Goal: Task Accomplishment & Management: Use online tool/utility

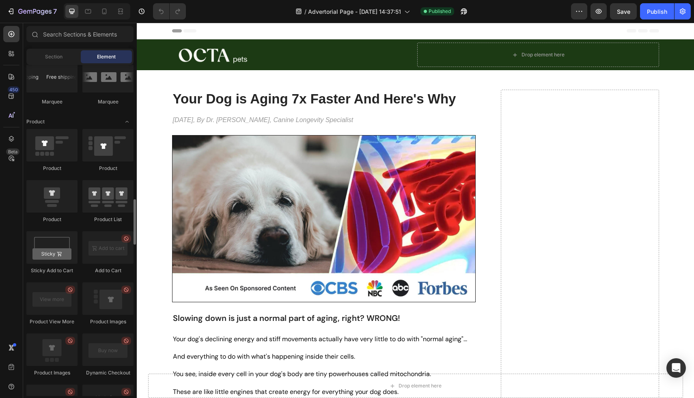
scroll to position [982, 0]
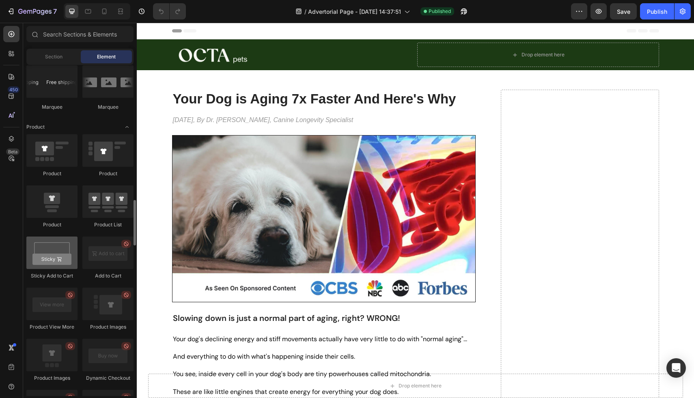
click at [46, 260] on div at bounding box center [51, 253] width 51 height 32
drag, startPoint x: 46, startPoint y: 260, endPoint x: 44, endPoint y: 252, distance: 7.5
click at [44, 252] on div at bounding box center [51, 253] width 51 height 32
click at [104, 11] on icon at bounding box center [104, 11] width 8 height 8
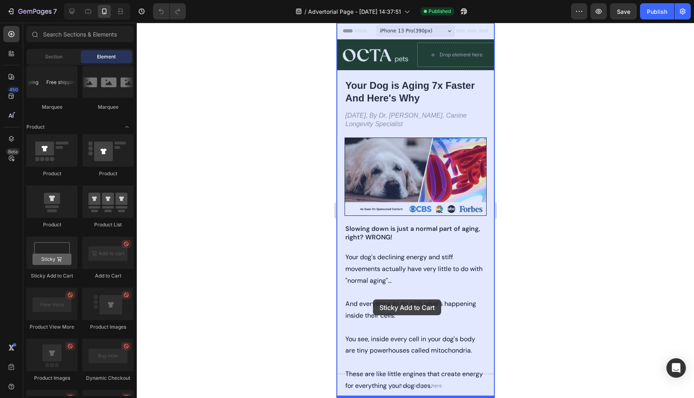
drag, startPoint x: 395, startPoint y: 278, endPoint x: 374, endPoint y: 313, distance: 40.4
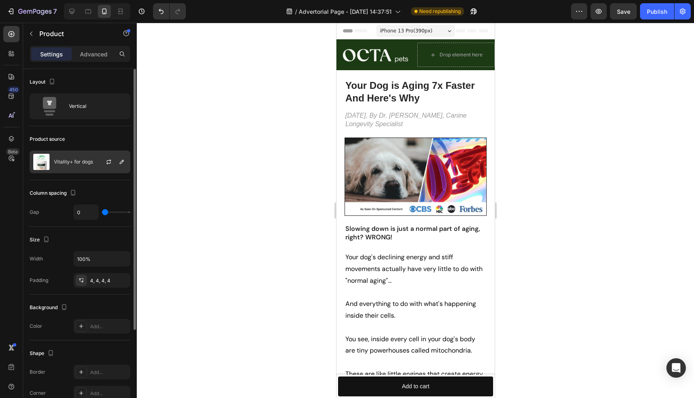
click at [80, 165] on div "Vitality+ for dogs" at bounding box center [80, 162] width 101 height 23
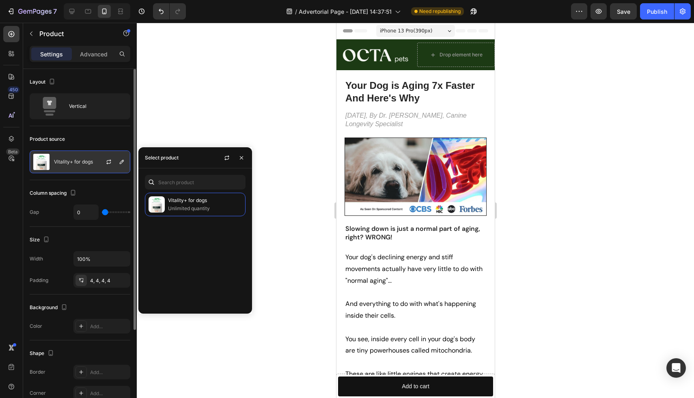
click at [80, 165] on div "Vitality+ for dogs" at bounding box center [80, 162] width 101 height 23
click at [19, 218] on div "450 Beta" at bounding box center [11, 183] width 16 height 314
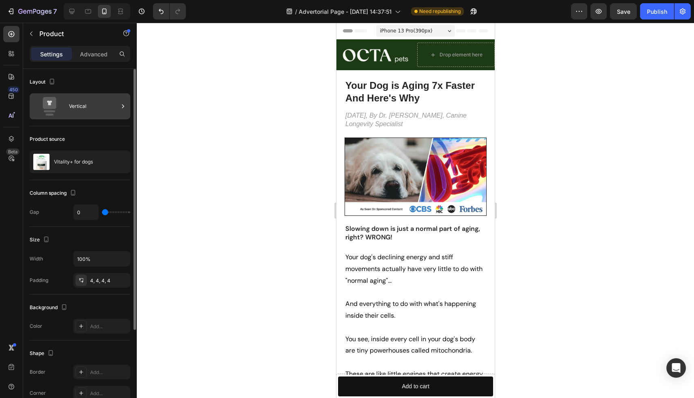
click at [86, 104] on div "Vertical" at bounding box center [94, 106] width 50 height 19
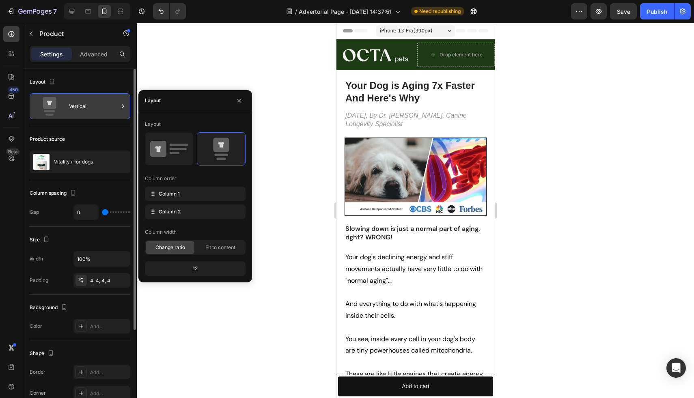
click at [86, 104] on div "Vertical" at bounding box center [94, 106] width 50 height 19
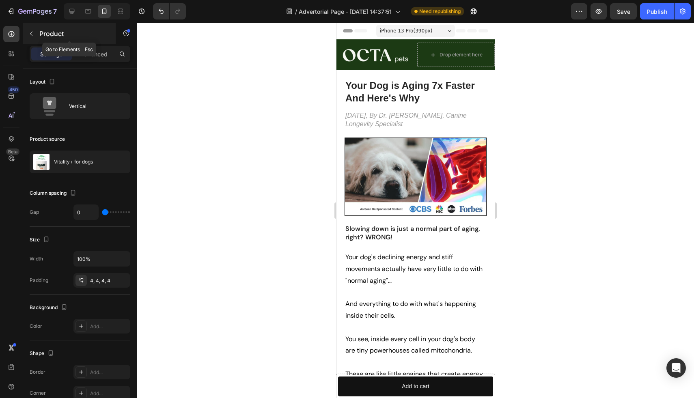
click at [33, 36] on icon "button" at bounding box center [31, 33] width 6 height 6
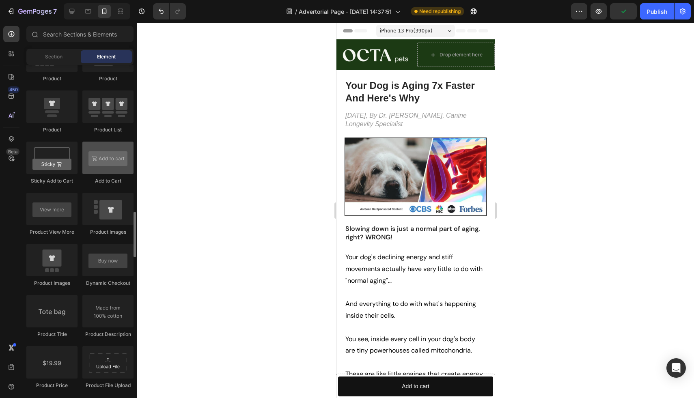
scroll to position [1075, 0]
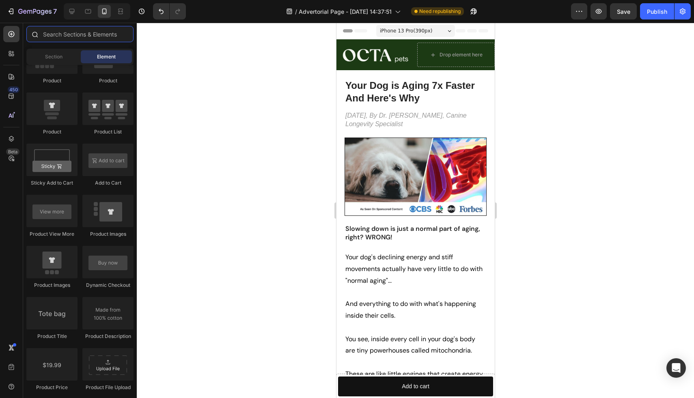
click at [69, 37] on input "text" at bounding box center [79, 34] width 107 height 16
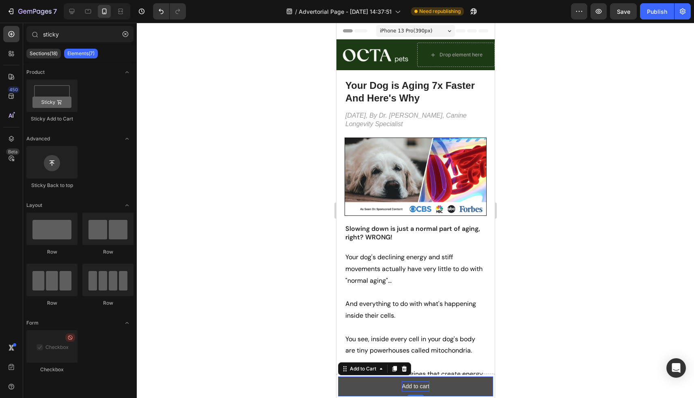
click at [419, 386] on div "Add to cart" at bounding box center [415, 387] width 28 height 10
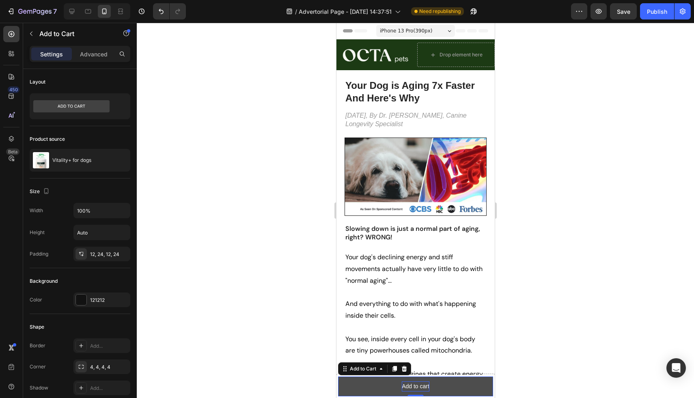
click at [419, 386] on div "Add to cart" at bounding box center [415, 387] width 28 height 10
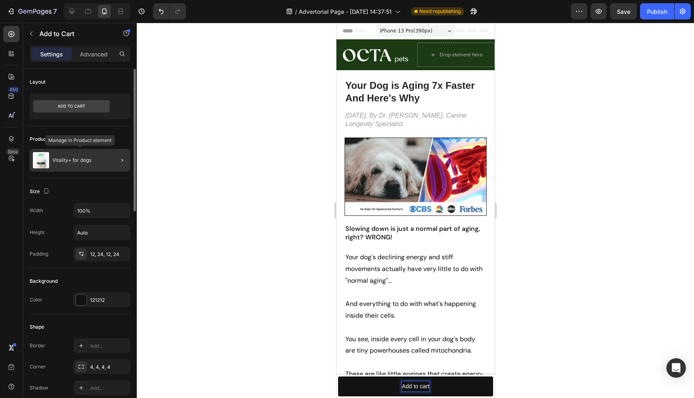
click at [91, 158] on p "Vitality+ for dogs" at bounding box center [71, 161] width 39 height 6
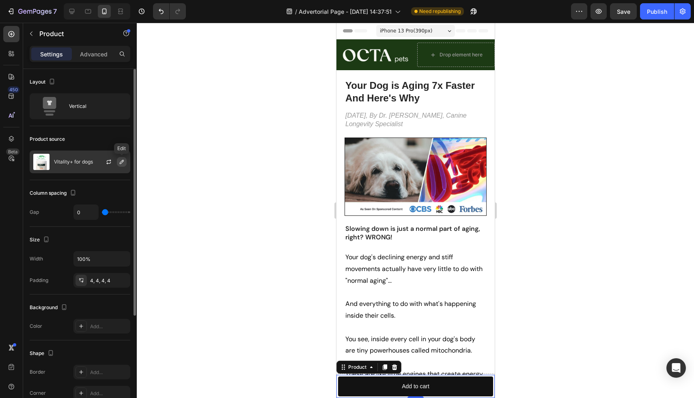
click at [121, 160] on icon "button" at bounding box center [122, 162] width 6 height 6
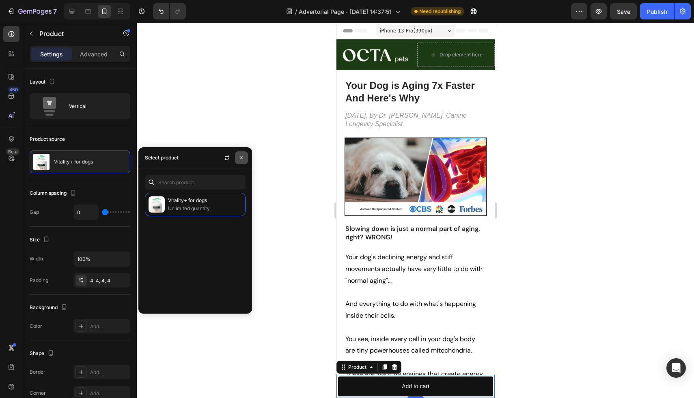
click at [241, 156] on icon "button" at bounding box center [241, 158] width 6 height 6
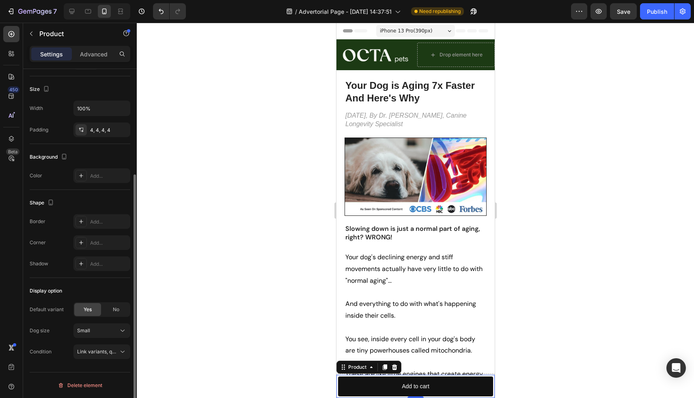
scroll to position [0, 0]
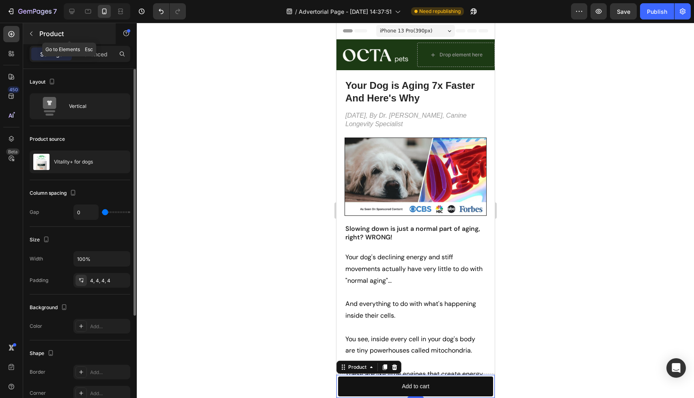
click at [30, 32] on icon "button" at bounding box center [31, 33] width 6 height 6
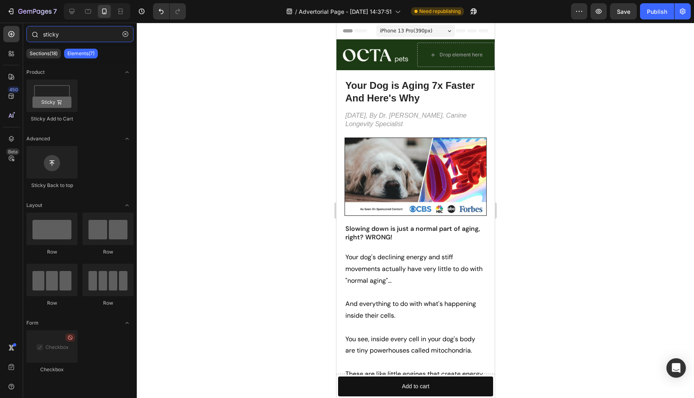
click at [80, 35] on input "sticky" at bounding box center [79, 34] width 107 height 16
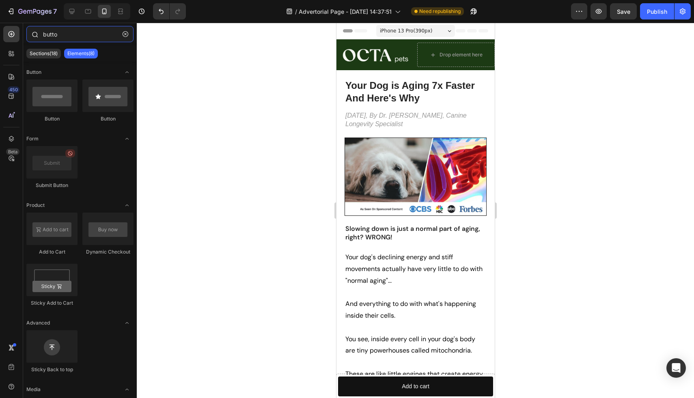
type input "button"
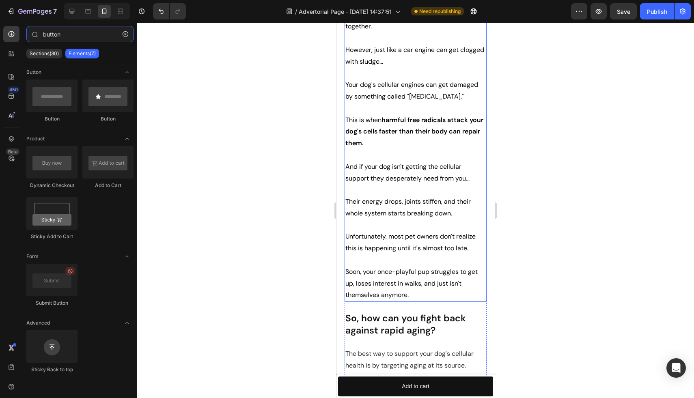
scroll to position [401, 0]
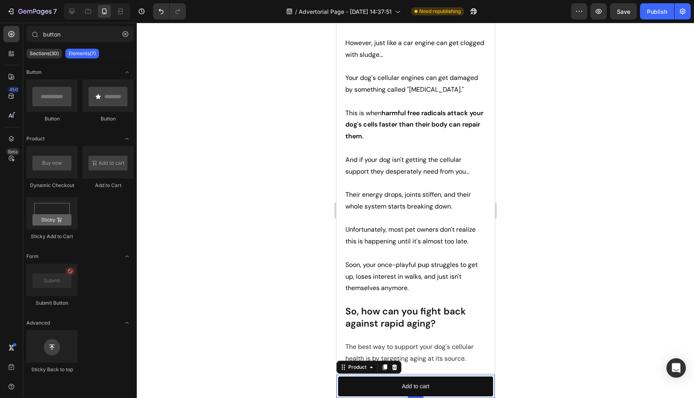
click at [479, 375] on div "Product Images Vitality+ for dogs Product Title $37.44 Product Price Product Pr…" at bounding box center [415, 386] width 158 height 23
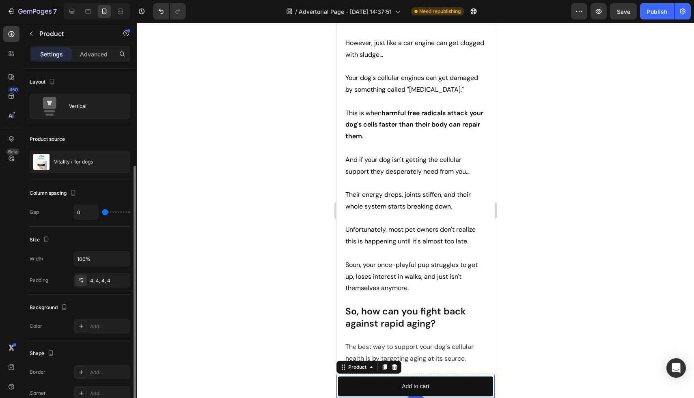
scroll to position [151, 0]
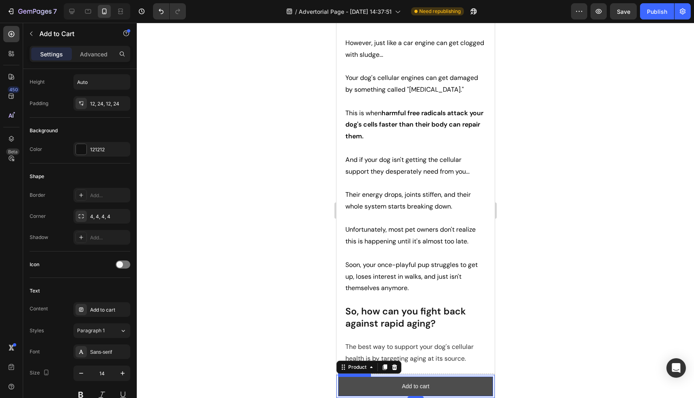
click at [377, 388] on button "Add to cart" at bounding box center [415, 387] width 155 height 20
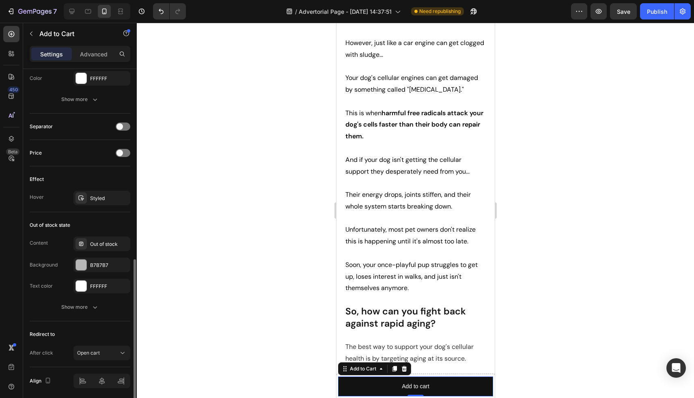
scroll to position [482, 0]
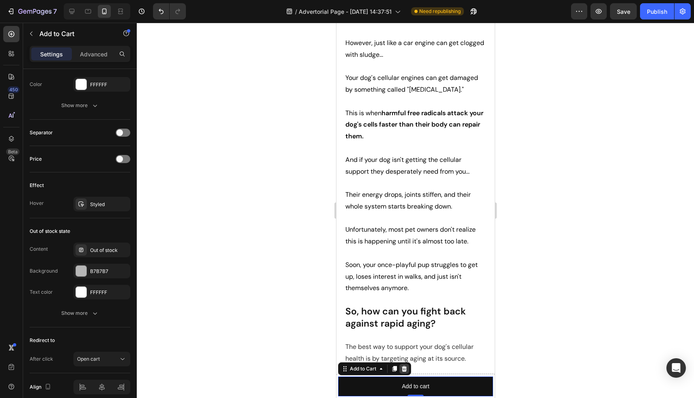
click at [403, 368] on icon at bounding box center [403, 369] width 5 height 6
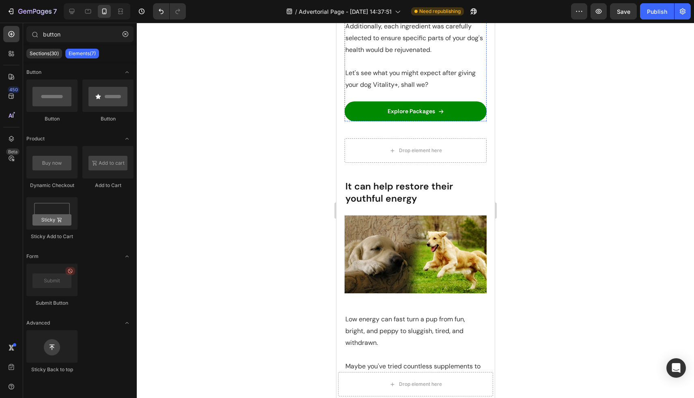
scroll to position [1073, 0]
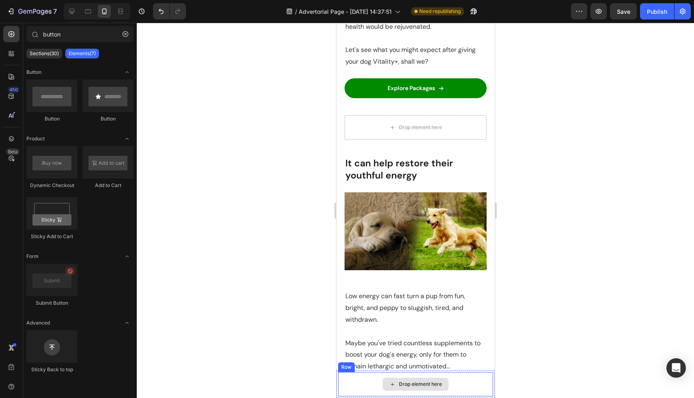
click at [419, 384] on div "Drop element here" at bounding box center [420, 384] width 43 height 6
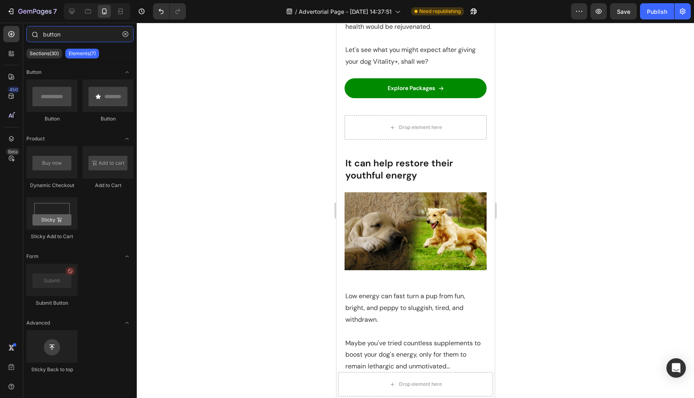
click at [81, 36] on input "button" at bounding box center [79, 34] width 107 height 16
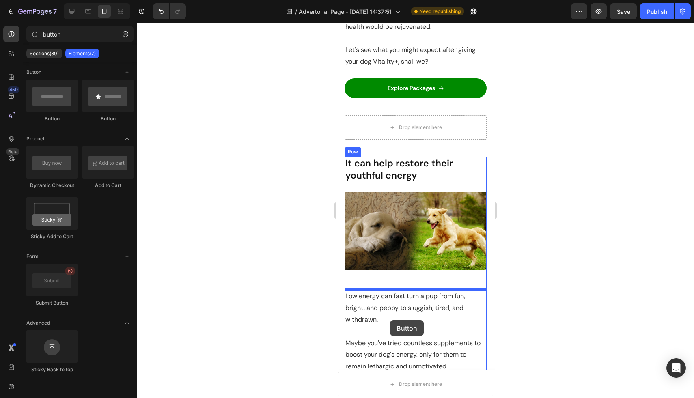
scroll to position [1075, 0]
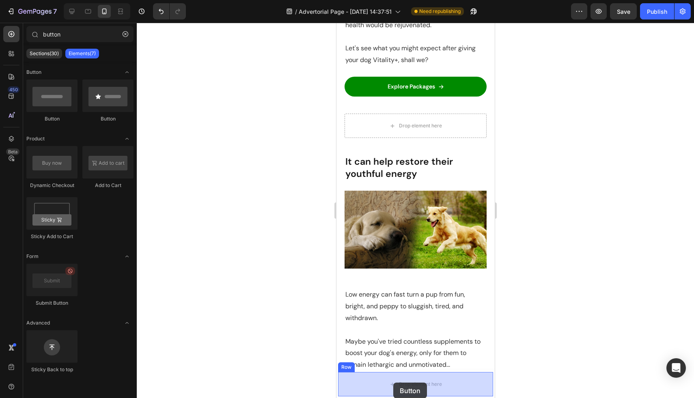
drag, startPoint x: 393, startPoint y: 117, endPoint x: 393, endPoint y: 375, distance: 257.8
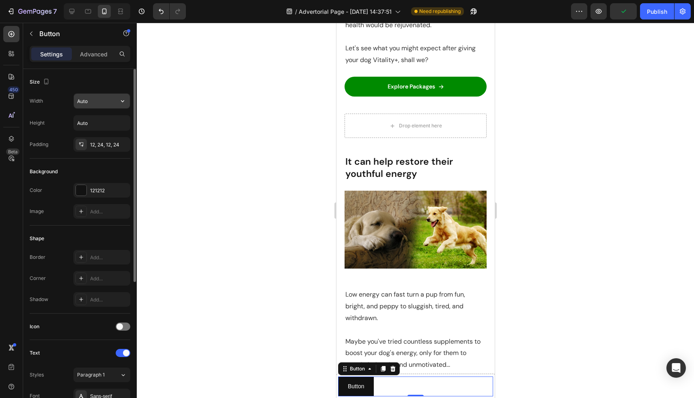
click at [98, 102] on input "Auto" at bounding box center [102, 101] width 56 height 15
click at [119, 104] on icon "button" at bounding box center [123, 101] width 8 height 8
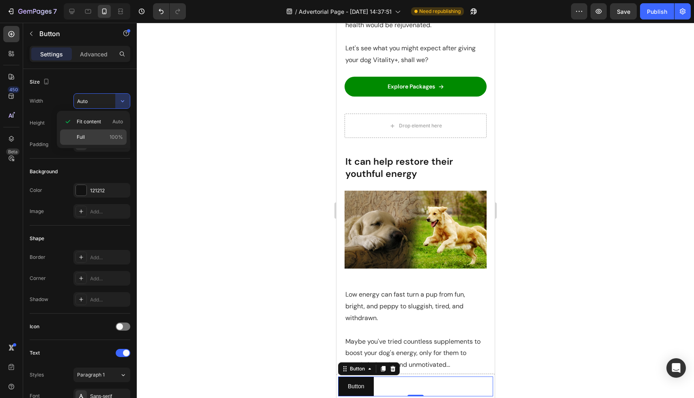
click at [103, 139] on p "Full 100%" at bounding box center [100, 137] width 46 height 7
type input "100%"
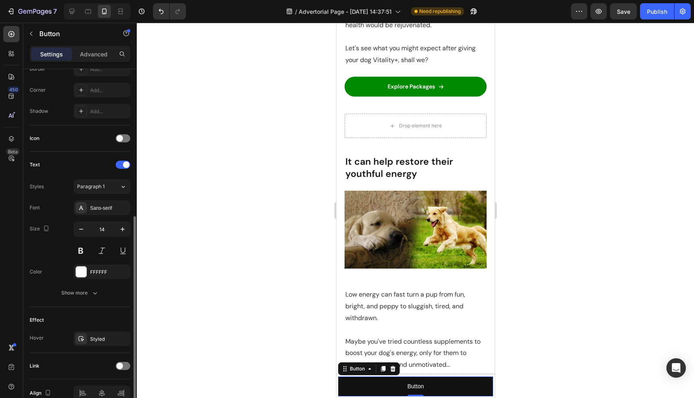
scroll to position [230, 0]
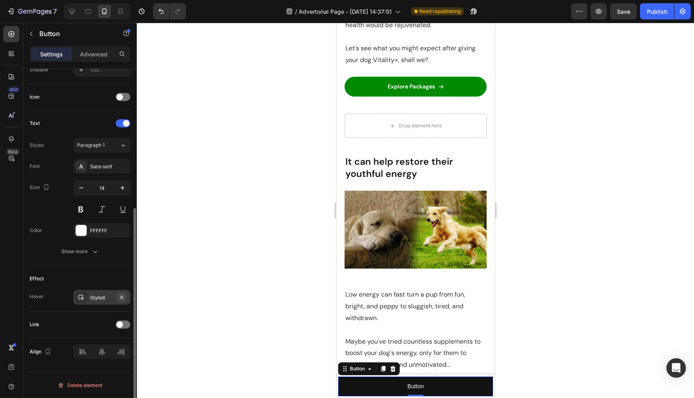
click at [124, 296] on icon "button" at bounding box center [122, 297] width 6 height 6
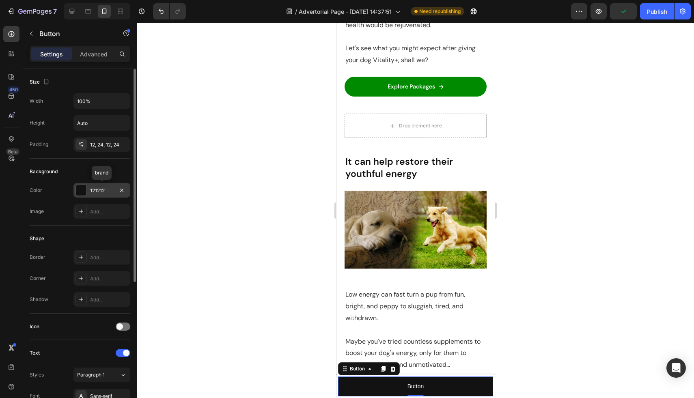
click at [115, 189] on div "121212" at bounding box center [101, 190] width 57 height 15
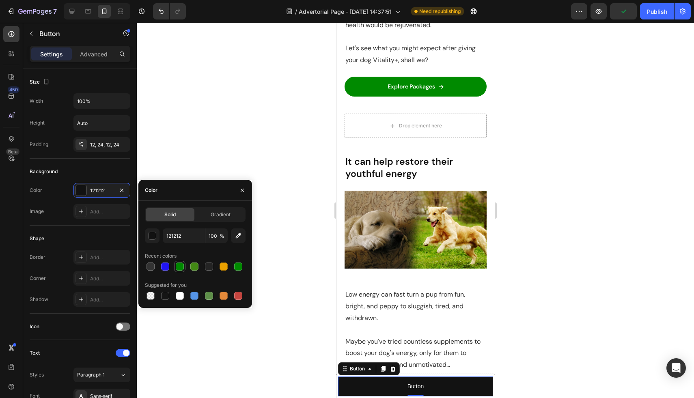
click at [181, 265] on div at bounding box center [180, 267] width 8 height 8
type input "008800"
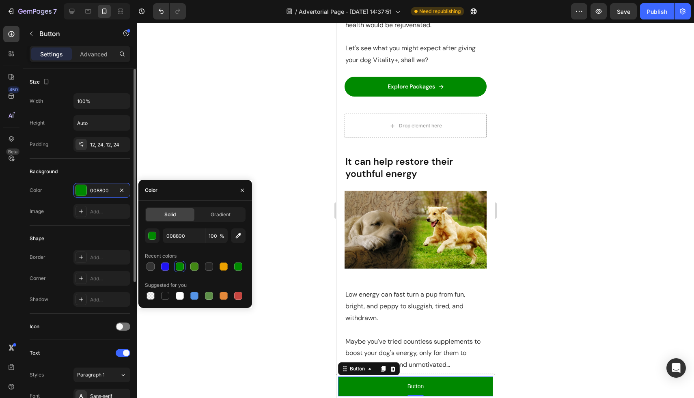
click at [42, 194] on div "Color 008800" at bounding box center [80, 190] width 101 height 15
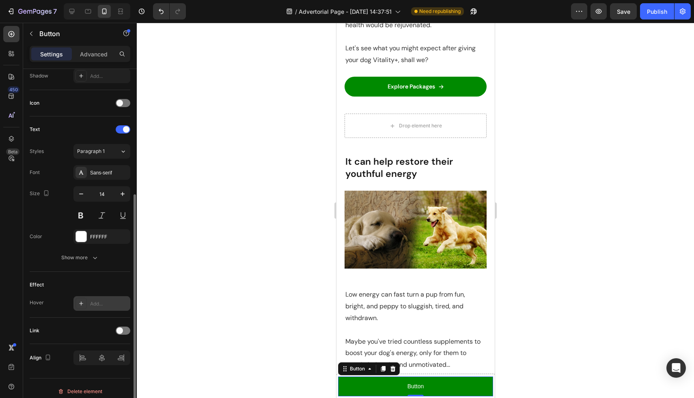
scroll to position [227, 0]
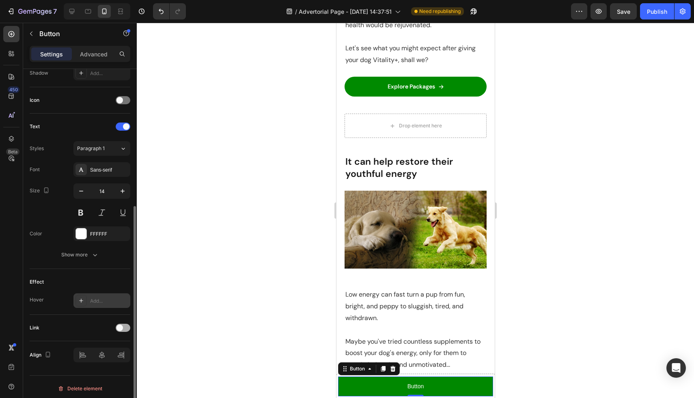
click at [121, 329] on span at bounding box center [120, 328] width 6 height 6
click at [96, 347] on span "Open page" at bounding box center [89, 348] width 25 height 6
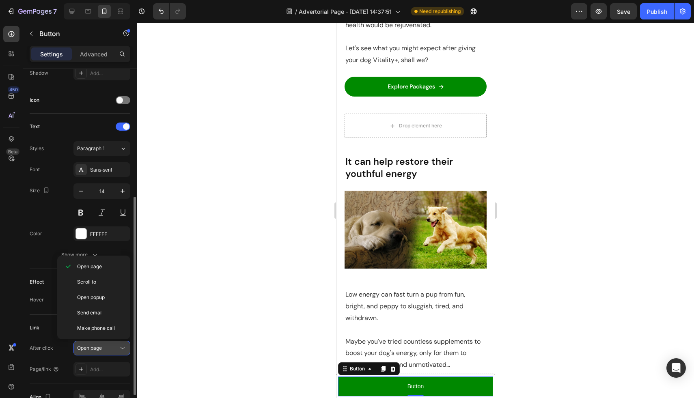
click at [96, 347] on span "Open page" at bounding box center [89, 348] width 25 height 6
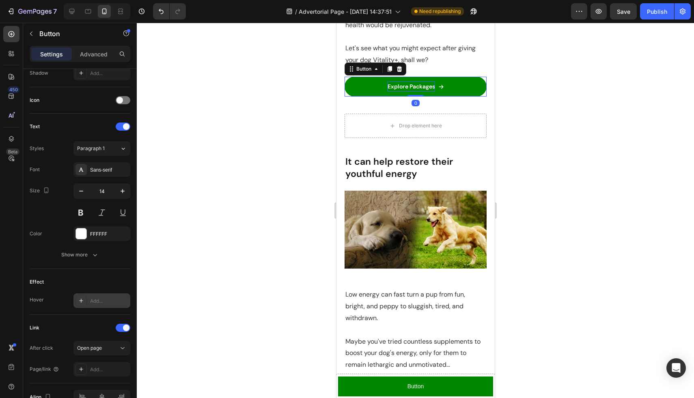
click at [387, 86] on p "Explore Packages" at bounding box center [410, 87] width 47 height 10
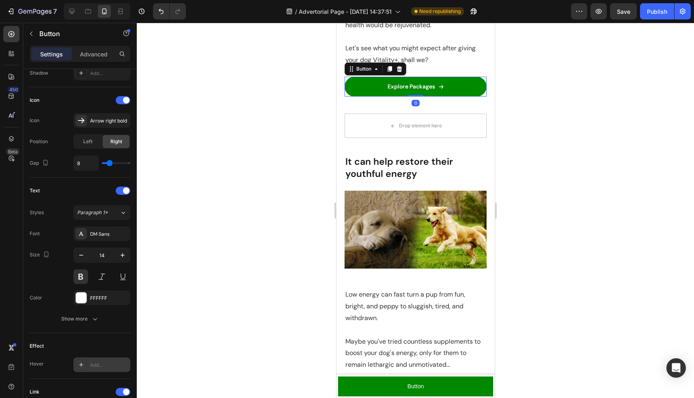
click at [366, 86] on link "Explore Packages" at bounding box center [415, 87] width 142 height 20
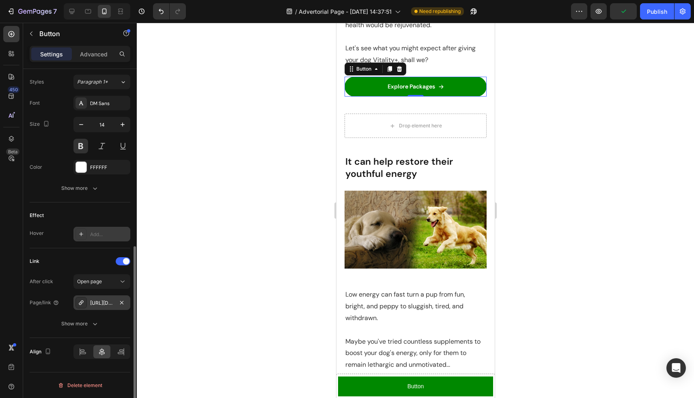
click at [107, 303] on div "[URL][DOMAIN_NAME]" at bounding box center [102, 303] width 24 height 7
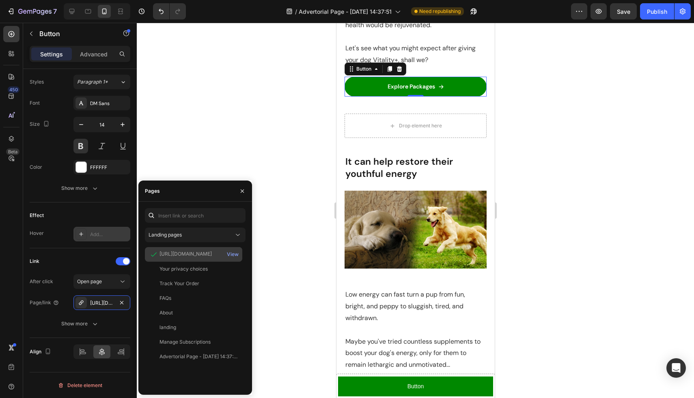
click at [188, 254] on div "[URL][DOMAIN_NAME]" at bounding box center [186, 253] width 52 height 7
click at [82, 304] on icon at bounding box center [81, 303] width 6 height 6
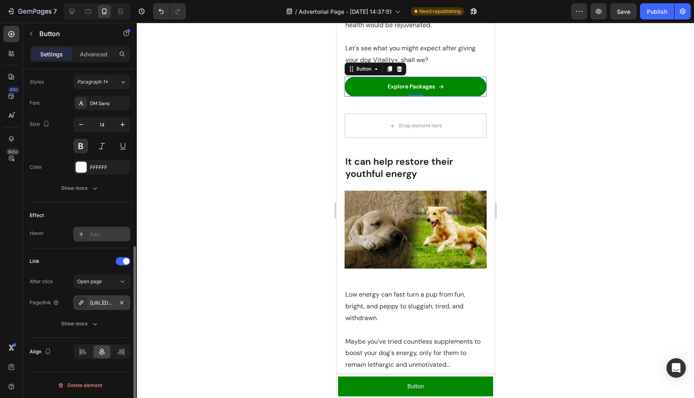
click at [98, 304] on div "[URL][DOMAIN_NAME]" at bounding box center [102, 303] width 24 height 7
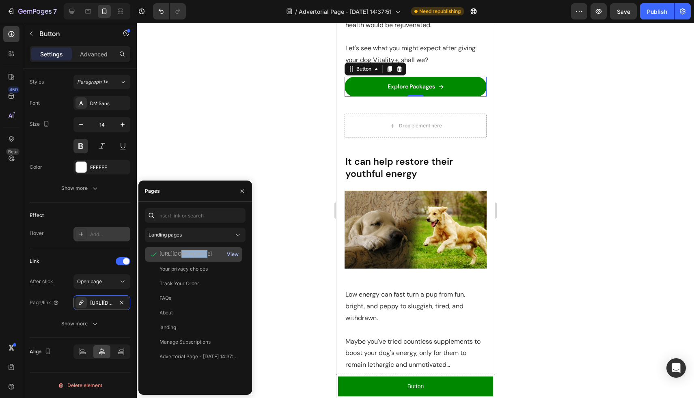
click at [233, 253] on div "View" at bounding box center [233, 254] width 12 height 7
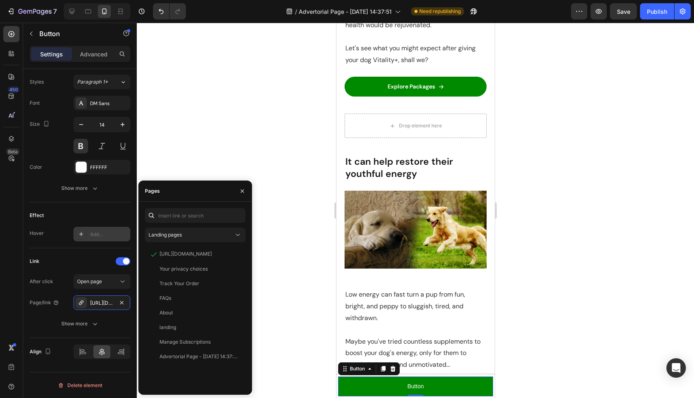
click at [383, 381] on button "Button" at bounding box center [415, 387] width 155 height 20
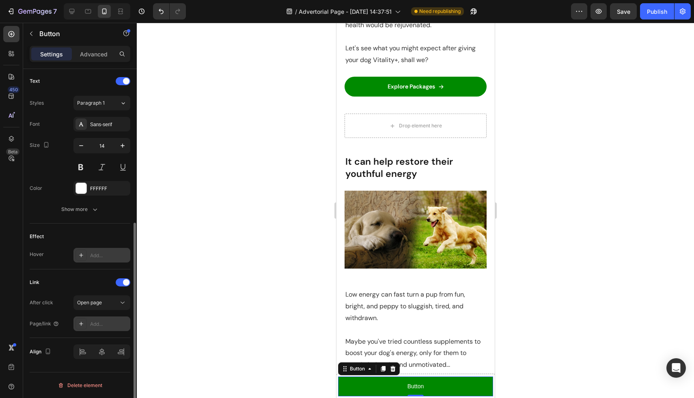
click at [94, 324] on div "Add..." at bounding box center [109, 324] width 38 height 7
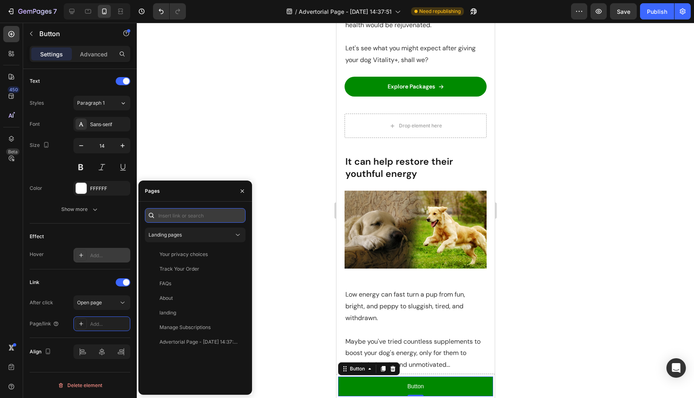
click at [172, 218] on input "text" at bounding box center [195, 215] width 101 height 15
paste input "[URL][DOMAIN_NAME]"
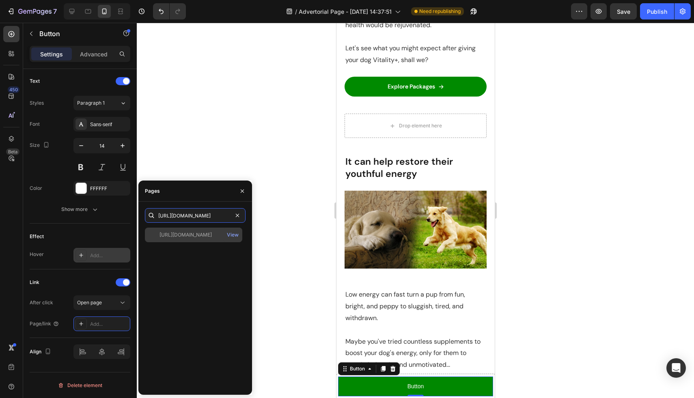
type input "[URL][DOMAIN_NAME]"
click at [174, 233] on div "[URL][DOMAIN_NAME]" at bounding box center [186, 234] width 52 height 7
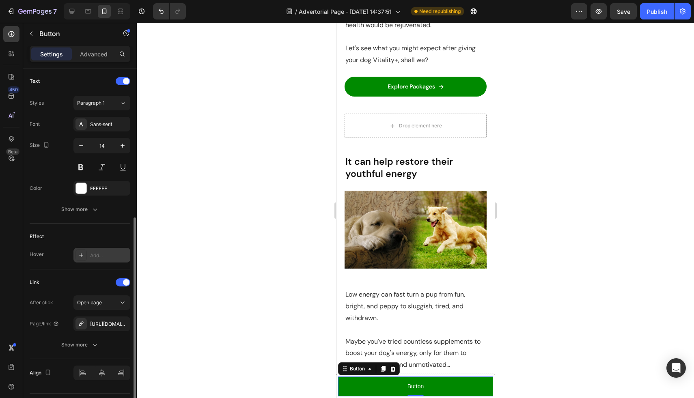
click at [44, 329] on div "Page/link" at bounding box center [45, 323] width 30 height 13
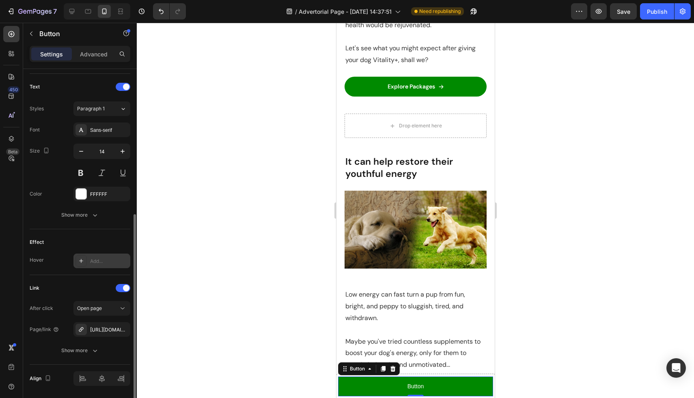
scroll to position [265, 0]
click at [412, 386] on p "Button" at bounding box center [415, 387] width 16 height 10
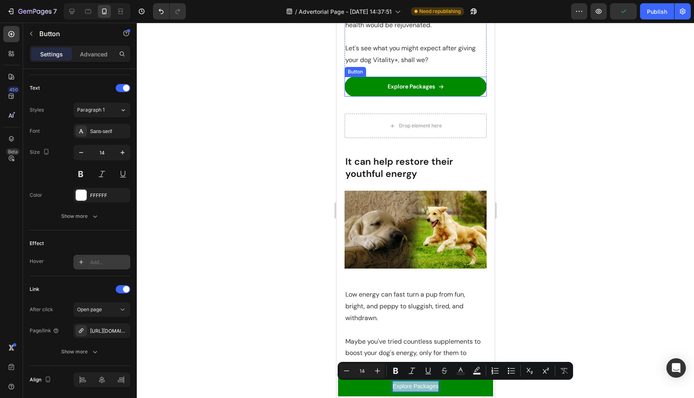
click at [436, 86] on div "Explore Packages" at bounding box center [415, 87] width 56 height 10
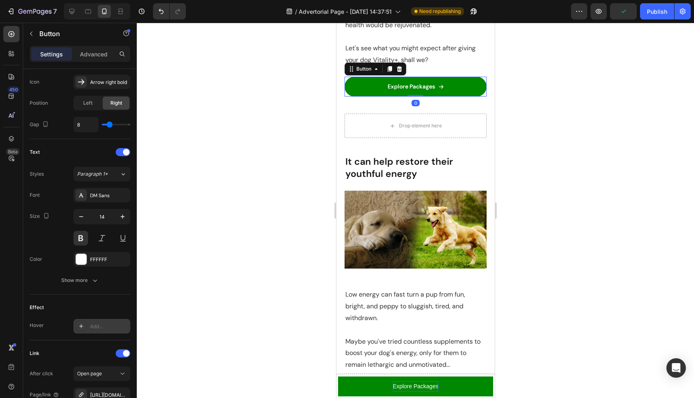
click at [436, 86] on div "Explore Packages" at bounding box center [415, 87] width 56 height 10
click at [444, 86] on link "Explore Packages" at bounding box center [415, 87] width 142 height 20
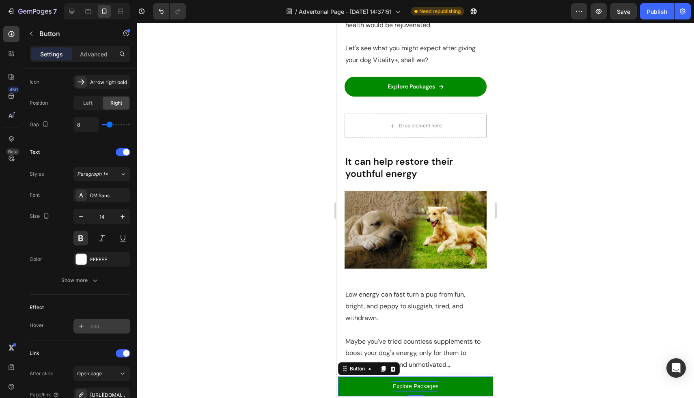
click at [405, 385] on p "Explore Packages" at bounding box center [416, 387] width 46 height 10
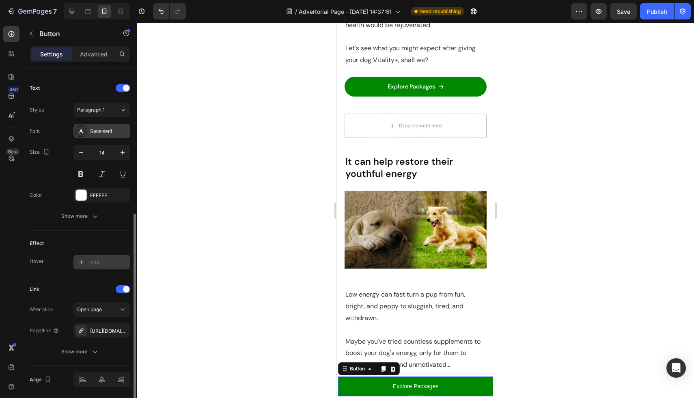
click at [109, 132] on div "Sans-serif" at bounding box center [109, 131] width 38 height 7
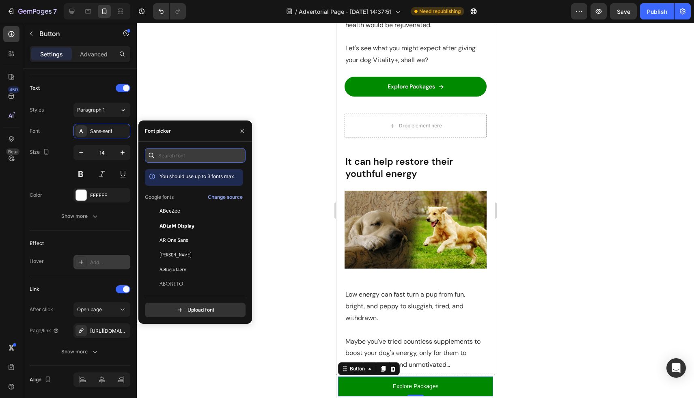
click at [173, 154] on input "text" at bounding box center [195, 155] width 101 height 15
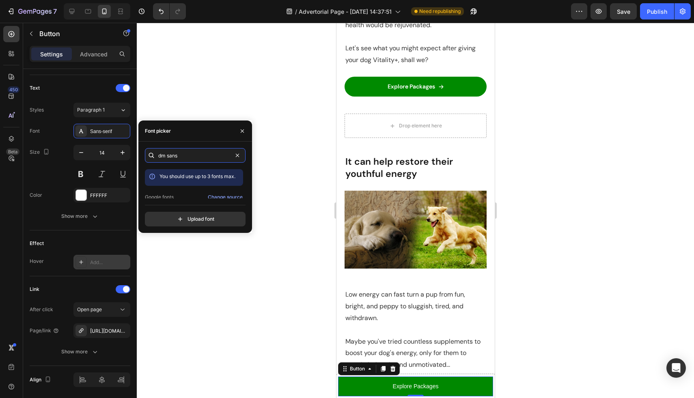
scroll to position [20, 0]
type input "dm sans"
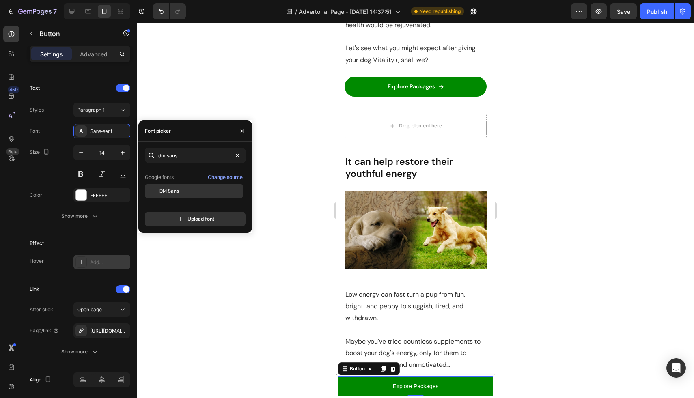
click at [188, 194] on div "DM Sans" at bounding box center [201, 191] width 82 height 7
click at [82, 178] on button at bounding box center [80, 174] width 15 height 15
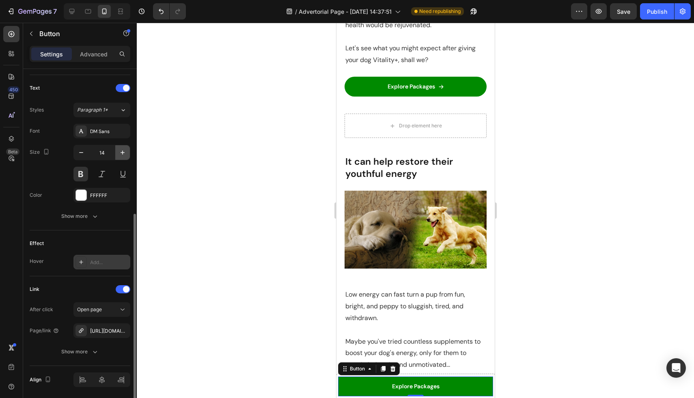
click at [121, 152] on icon "button" at bounding box center [123, 153] width 8 height 8
click at [84, 154] on icon "button" at bounding box center [81, 153] width 8 height 8
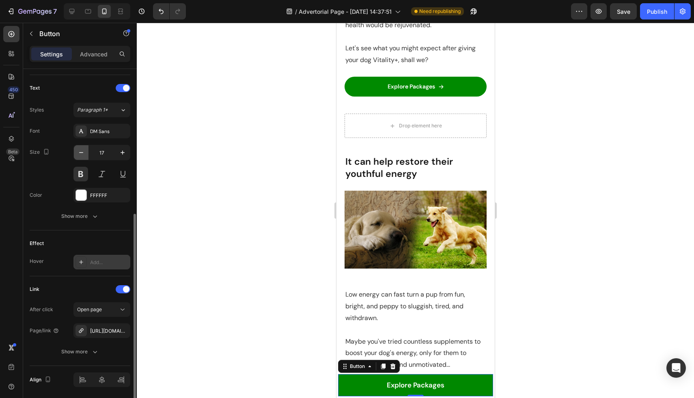
click at [84, 154] on icon "button" at bounding box center [81, 153] width 8 height 8
type input "16"
click at [34, 171] on div "Size 16" at bounding box center [80, 163] width 101 height 37
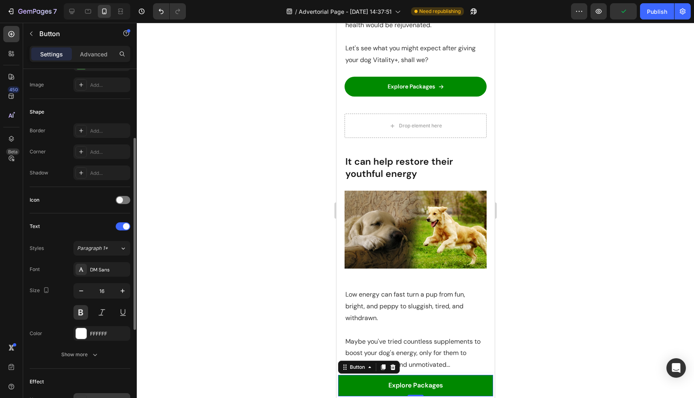
scroll to position [0, 0]
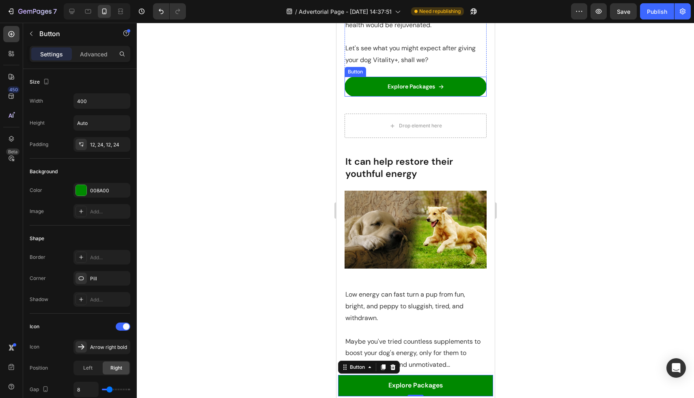
click at [444, 86] on link "Explore Packages" at bounding box center [415, 87] width 142 height 20
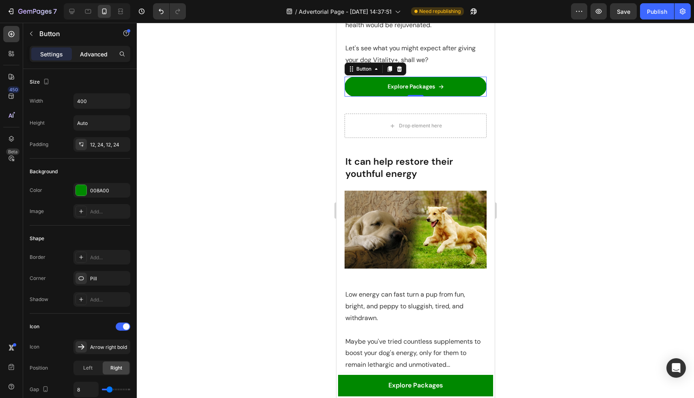
click at [91, 55] on p "Advanced" at bounding box center [94, 54] width 28 height 9
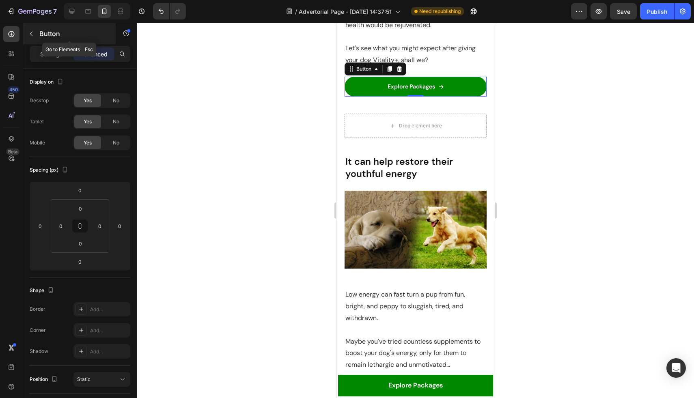
click at [30, 34] on icon "button" at bounding box center [31, 33] width 6 height 6
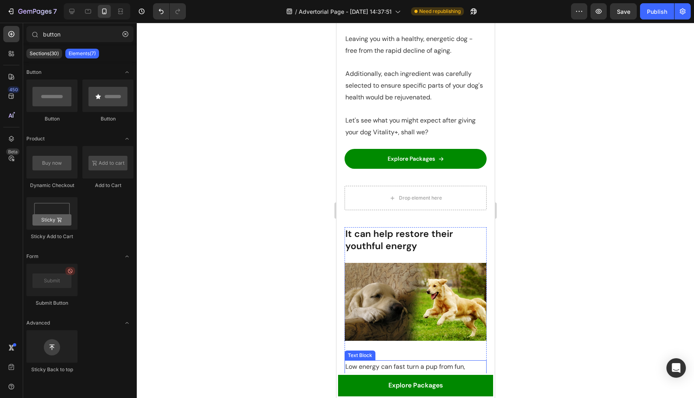
scroll to position [1002, 0]
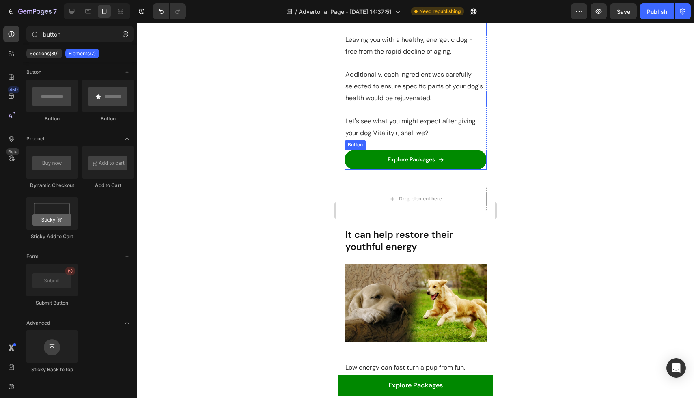
click at [439, 159] on icon at bounding box center [441, 160] width 6 height 6
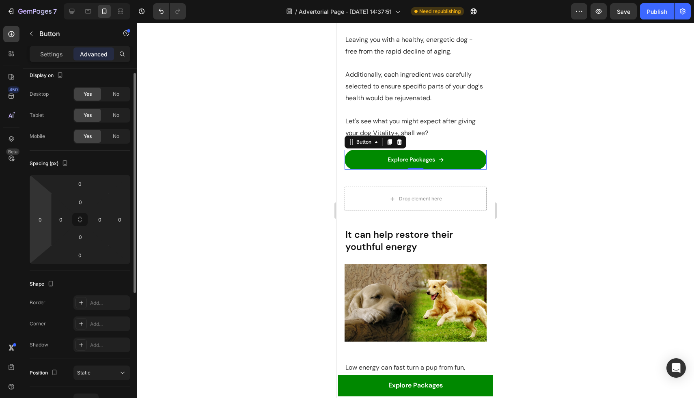
scroll to position [0, 0]
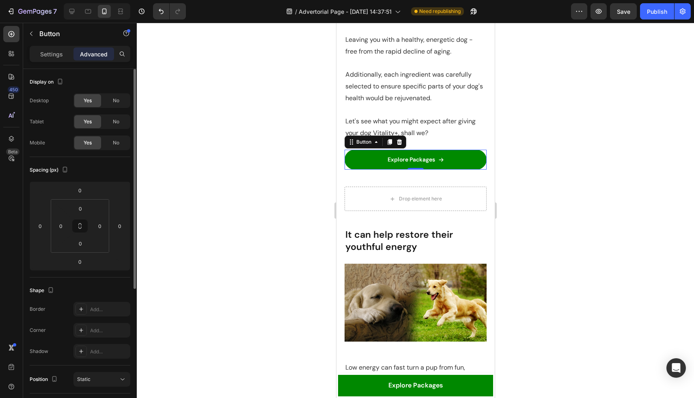
click at [54, 63] on div "Settings Advanced" at bounding box center [80, 57] width 114 height 23
click at [47, 60] on div "Settings" at bounding box center [51, 53] width 41 height 13
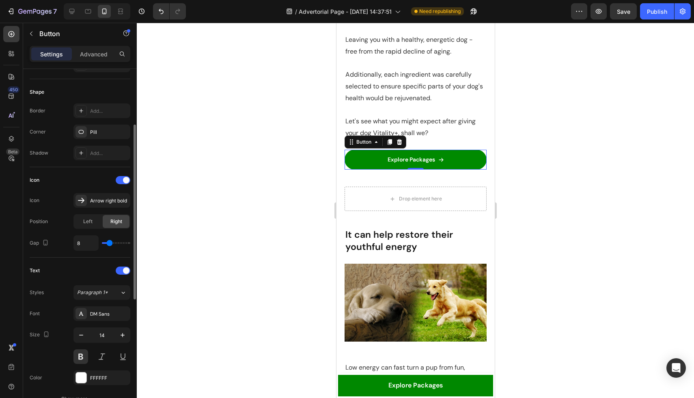
scroll to position [149, 0]
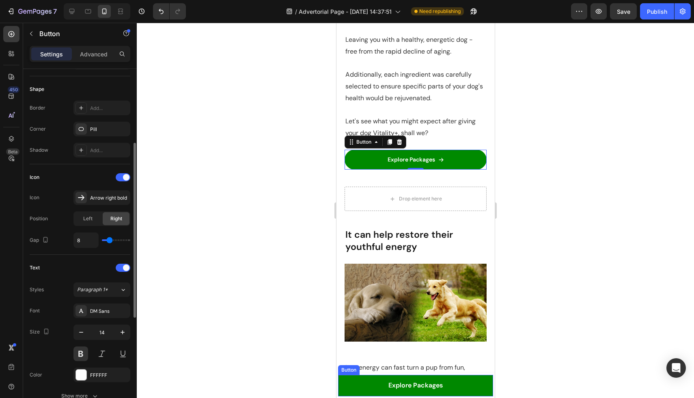
click at [472, 382] on link "Explore Packages" at bounding box center [415, 386] width 155 height 22
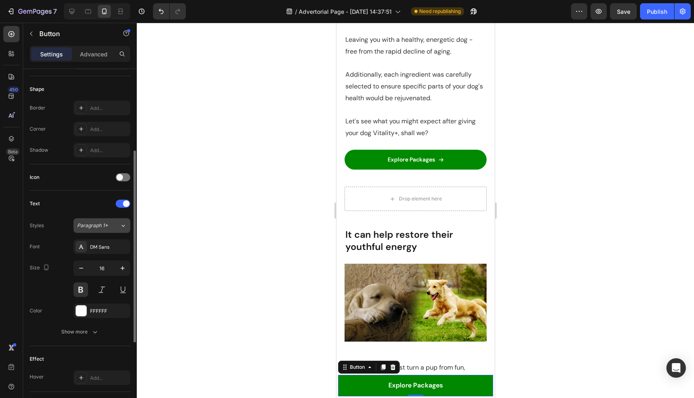
click at [95, 229] on span "Paragraph 1*" at bounding box center [92, 225] width 31 height 7
click at [54, 191] on div "Text Styles Paragraph 1* Font DM Sans Size 16 Color FFFFFF Show more" at bounding box center [80, 268] width 101 height 155
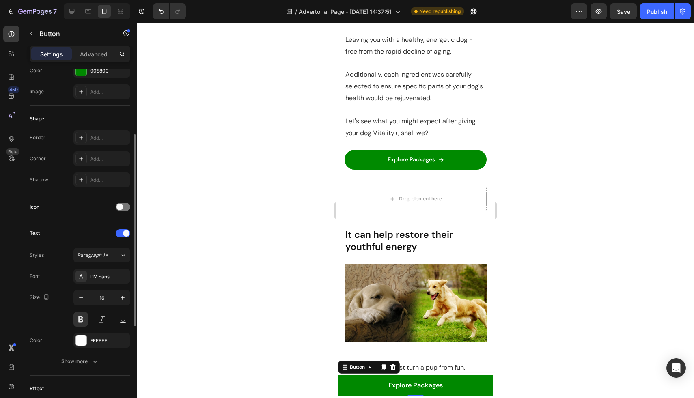
scroll to position [115, 0]
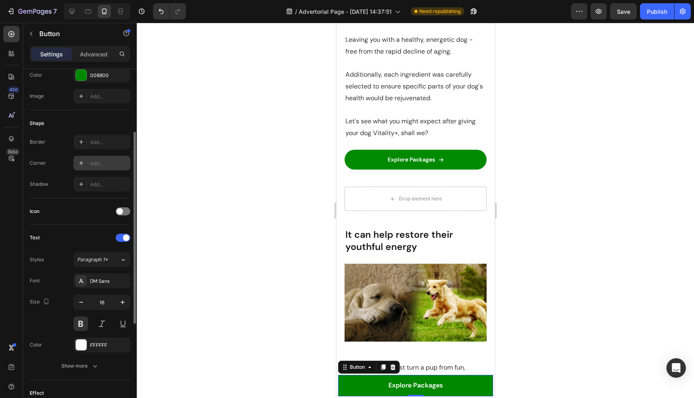
click at [80, 164] on icon at bounding box center [81, 163] width 6 height 6
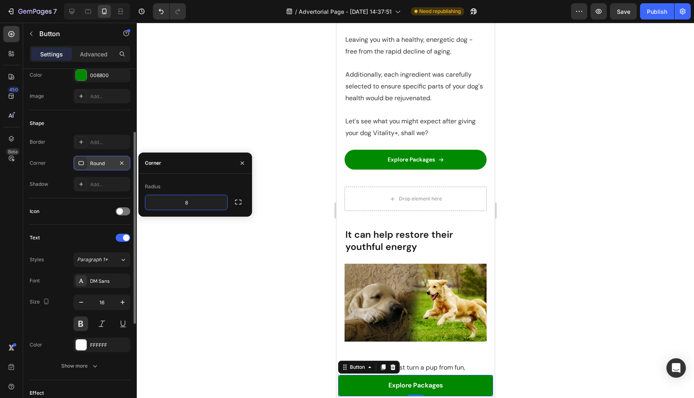
click at [99, 160] on div "Round" at bounding box center [102, 163] width 24 height 7
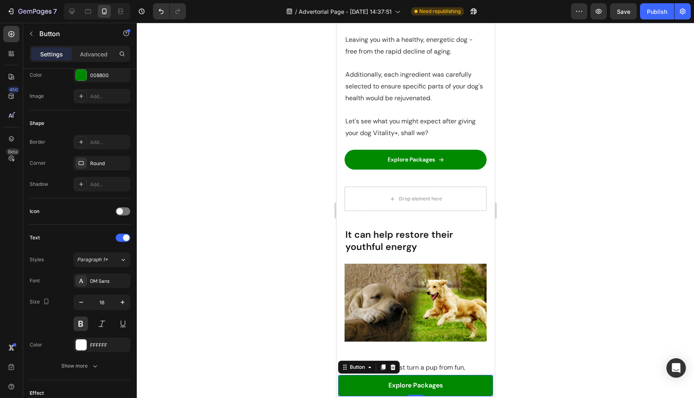
click at [85, 162] on div at bounding box center [81, 163] width 11 height 11
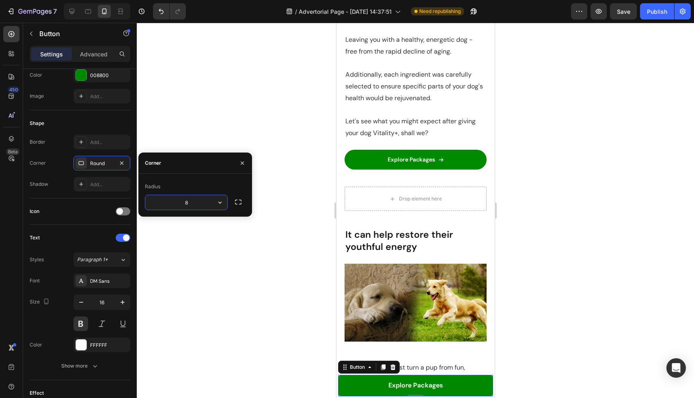
click at [83, 162] on icon at bounding box center [81, 163] width 6 height 6
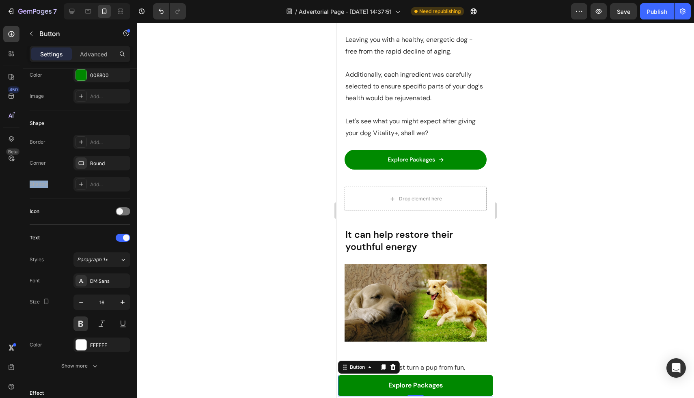
click at [83, 162] on icon at bounding box center [81, 163] width 6 height 6
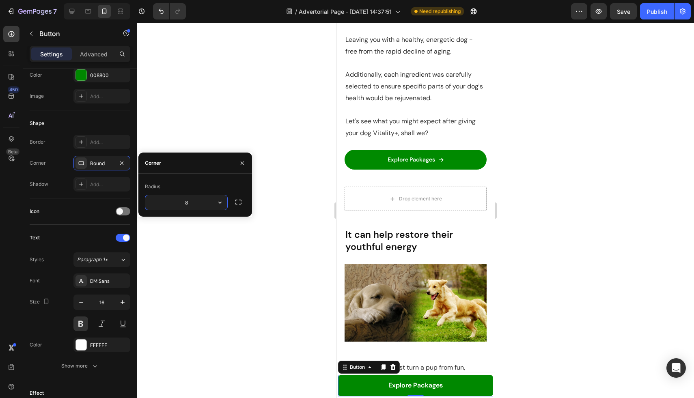
click at [153, 160] on div "Corner" at bounding box center [153, 163] width 16 height 7
click at [219, 203] on icon "button" at bounding box center [219, 203] width 3 height 2
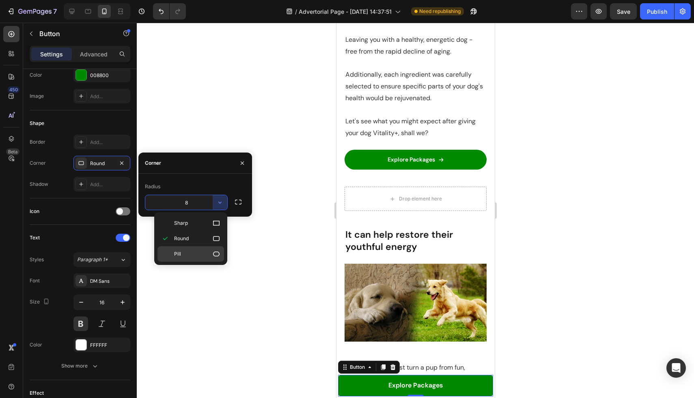
click at [213, 253] on icon at bounding box center [216, 254] width 8 height 8
type input "9999"
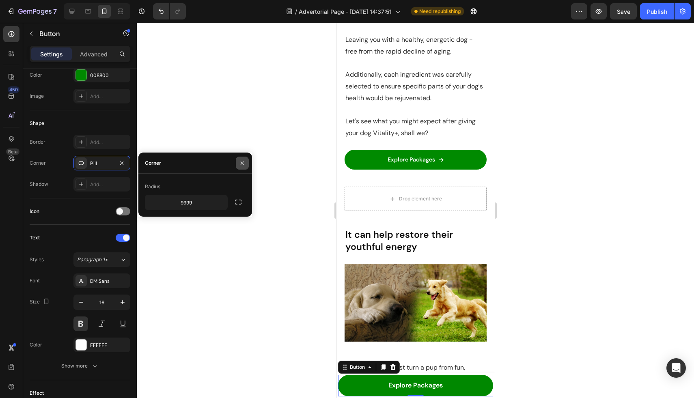
click at [243, 162] on icon "button" at bounding box center [242, 163] width 6 height 6
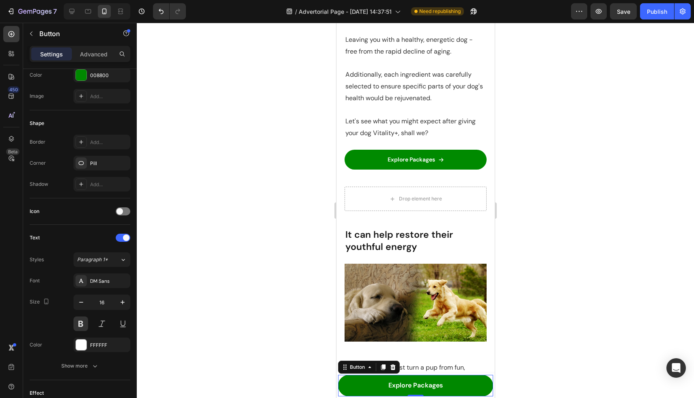
click at [253, 182] on div at bounding box center [415, 210] width 557 height 375
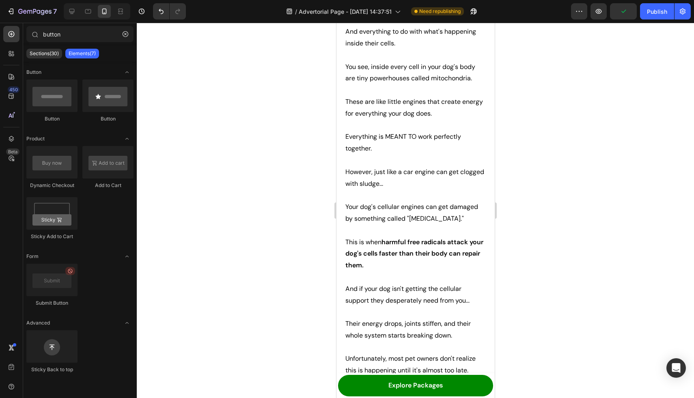
scroll to position [0, 0]
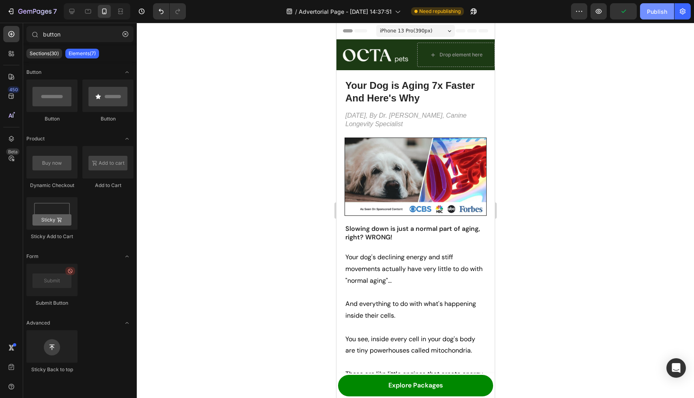
click at [649, 12] on div "Publish" at bounding box center [657, 11] width 20 height 9
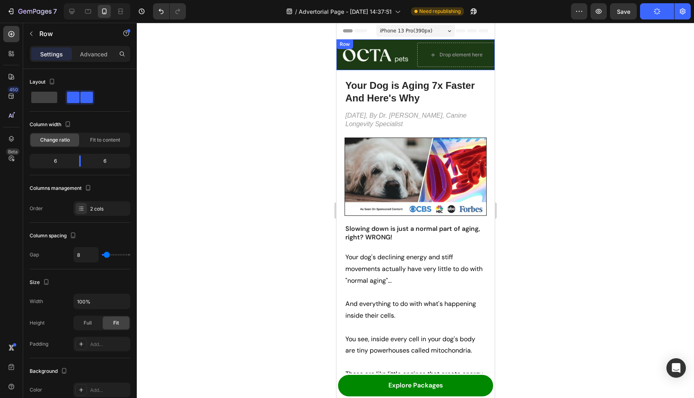
click at [414, 42] on div "Image Drop element here Row" at bounding box center [415, 54] width 158 height 31
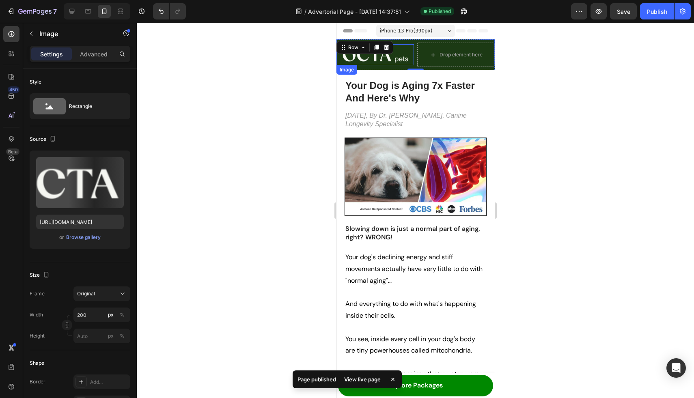
click at [375, 62] on img at bounding box center [375, 55] width 78 height 22
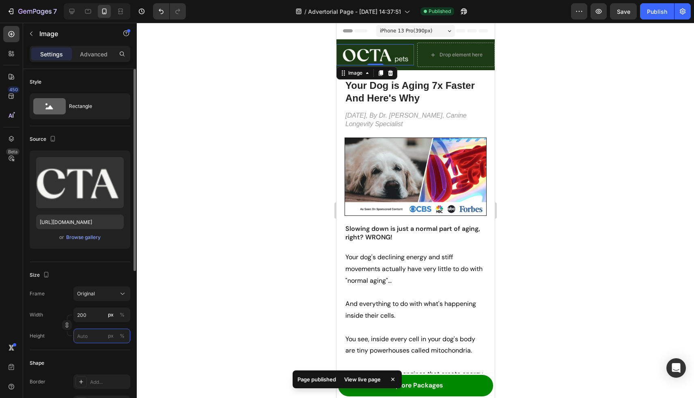
click at [87, 339] on input "px %" at bounding box center [101, 336] width 57 height 15
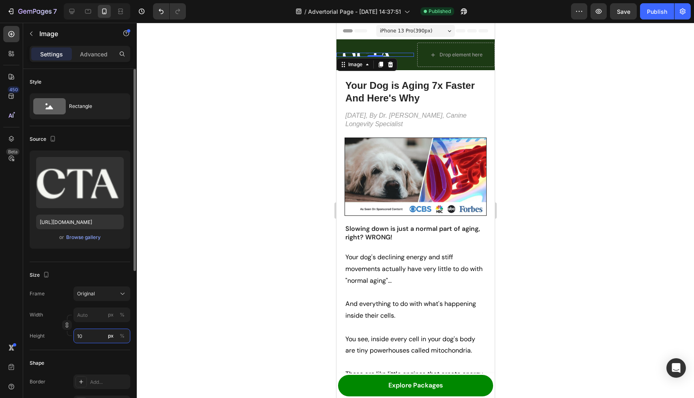
type input "1"
type input "5"
type input "40"
click at [68, 266] on div "Style Rectangle Source Upload Image [URL][DOMAIN_NAME] or Browse gallery Size F…" at bounding box center [80, 347] width 101 height 557
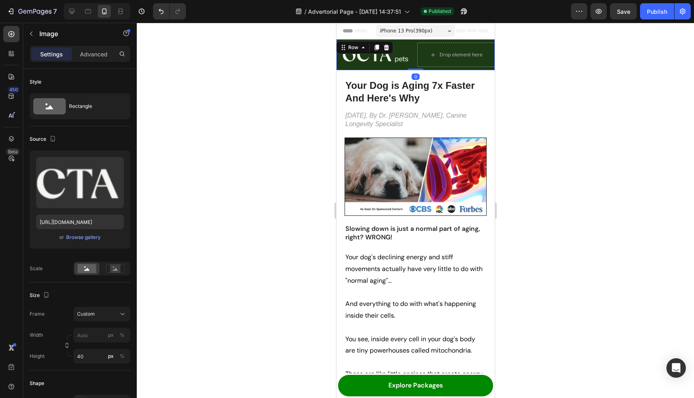
click at [411, 67] on div "Image Drop element here Row 0" at bounding box center [415, 54] width 158 height 31
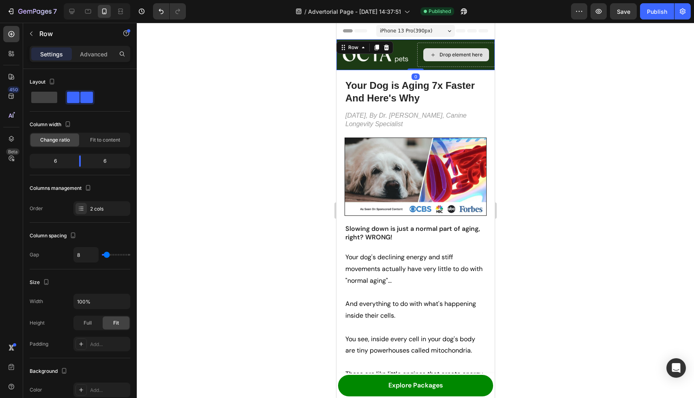
click at [448, 57] on div "Drop element here" at bounding box center [460, 55] width 43 height 6
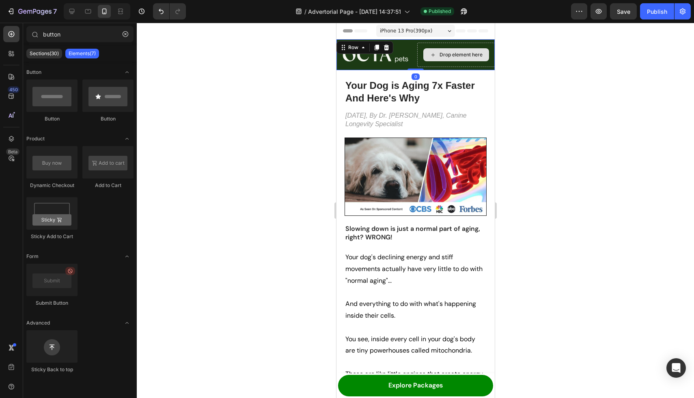
click at [432, 66] on div "Drop element here" at bounding box center [456, 55] width 78 height 24
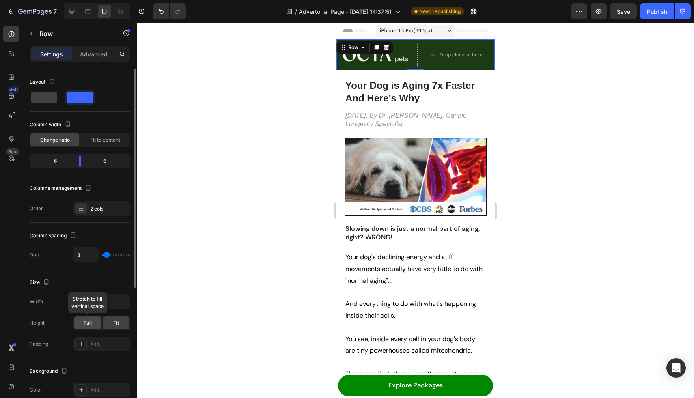
click at [88, 323] on span "Full" at bounding box center [88, 322] width 8 height 7
click at [112, 324] on div "Fit" at bounding box center [116, 323] width 27 height 13
click at [373, 68] on div "Image Drop element here Row 0" at bounding box center [415, 54] width 158 height 31
click at [390, 70] on div "Image Drop element here Row 0" at bounding box center [415, 54] width 158 height 31
click at [92, 324] on div "Full" at bounding box center [87, 323] width 27 height 13
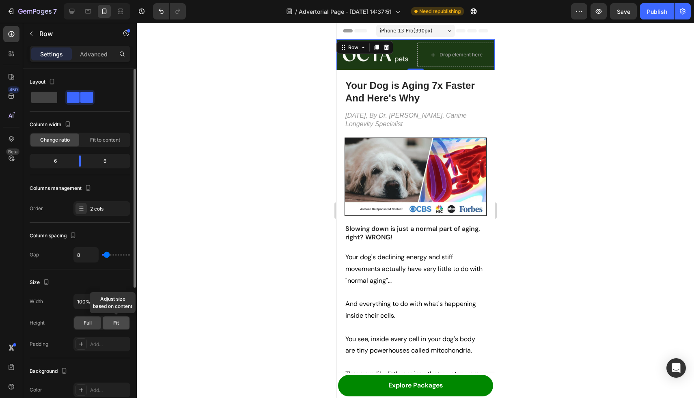
click at [115, 324] on span "Fit" at bounding box center [116, 322] width 6 height 7
drag, startPoint x: 416, startPoint y: 69, endPoint x: 416, endPoint y: 59, distance: 10.2
click at [416, 59] on div "Image Drop element here Row 0" at bounding box center [415, 54] width 158 height 31
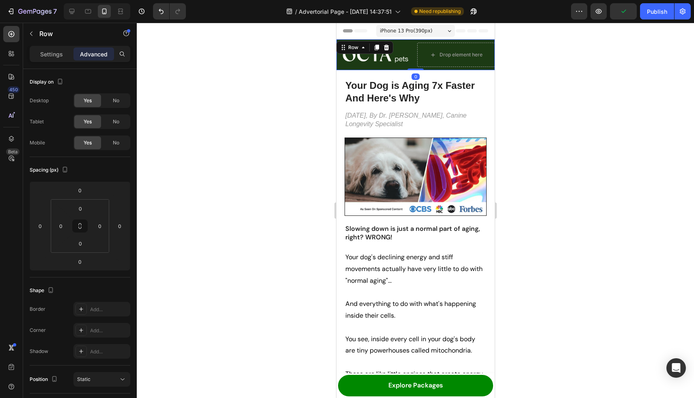
click at [411, 45] on div "Image" at bounding box center [375, 55] width 78 height 24
click at [403, 43] on div "Image" at bounding box center [375, 55] width 78 height 24
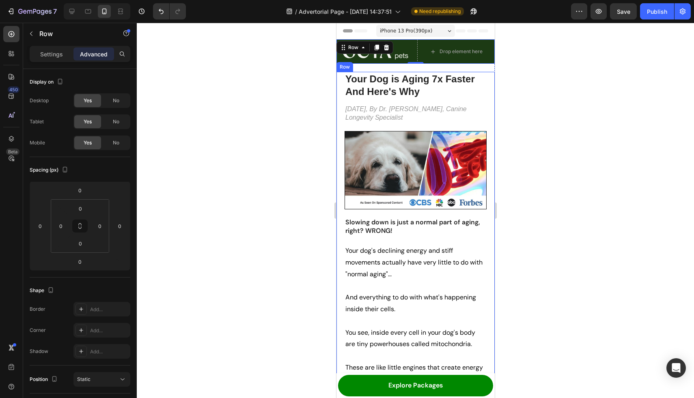
click at [315, 92] on div at bounding box center [415, 210] width 557 height 375
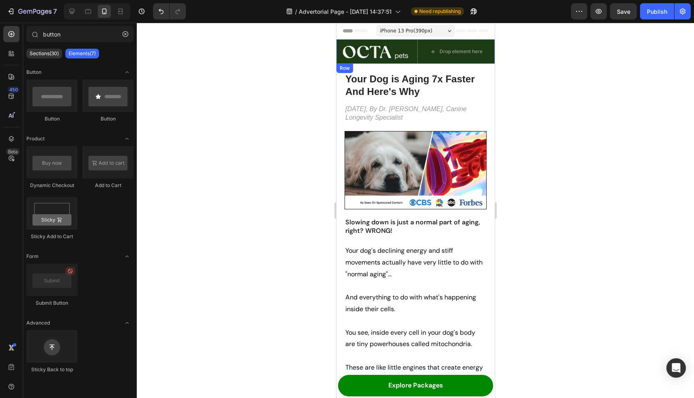
click at [414, 63] on div "Image Drop element here Row" at bounding box center [415, 51] width 158 height 24
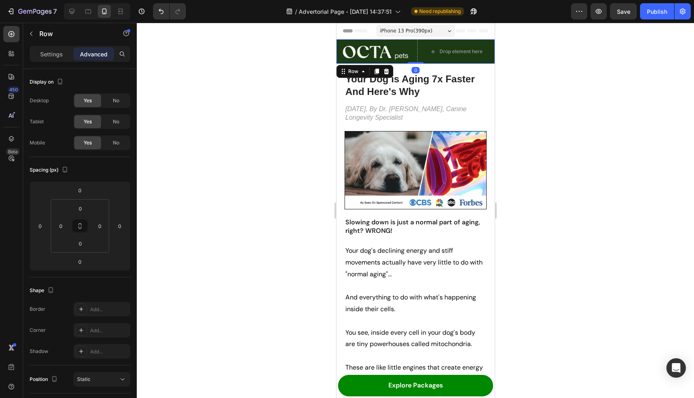
drag, startPoint x: 414, startPoint y: 63, endPoint x: 414, endPoint y: 50, distance: 12.6
click at [414, 50] on div "Image Drop element here Row 0" at bounding box center [415, 51] width 158 height 24
click at [377, 53] on img at bounding box center [375, 51] width 78 height 16
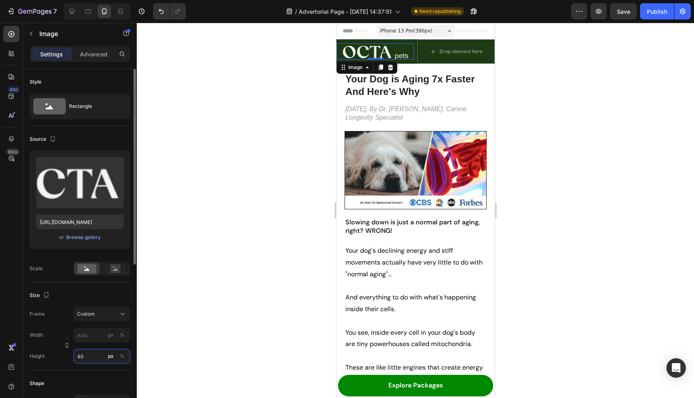
click at [88, 355] on input "40" at bounding box center [101, 356] width 57 height 15
type input "30"
click at [273, 235] on div at bounding box center [415, 210] width 557 height 375
click at [390, 54] on img at bounding box center [375, 51] width 78 height 12
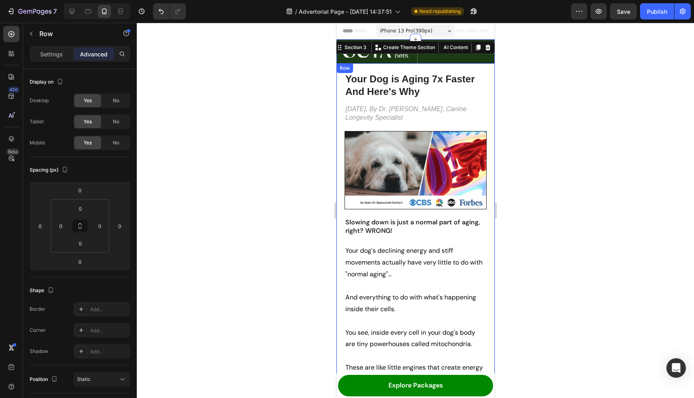
click at [402, 58] on div "Image" at bounding box center [375, 51] width 78 height 24
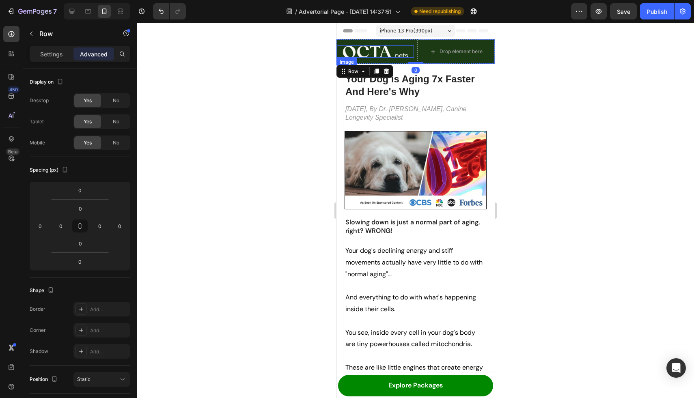
click at [388, 50] on img at bounding box center [375, 51] width 78 height 12
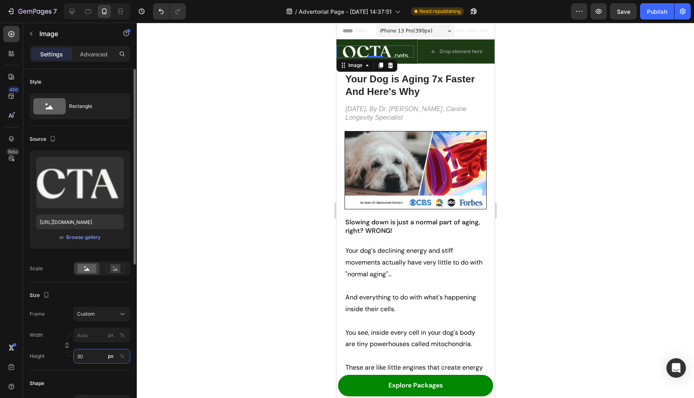
click at [90, 355] on input "30" at bounding box center [101, 356] width 57 height 15
type input "40"
click at [255, 277] on div at bounding box center [415, 210] width 557 height 375
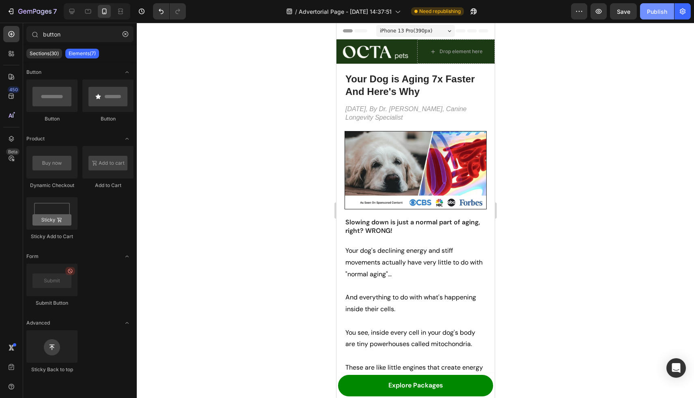
click at [657, 12] on div "Publish" at bounding box center [657, 11] width 20 height 9
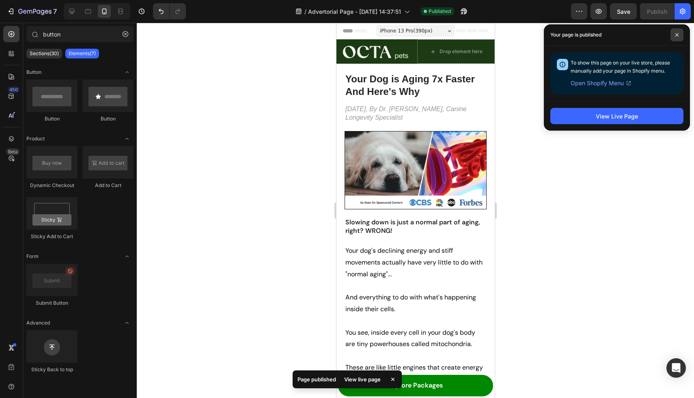
click at [676, 33] on icon at bounding box center [677, 35] width 4 height 4
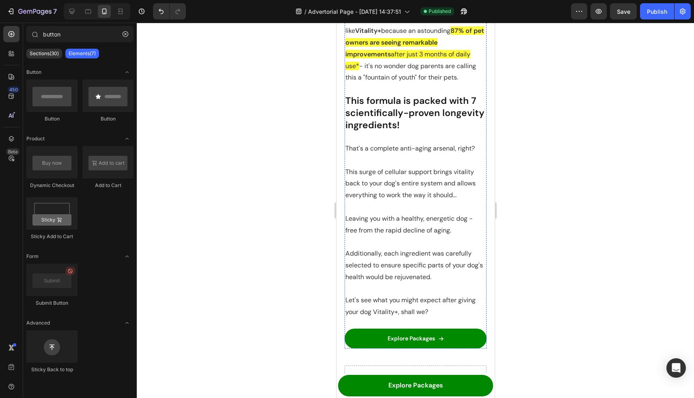
scroll to position [934, 0]
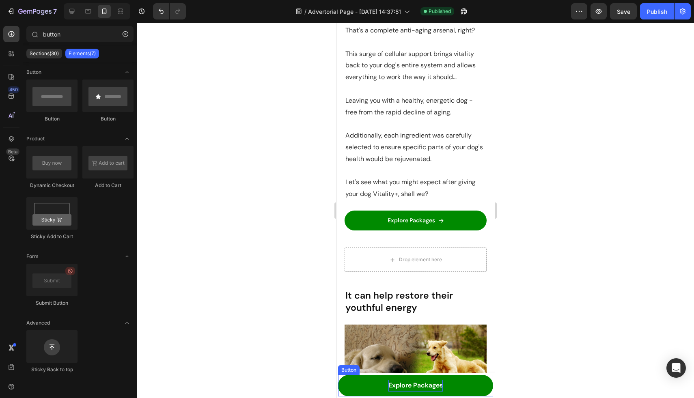
click at [401, 386] on p "Explore Packages" at bounding box center [415, 386] width 54 height 12
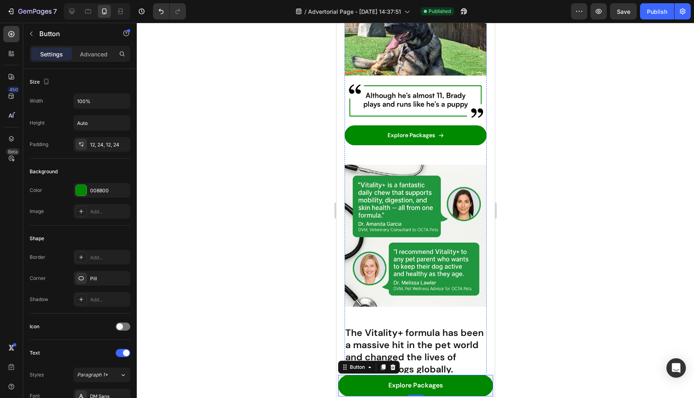
scroll to position [2112, 0]
click at [418, 296] on img at bounding box center [415, 235] width 142 height 142
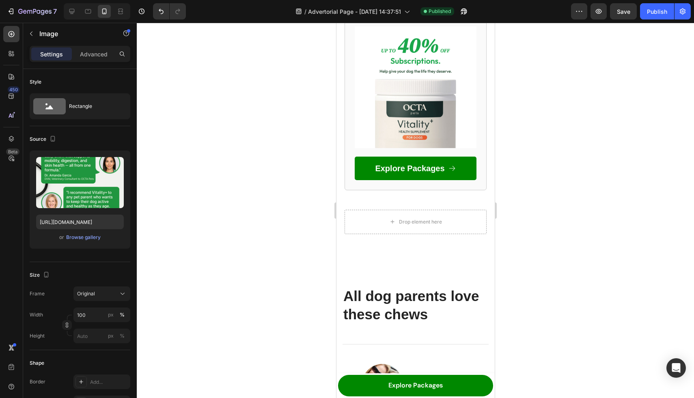
scroll to position [2735, 0]
click at [439, 174] on p "Explore Packages" at bounding box center [409, 169] width 69 height 11
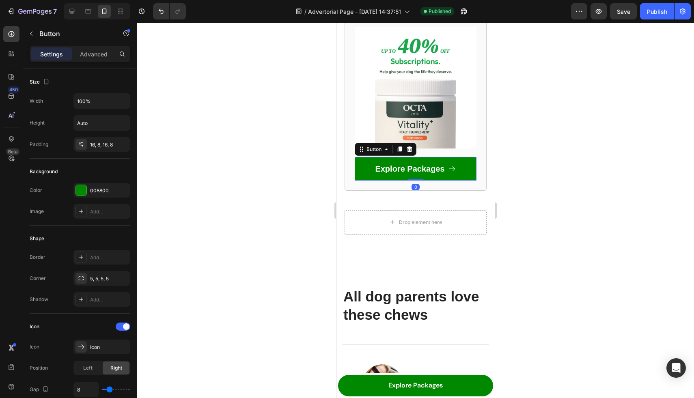
click at [461, 180] on link "Explore Packages" at bounding box center [415, 169] width 122 height 24
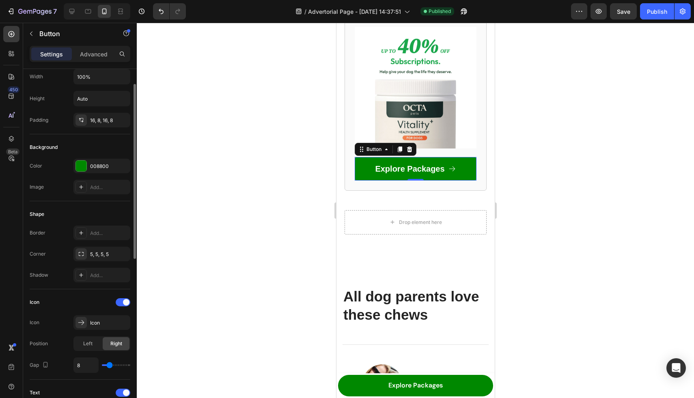
scroll to position [26, 0]
click at [94, 255] on div "5, 5, 5, 5" at bounding box center [102, 252] width 24 height 7
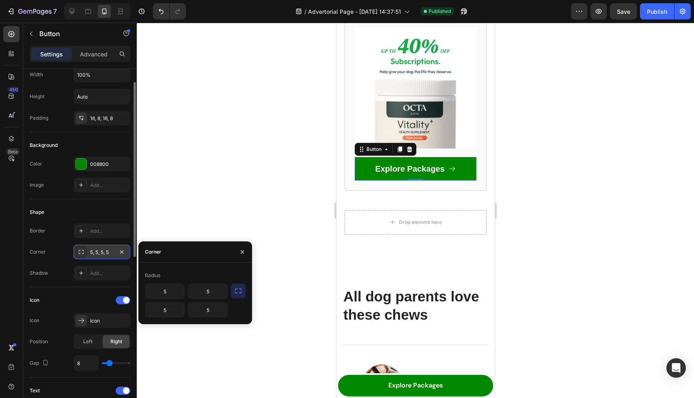
click at [81, 253] on icon at bounding box center [81, 252] width 6 height 6
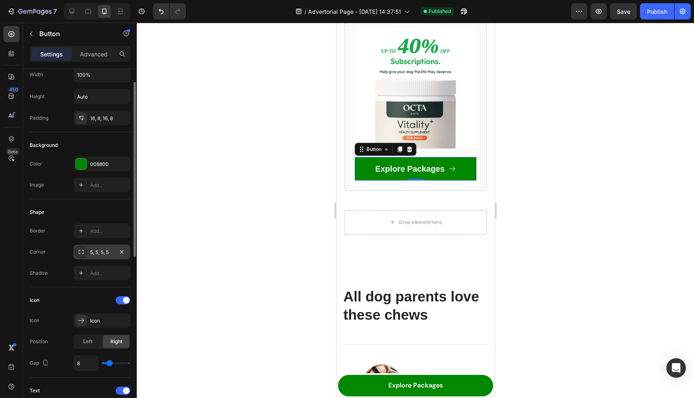
click at [81, 253] on icon at bounding box center [81, 252] width 6 height 6
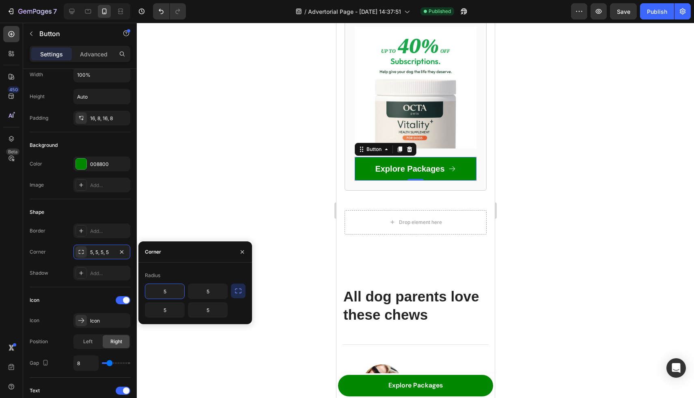
click at [150, 256] on div "Corner" at bounding box center [153, 252] width 16 height 13
click at [237, 292] on icon "button" at bounding box center [238, 291] width 8 height 8
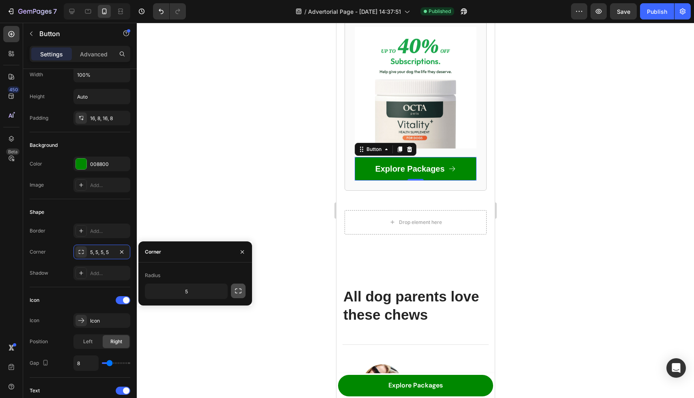
click at [237, 292] on icon "button" at bounding box center [238, 291] width 8 height 8
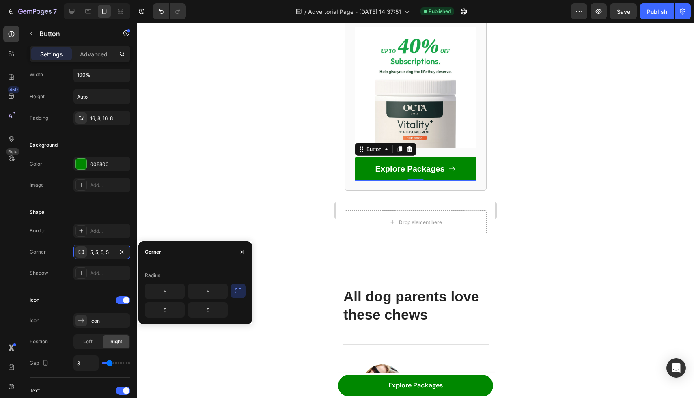
click at [237, 292] on icon "button" at bounding box center [238, 291] width 8 height 8
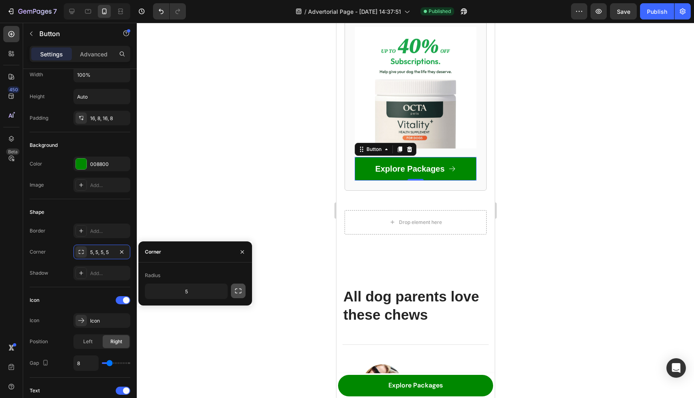
click at [237, 292] on icon "button" at bounding box center [238, 291] width 8 height 8
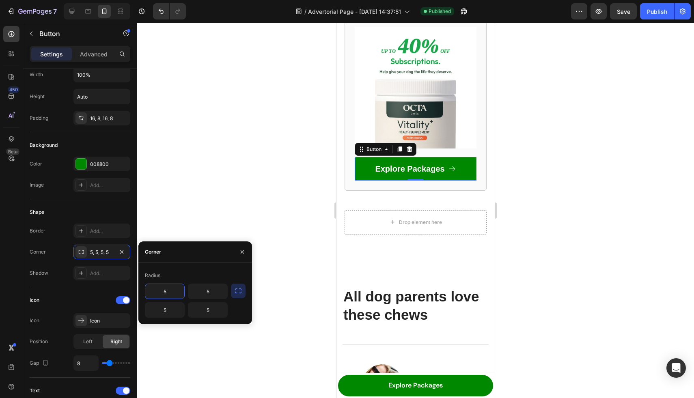
click at [175, 289] on input "5" at bounding box center [164, 291] width 39 height 15
click at [210, 290] on input "5" at bounding box center [207, 291] width 39 height 15
click at [243, 249] on icon "button" at bounding box center [242, 252] width 6 height 6
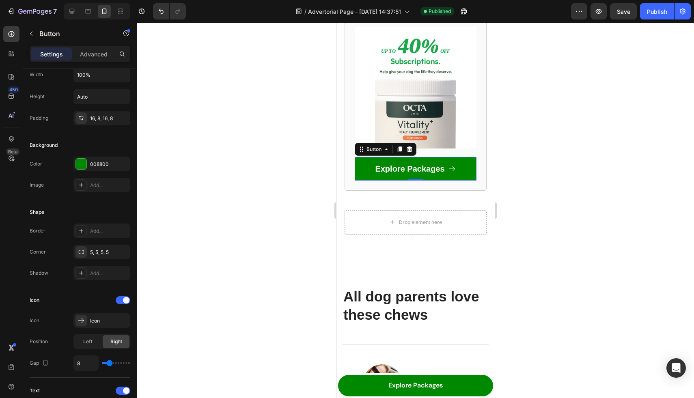
click at [279, 233] on div at bounding box center [415, 210] width 557 height 375
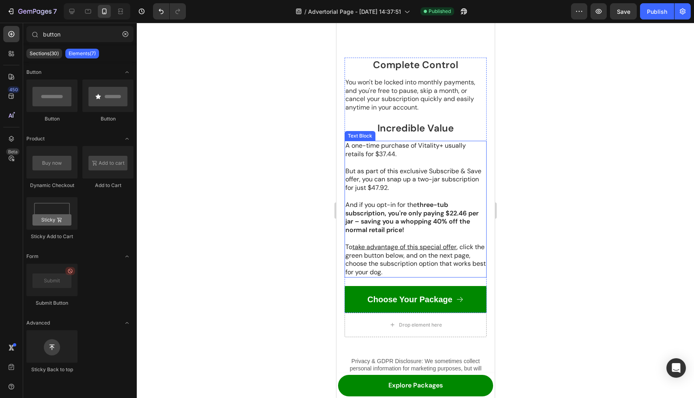
scroll to position [3581, 0]
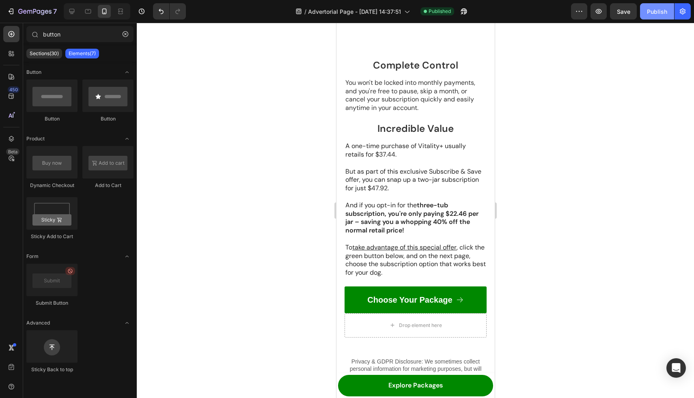
click at [662, 11] on div "Publish" at bounding box center [657, 11] width 20 height 9
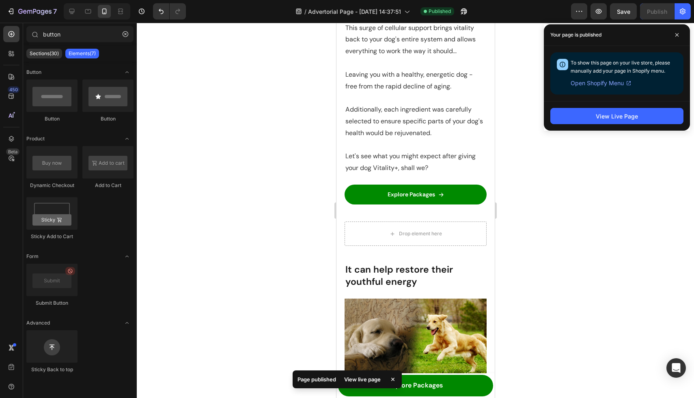
scroll to position [863, 0]
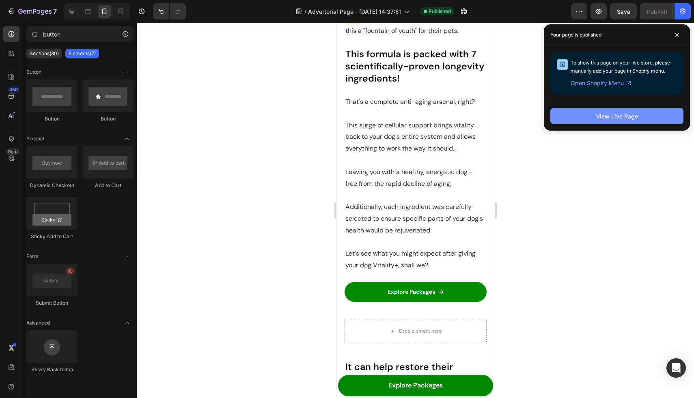
click at [625, 113] on div "View Live Page" at bounding box center [617, 116] width 42 height 9
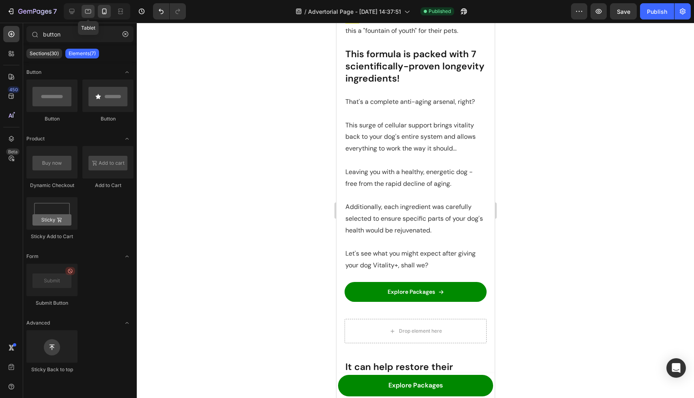
click at [87, 10] on icon at bounding box center [88, 11] width 6 height 4
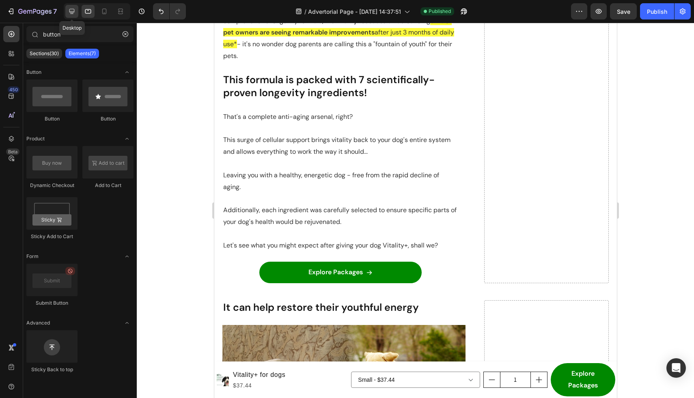
click at [73, 11] on icon at bounding box center [71, 11] width 5 height 5
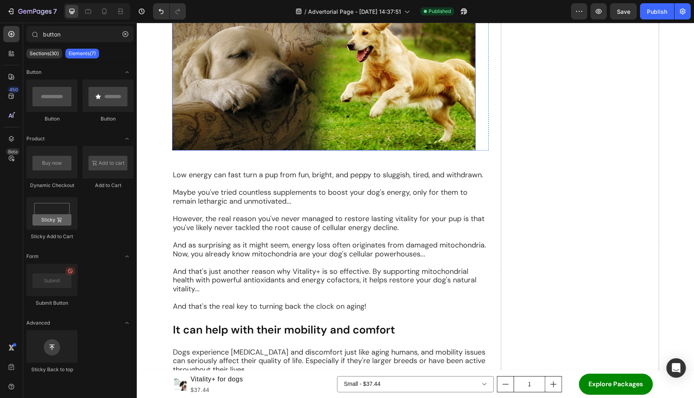
scroll to position [910, 0]
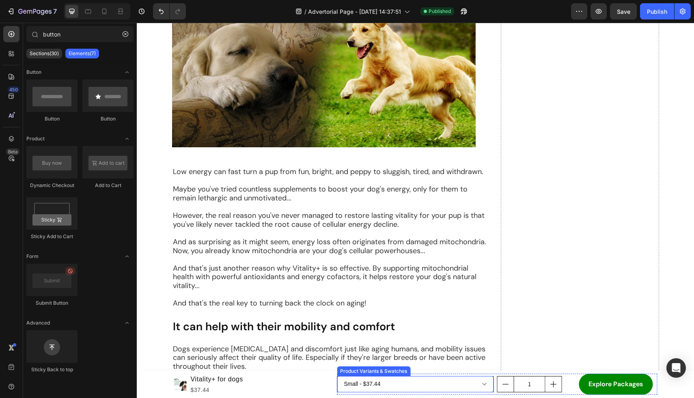
click at [467, 383] on select "Small - $37.44 Medium - $59.90 Large - $84.24" at bounding box center [415, 384] width 157 height 16
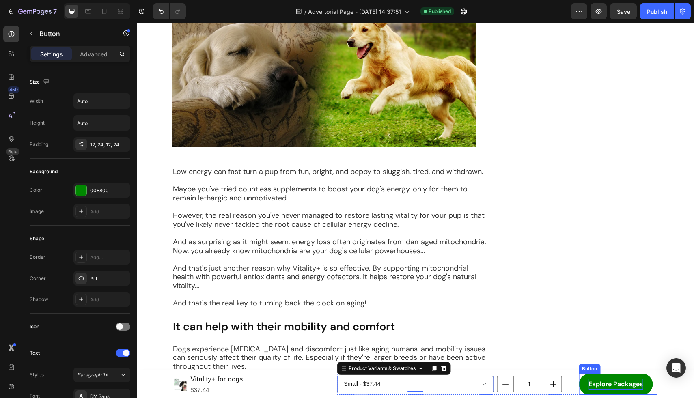
click at [617, 382] on p "Explore Packages" at bounding box center [616, 385] width 54 height 12
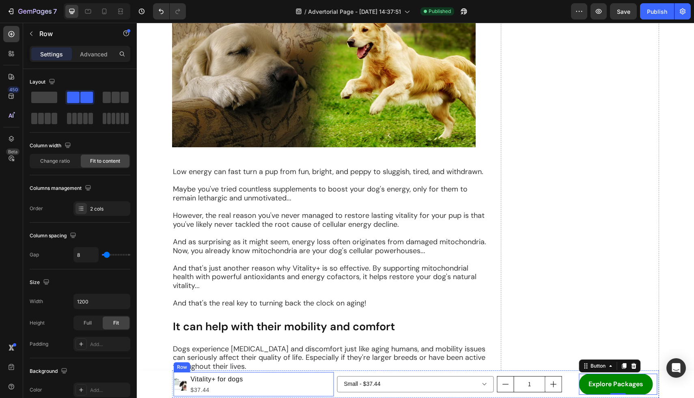
click at [280, 381] on div "Product Images Vitality+ for dogs Product Title $37.44 Product Price Product Pr…" at bounding box center [254, 384] width 160 height 24
click at [225, 368] on div at bounding box center [224, 365] width 10 height 10
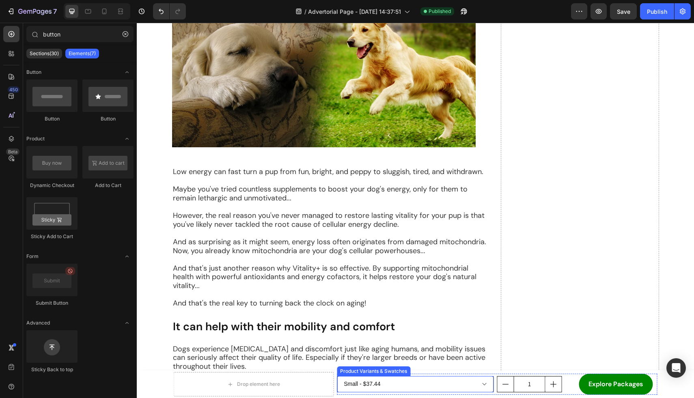
click at [486, 378] on select "Small - $37.44 Medium - $59.90 Large - $84.24" at bounding box center [415, 384] width 157 height 16
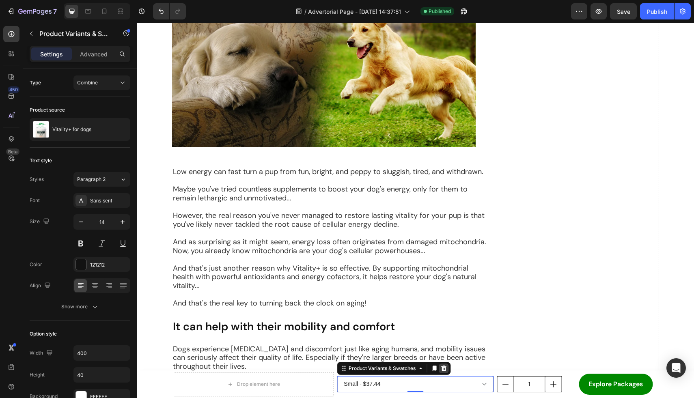
click at [447, 369] on icon at bounding box center [443, 368] width 6 height 6
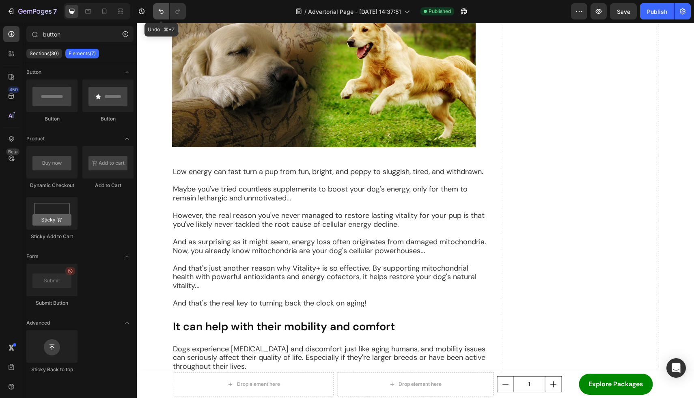
click at [158, 11] on icon "Undo/Redo" at bounding box center [161, 11] width 8 height 8
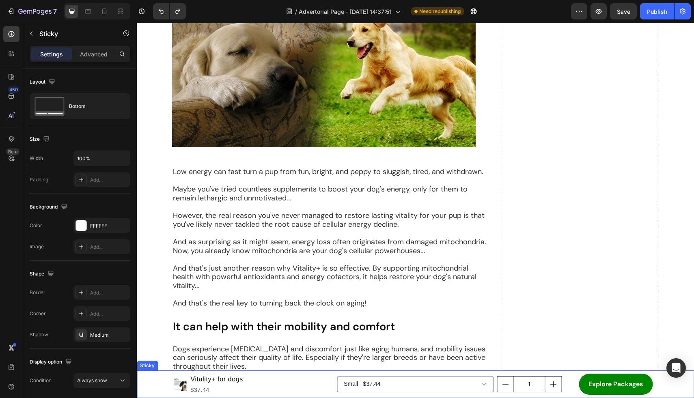
click at [156, 388] on div "Product Images Vitality+ for dogs Product Title $37.44 Product Price Product Pr…" at bounding box center [415, 385] width 557 height 28
click at [195, 364] on icon at bounding box center [194, 363] width 6 height 6
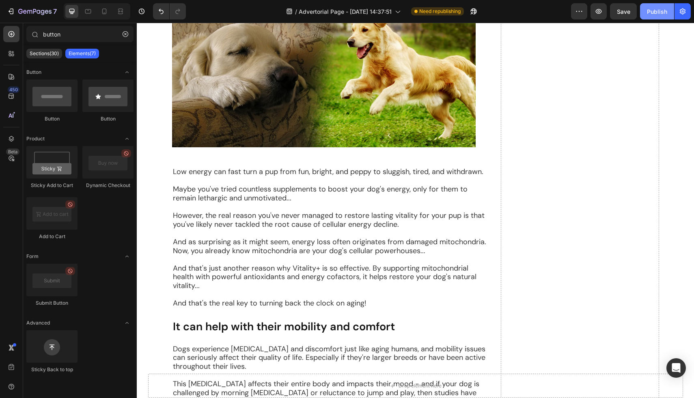
click at [656, 15] on div "Publish" at bounding box center [657, 11] width 20 height 9
click at [62, 168] on div at bounding box center [51, 162] width 51 height 32
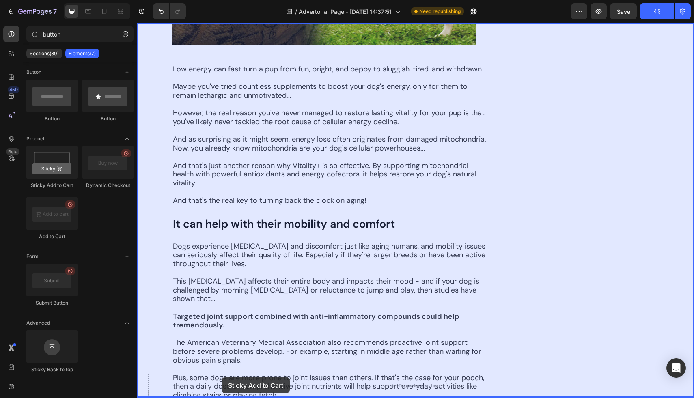
drag, startPoint x: 199, startPoint y: 190, endPoint x: 222, endPoint y: 378, distance: 188.5
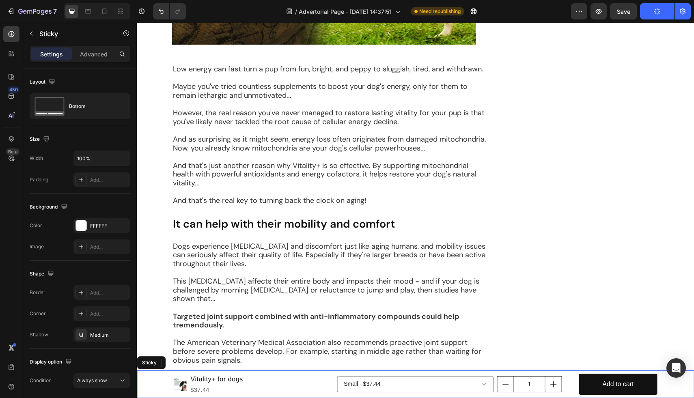
scroll to position [1023, 0]
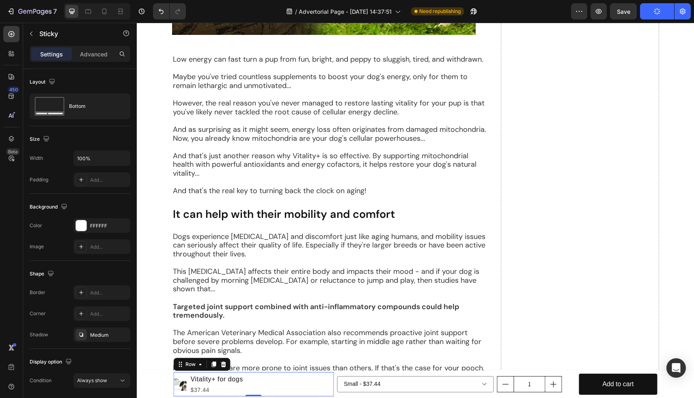
click at [272, 386] on div "Product Images Vitality+ for dogs Product Title $37.44 Product Price Product Pr…" at bounding box center [254, 384] width 160 height 24
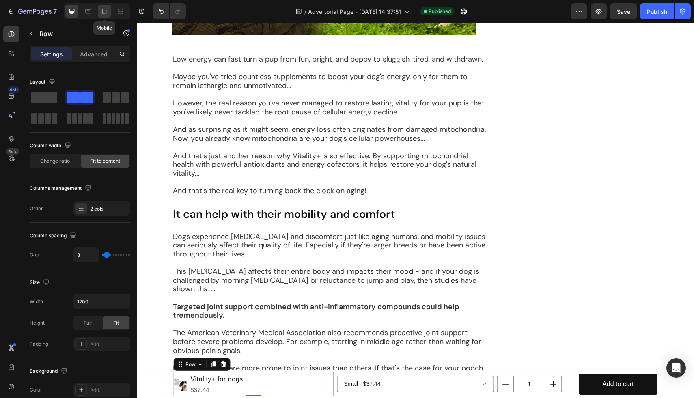
click at [106, 9] on icon at bounding box center [104, 12] width 4 height 6
type input "0"
type input "100%"
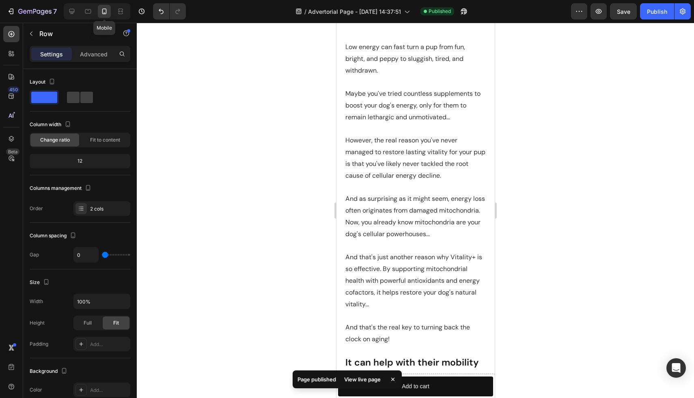
scroll to position [953, 0]
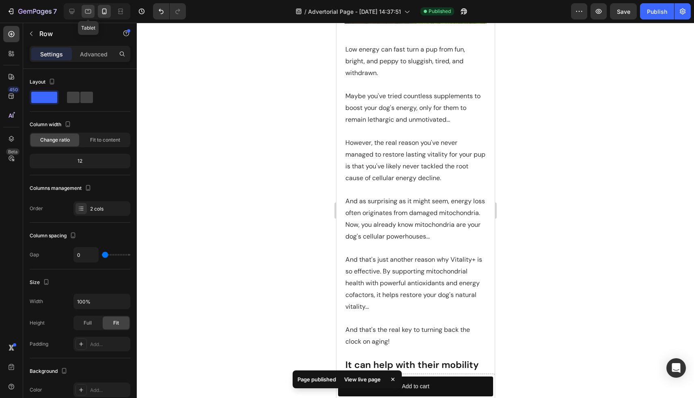
click at [90, 10] on icon at bounding box center [88, 11] width 8 height 8
type input "8"
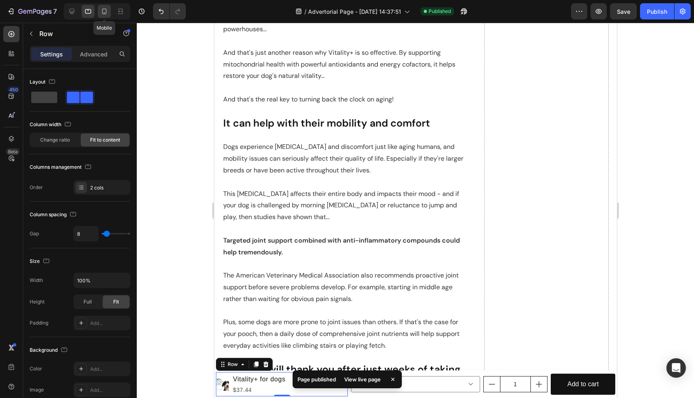
click at [104, 13] on icon at bounding box center [104, 12] width 4 height 6
type input "0"
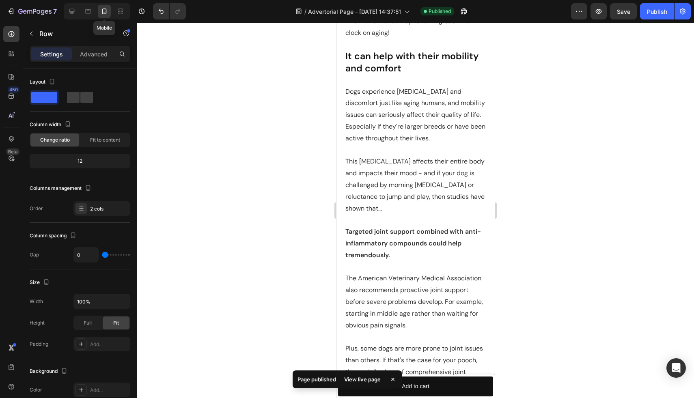
scroll to position [1233, 0]
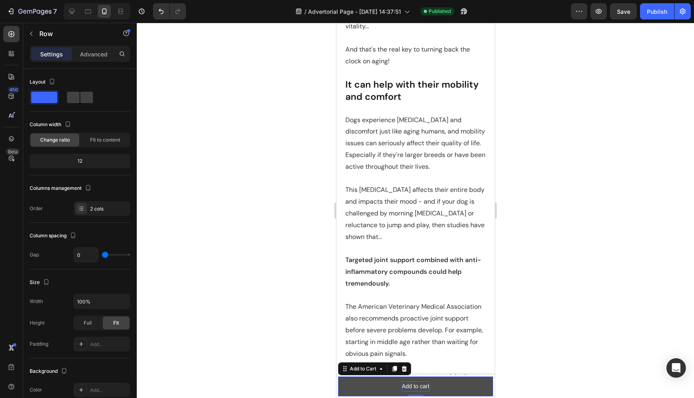
click at [423, 382] on div "Add to cart" at bounding box center [415, 387] width 28 height 10
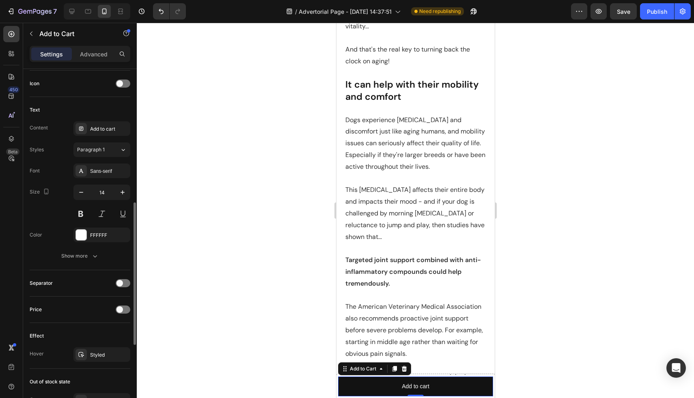
scroll to position [330, 0]
click at [121, 195] on icon "button" at bounding box center [123, 194] width 8 height 8
type input "16"
click at [112, 169] on div "Sans-serif" at bounding box center [109, 172] width 38 height 7
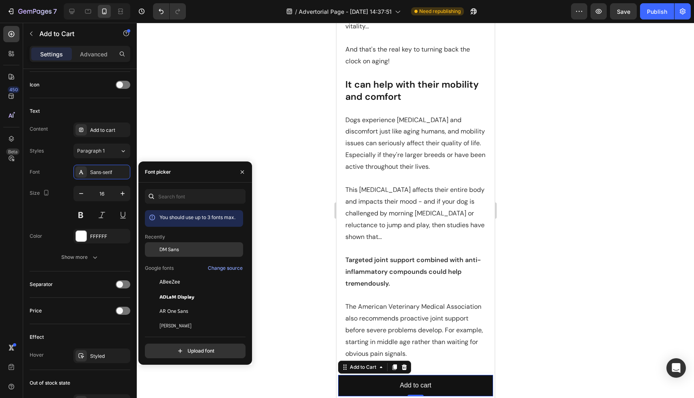
click at [172, 247] on span "DM Sans" at bounding box center [169, 249] width 19 height 7
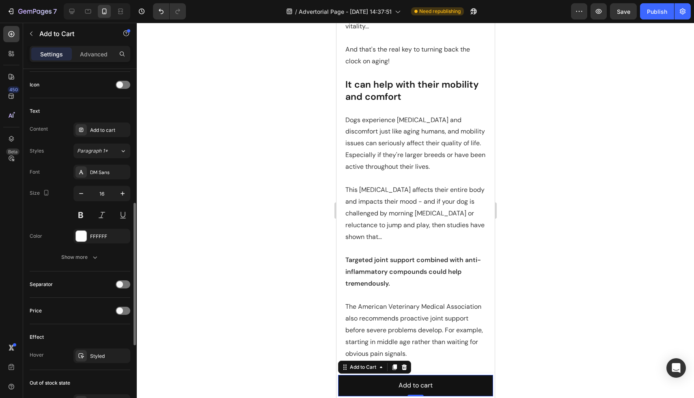
click at [26, 198] on div "Layout Product source Vitality+ for dogs Size Width 100% Height Auto Padding 12…" at bounding box center [80, 174] width 114 height 870
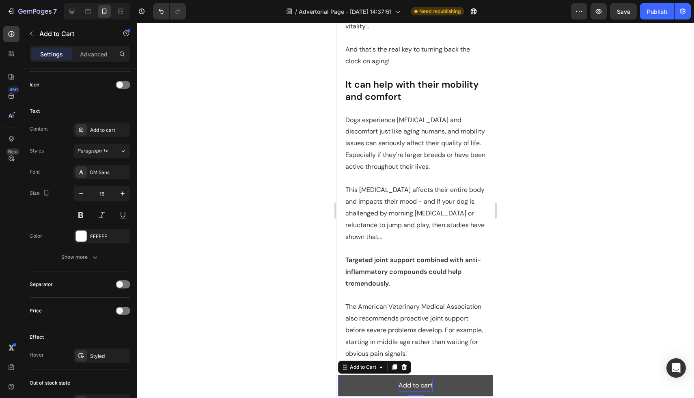
click at [415, 386] on div "Add to cart" at bounding box center [415, 386] width 34 height 12
click at [415, 386] on p "Add to cart" at bounding box center [415, 386] width 34 height 12
click at [338, 375] on button "Explore" at bounding box center [415, 386] width 155 height 22
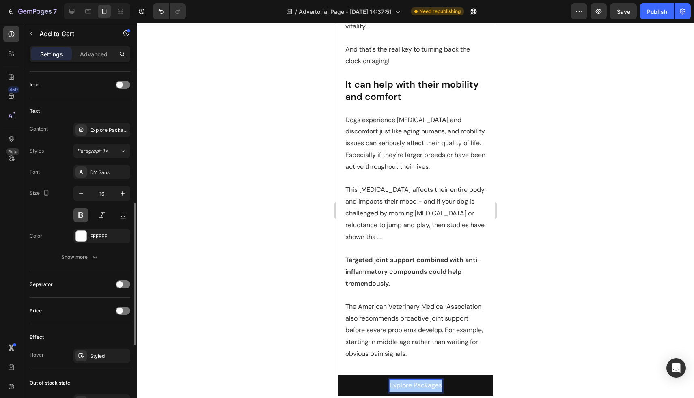
click at [83, 209] on button at bounding box center [80, 215] width 15 height 15
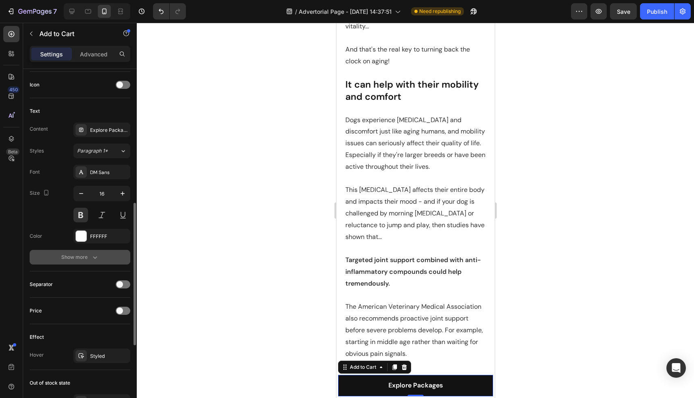
scroll to position [518, 0]
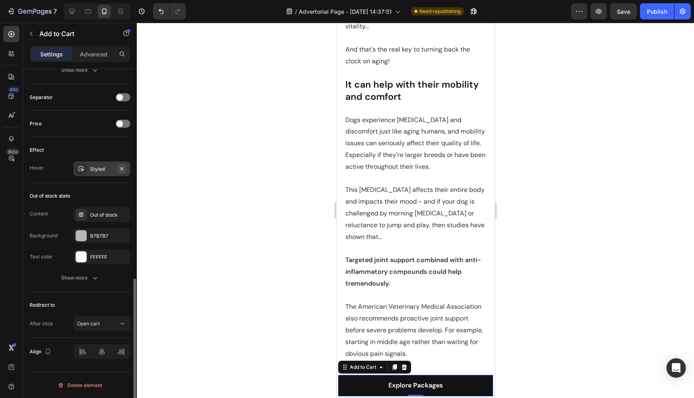
click at [123, 167] on icon "button" at bounding box center [121, 168] width 3 height 3
click at [99, 322] on span "Open cart" at bounding box center [88, 324] width 23 height 6
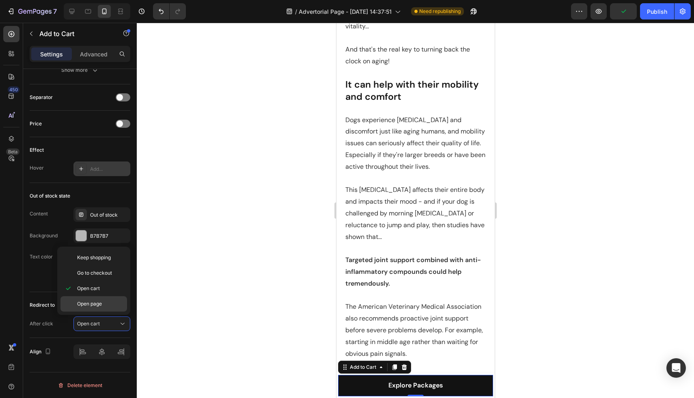
click at [105, 307] on p "Open page" at bounding box center [100, 303] width 46 height 7
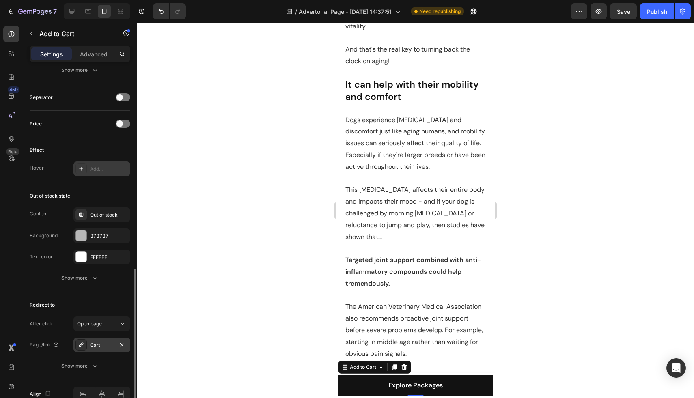
click at [104, 344] on div "Cart" at bounding box center [102, 345] width 24 height 7
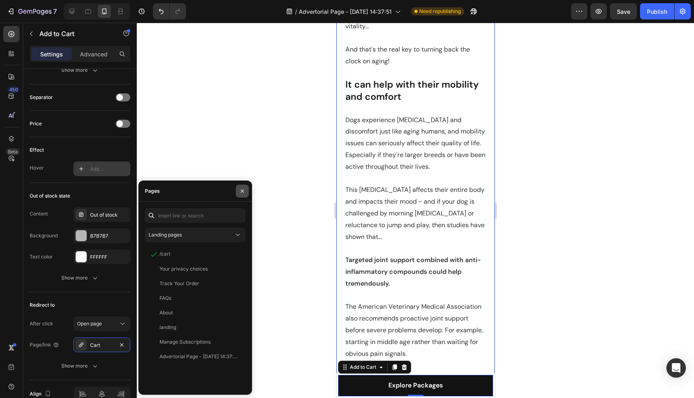
click at [242, 191] on icon "button" at bounding box center [242, 190] width 3 height 3
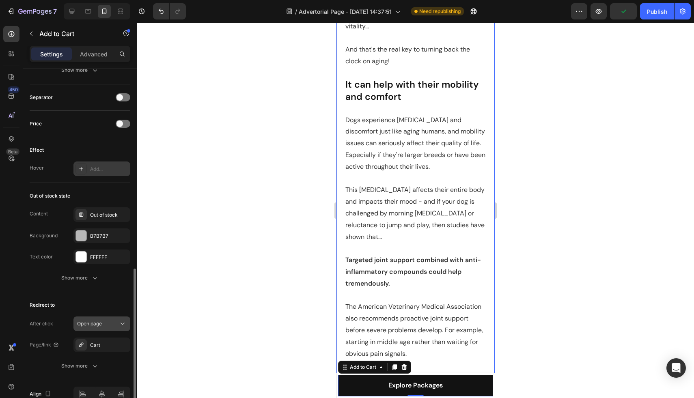
click at [108, 327] on div "Open page" at bounding box center [97, 323] width 41 height 7
click at [53, 295] on div "Redirect to After click Open page Page/link Cart Show more" at bounding box center [80, 336] width 101 height 88
click at [160, 15] on button "Undo/Redo" at bounding box center [161, 11] width 16 height 16
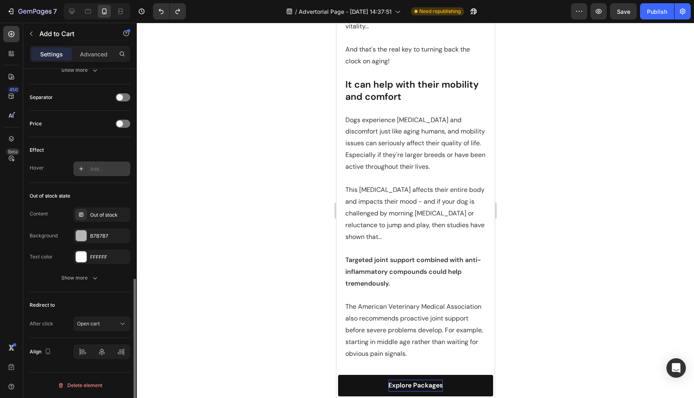
click at [127, 332] on div "Redirect to After click Open cart" at bounding box center [80, 315] width 101 height 46
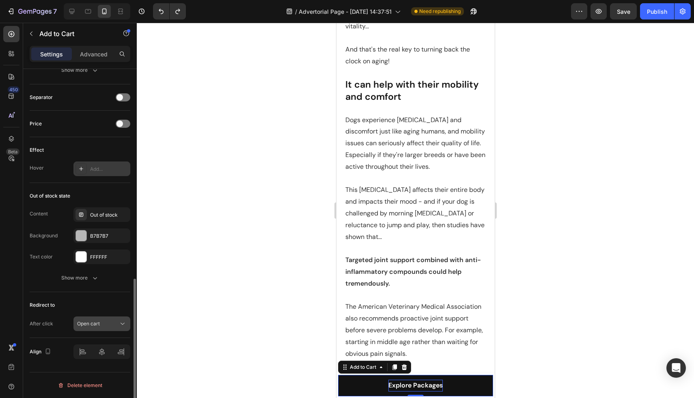
click at [120, 325] on icon at bounding box center [123, 324] width 8 height 8
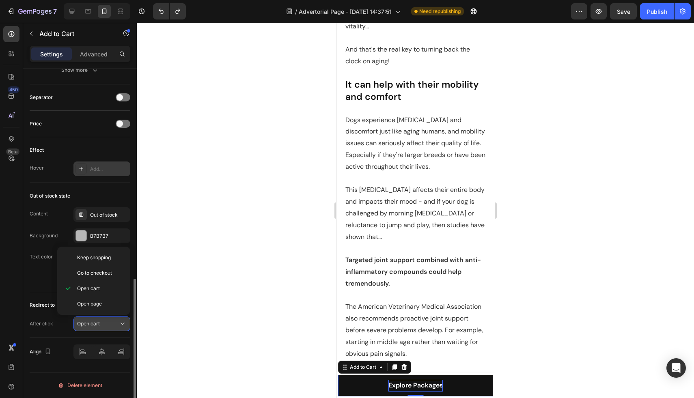
click at [120, 325] on icon at bounding box center [123, 324] width 8 height 8
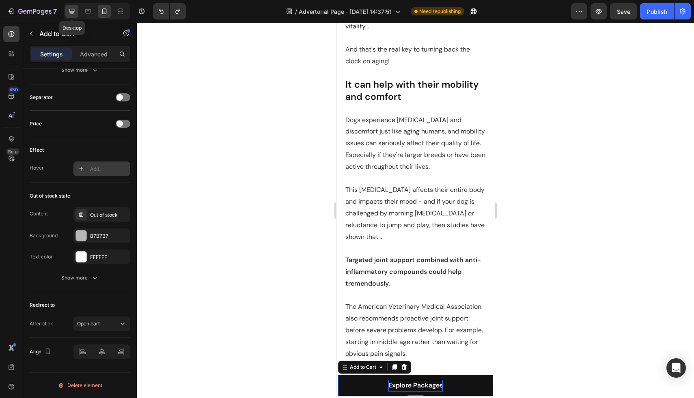
click at [76, 12] on icon at bounding box center [72, 11] width 8 height 8
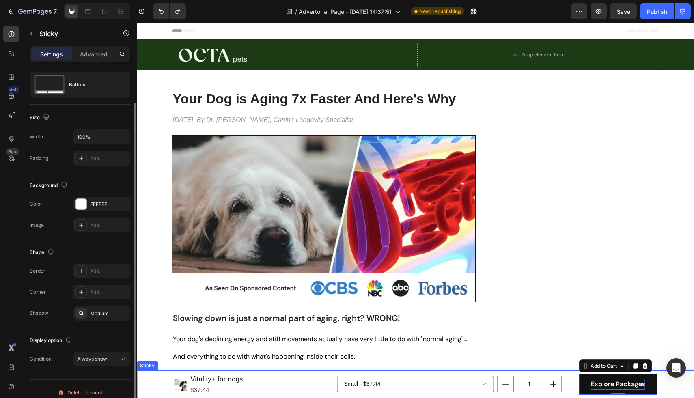
click at [153, 382] on div "Product Images Vitality+ for dogs Product Title $37.44 Product Price Product Pr…" at bounding box center [415, 385] width 557 height 28
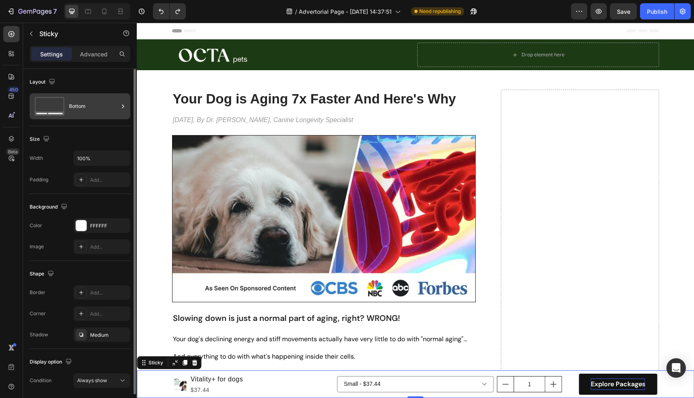
click at [98, 109] on div "Bottom" at bounding box center [94, 106] width 50 height 19
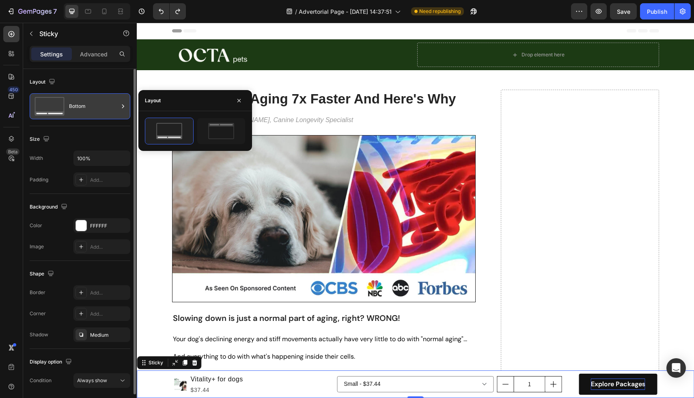
click at [98, 109] on div "Bottom" at bounding box center [94, 106] width 50 height 19
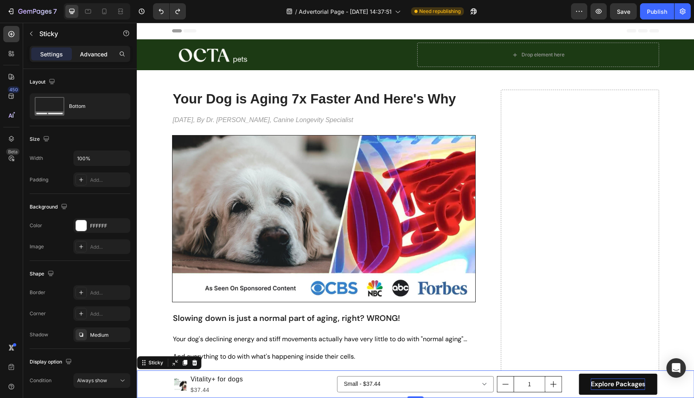
click at [85, 57] on p "Advanced" at bounding box center [94, 54] width 28 height 9
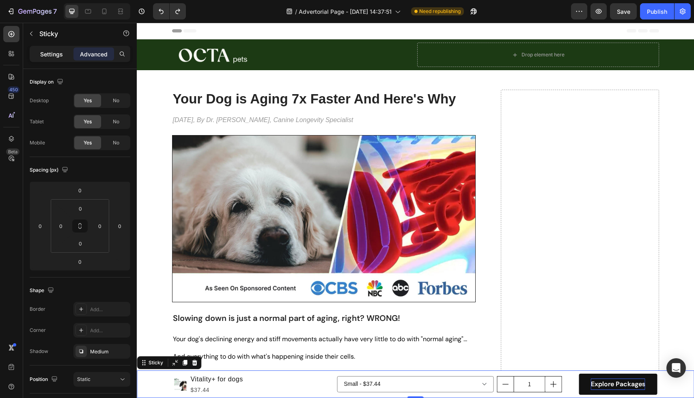
click at [50, 54] on p "Settings" at bounding box center [51, 54] width 23 height 9
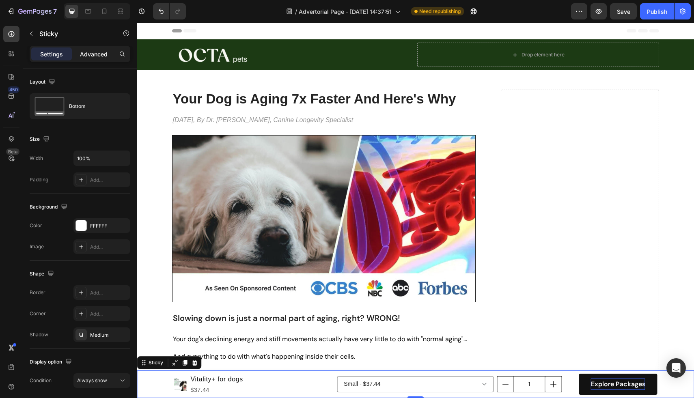
click at [91, 51] on p "Advanced" at bounding box center [94, 54] width 28 height 9
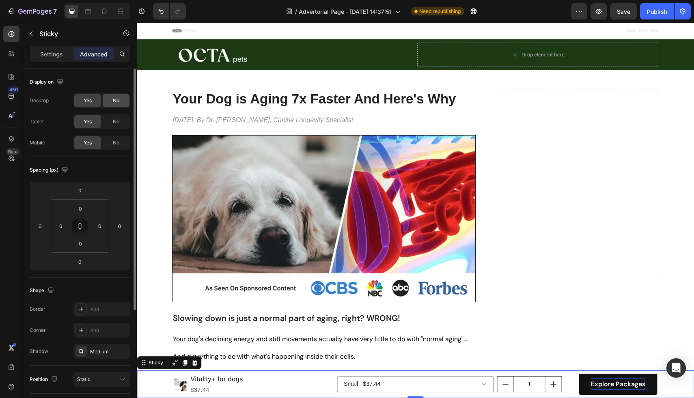
click at [114, 97] on span "No" at bounding box center [116, 100] width 6 height 7
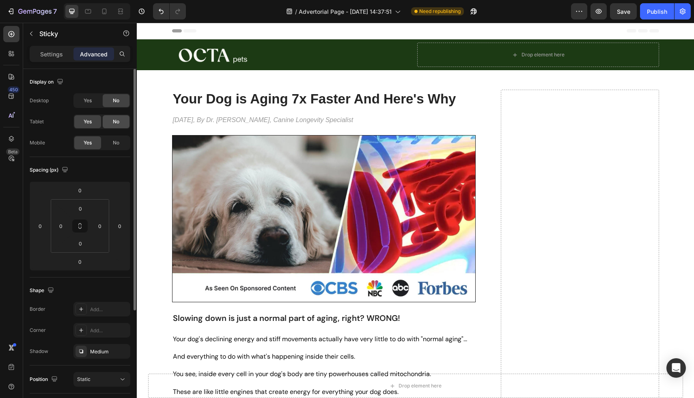
click at [119, 123] on span "No" at bounding box center [116, 121] width 6 height 7
click at [55, 55] on p "Settings" at bounding box center [51, 54] width 23 height 9
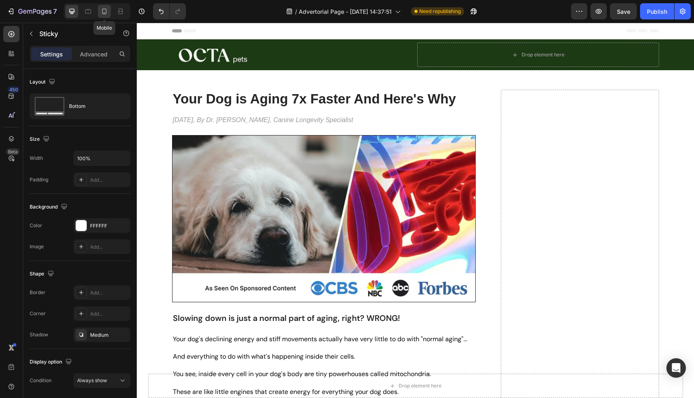
click at [105, 6] on div at bounding box center [104, 11] width 13 height 13
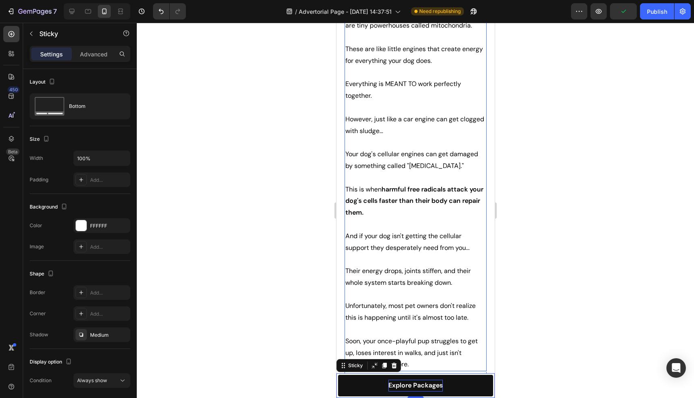
scroll to position [322, 0]
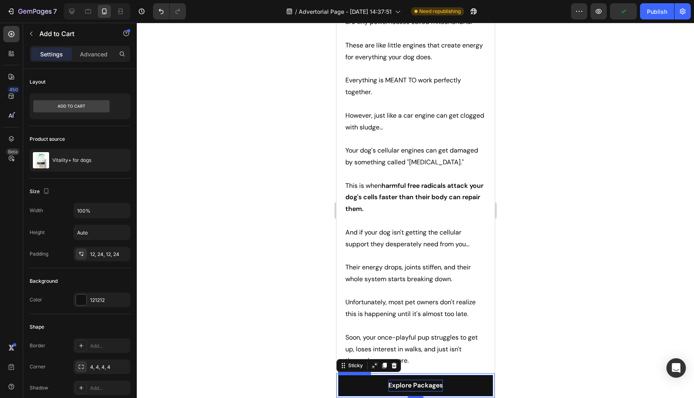
click at [387, 382] on button "Explore Packages" at bounding box center [415, 386] width 155 height 22
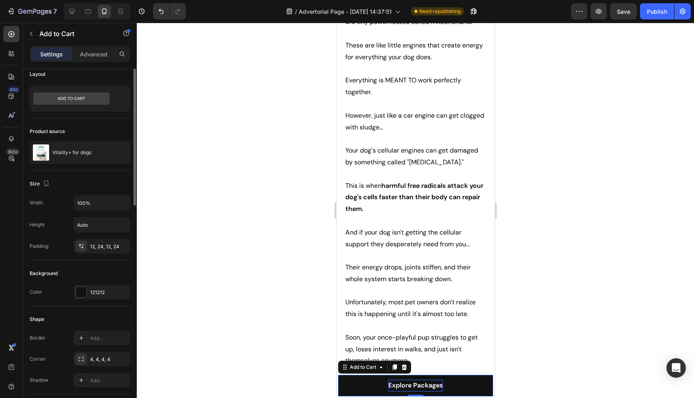
scroll to position [0, 0]
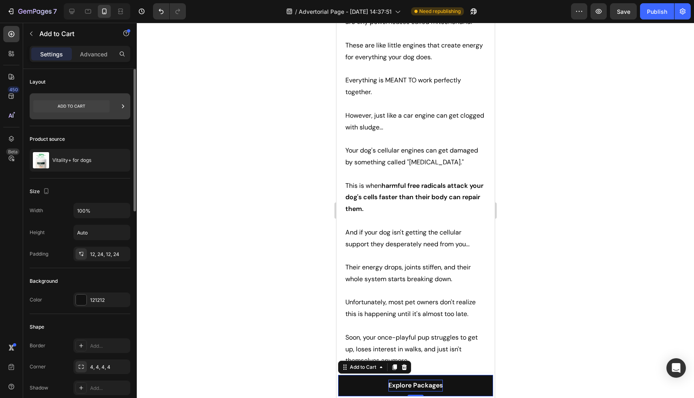
click at [83, 108] on icon at bounding box center [71, 106] width 76 height 12
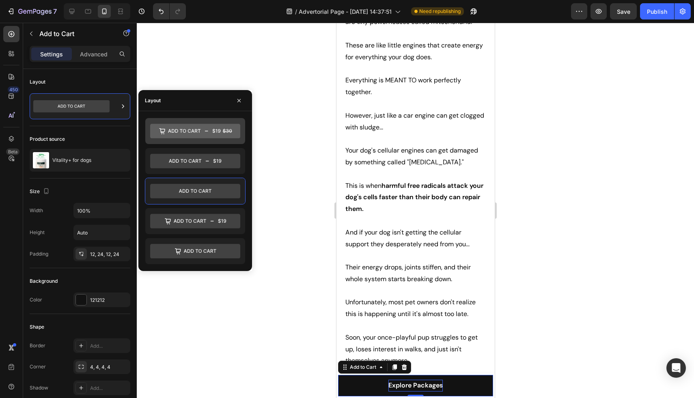
click at [203, 132] on icon at bounding box center [195, 131] width 90 height 15
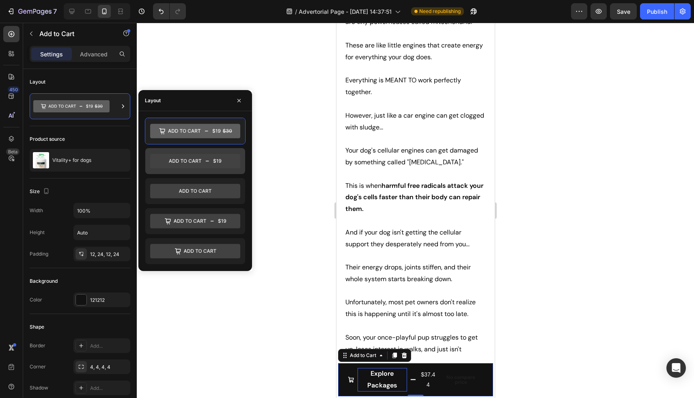
click at [199, 160] on icon at bounding box center [195, 161] width 90 height 15
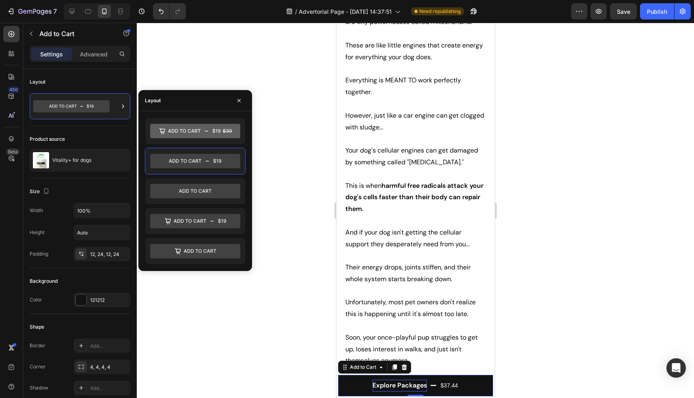
click at [199, 207] on div at bounding box center [195, 191] width 101 height 147
click at [194, 223] on icon at bounding box center [195, 221] width 90 height 15
click at [203, 138] on icon at bounding box center [195, 131] width 90 height 15
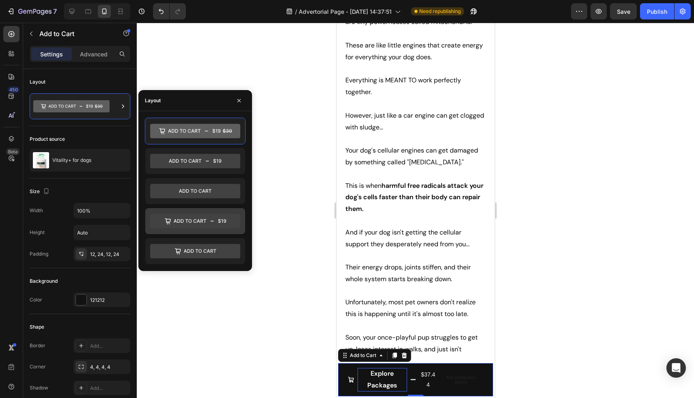
click at [202, 224] on icon at bounding box center [195, 221] width 90 height 15
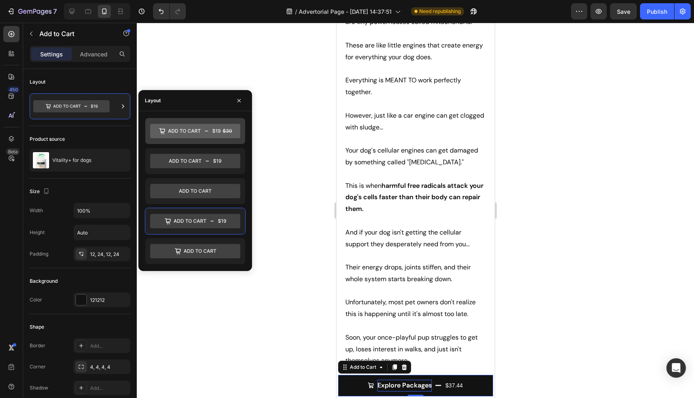
click at [199, 125] on icon at bounding box center [195, 131] width 90 height 15
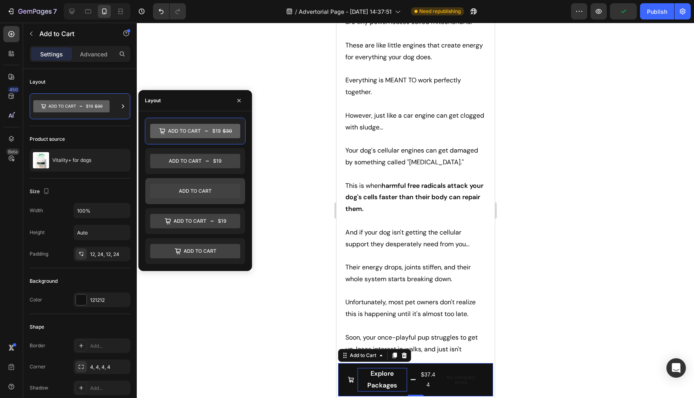
click at [205, 189] on icon at bounding box center [195, 191] width 90 height 15
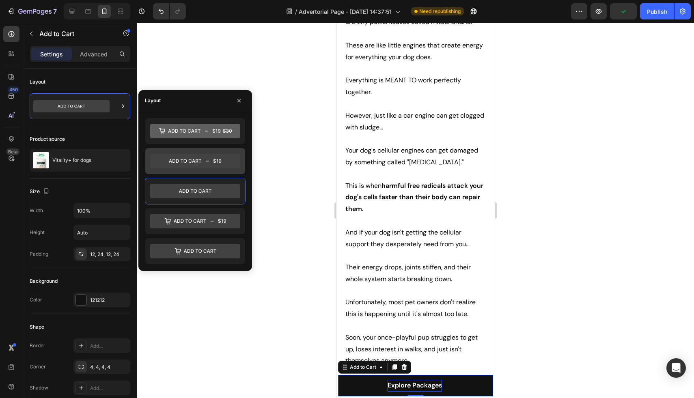
click at [215, 162] on icon at bounding box center [218, 161] width 8 height 4
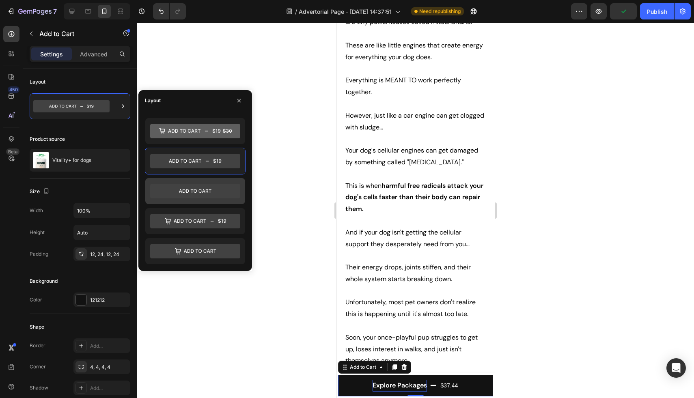
click at [211, 180] on div at bounding box center [195, 191] width 100 height 26
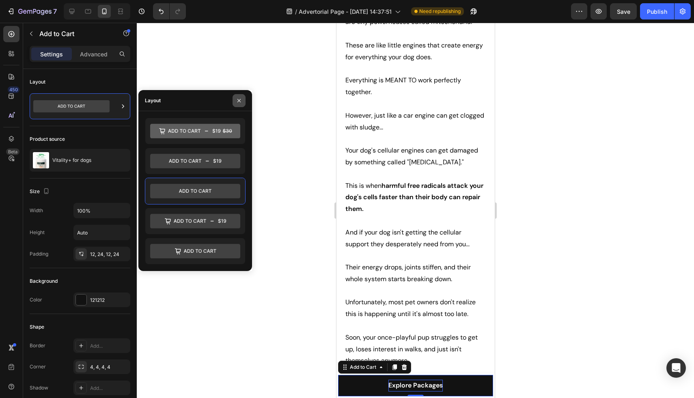
click at [239, 105] on button "button" at bounding box center [239, 100] width 13 height 13
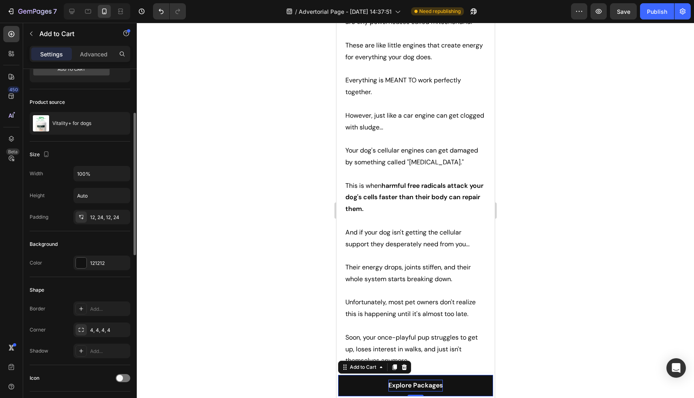
scroll to position [518, 0]
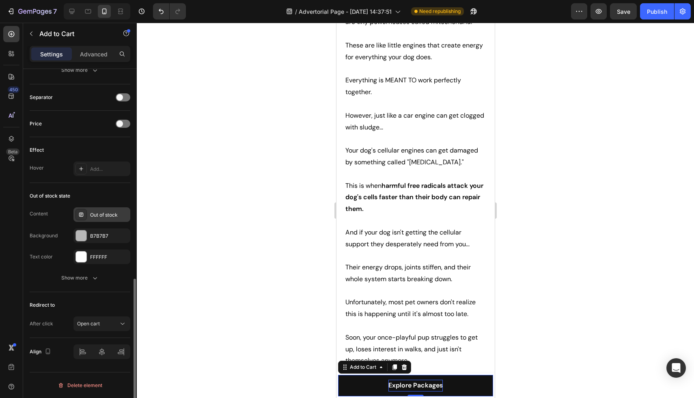
click at [103, 218] on div "Out of stock" at bounding box center [109, 214] width 38 height 7
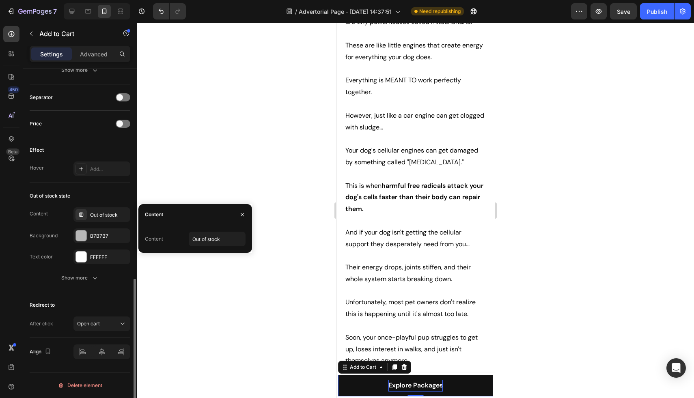
click at [52, 255] on div "Text color" at bounding box center [41, 256] width 23 height 7
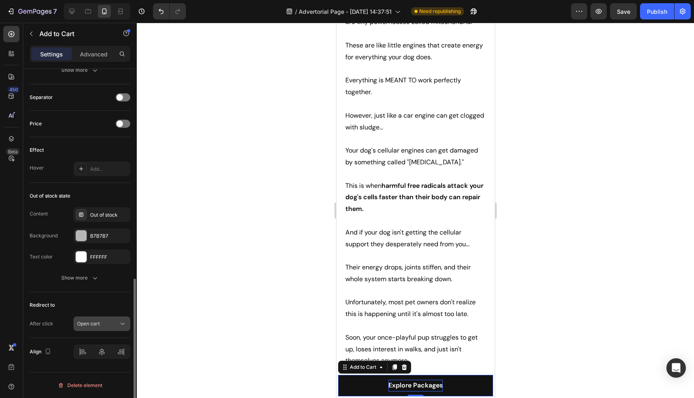
click at [101, 319] on button "Open cart" at bounding box center [101, 324] width 57 height 15
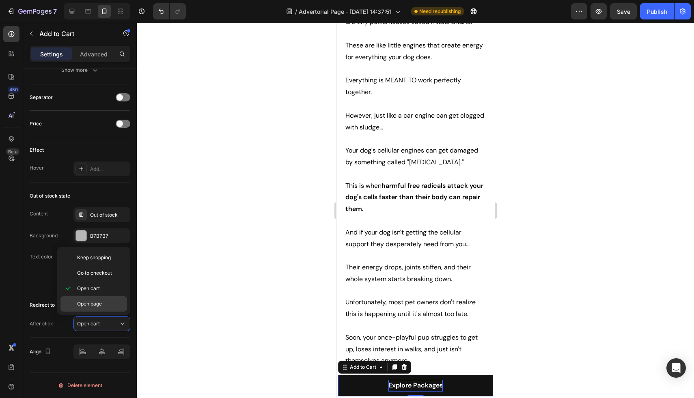
click at [100, 305] on span "Open page" at bounding box center [89, 303] width 25 height 7
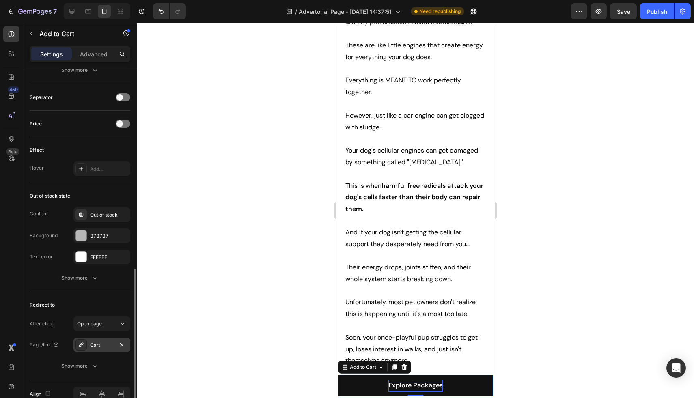
click at [99, 350] on div "Cart" at bounding box center [101, 345] width 57 height 15
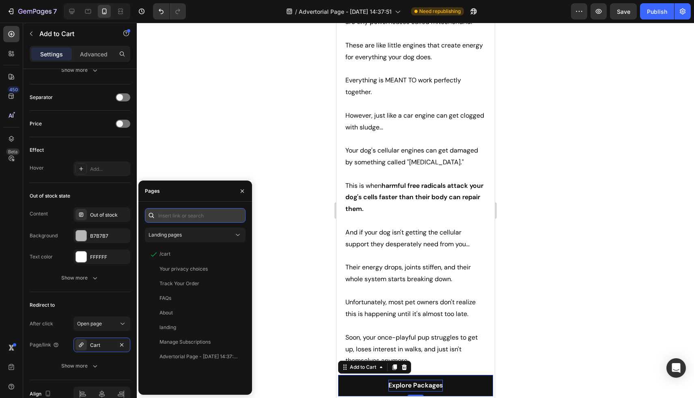
click at [179, 218] on input "text" at bounding box center [195, 215] width 101 height 15
paste input "[URL][DOMAIN_NAME]"
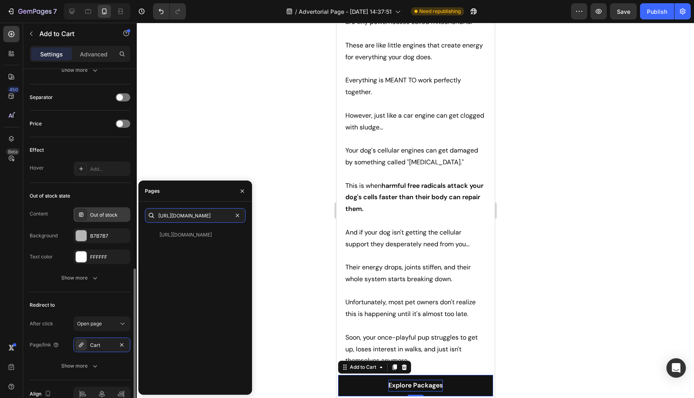
drag, startPoint x: 185, startPoint y: 211, endPoint x: 121, endPoint y: 214, distance: 64.2
click at [121, 214] on div "450 Beta button Sections(30) Elements(7) Button Button Button Product Dynamic C…" at bounding box center [68, 210] width 137 height 375
type input "[URL][DOMAIN_NAME]"
click at [188, 272] on div "[URL][DOMAIN_NAME] View" at bounding box center [195, 308] width 101 height 161
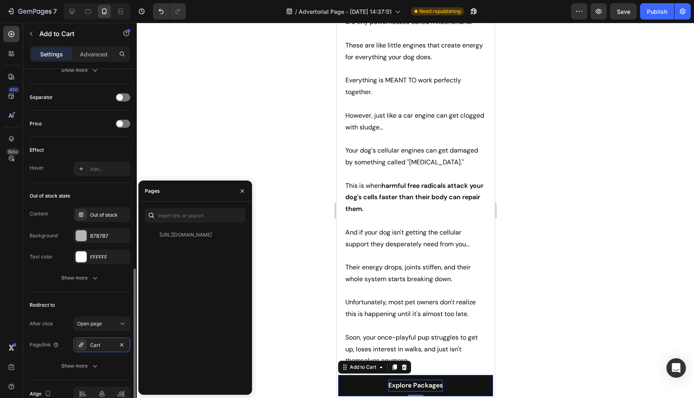
click at [66, 316] on div "Redirect to After click Open page Page/link Cart Show more" at bounding box center [80, 336] width 101 height 88
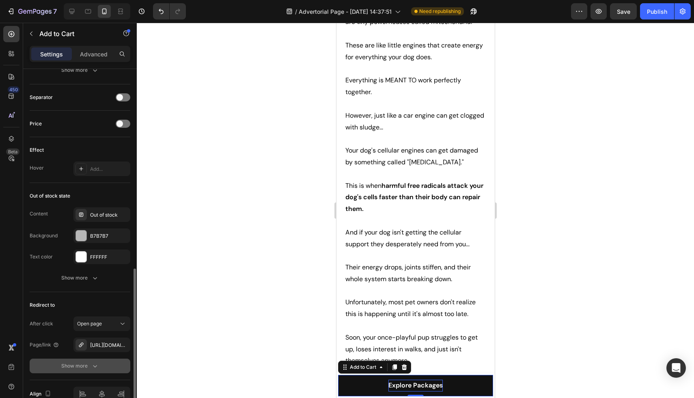
click at [87, 367] on div "Show more" at bounding box center [80, 366] width 38 height 8
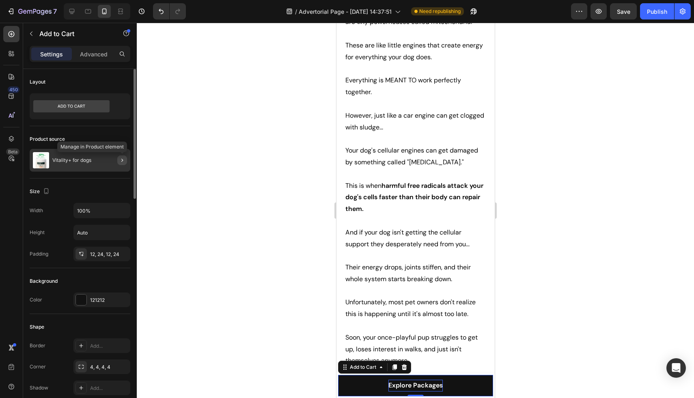
click at [127, 159] on button "button" at bounding box center [122, 160] width 10 height 10
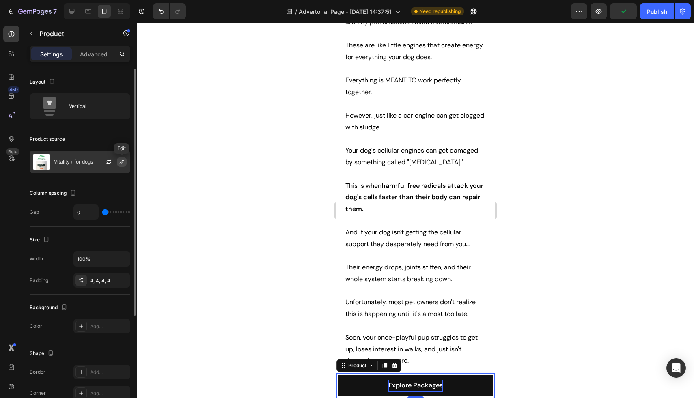
click at [120, 161] on icon "button" at bounding box center [122, 162] width 6 height 6
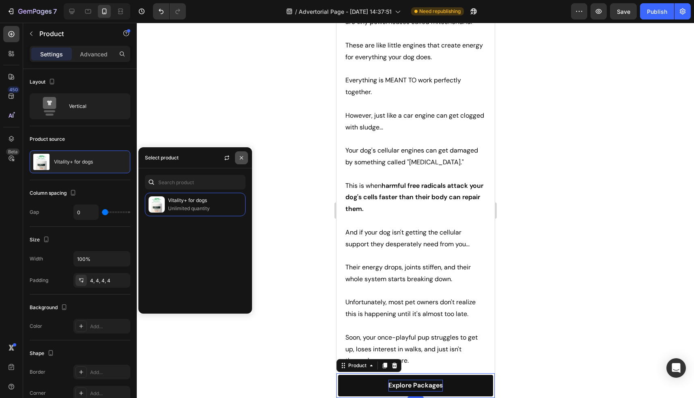
click at [241, 160] on icon "button" at bounding box center [241, 158] width 6 height 6
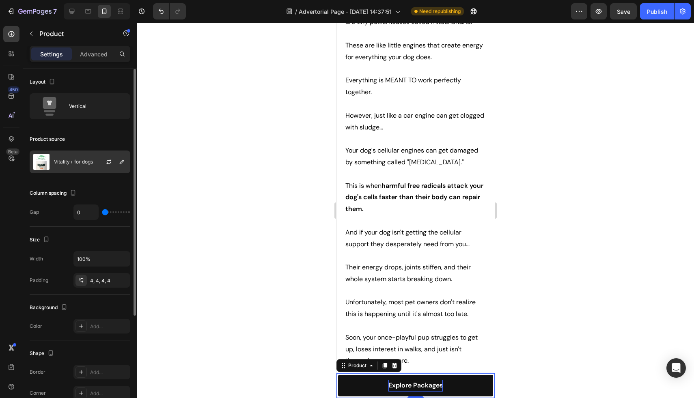
click at [81, 166] on div "Vitality+ for dogs" at bounding box center [80, 162] width 101 height 23
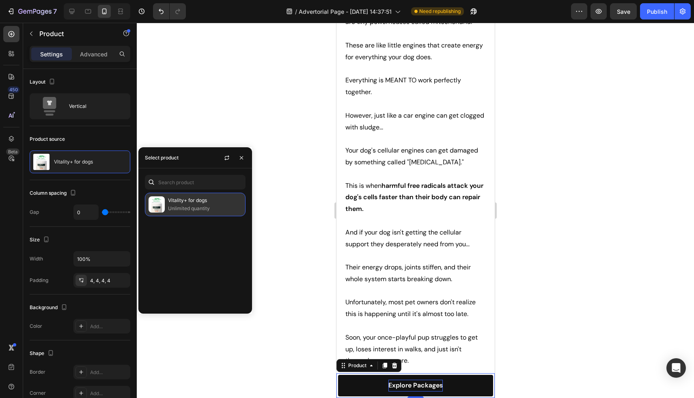
click at [162, 200] on img at bounding box center [157, 204] width 16 height 16
click at [179, 247] on div "Vitality+ for dogs Unlimited quantity" at bounding box center [195, 250] width 114 height 114
click at [174, 186] on input "text" at bounding box center [195, 182] width 101 height 15
click at [226, 159] on icon "button" at bounding box center [226, 159] width 4 height 2
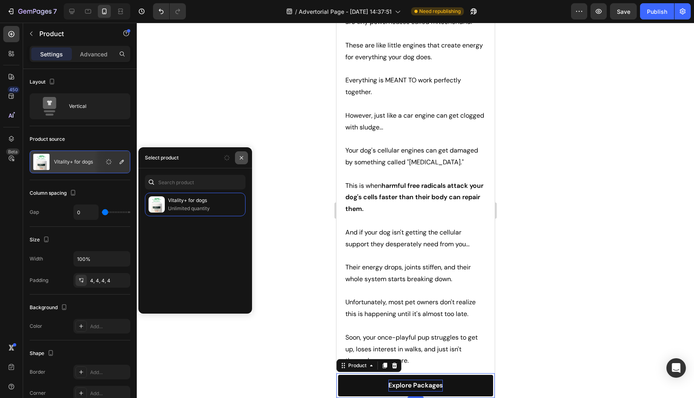
click at [242, 159] on icon "button" at bounding box center [241, 158] width 6 height 6
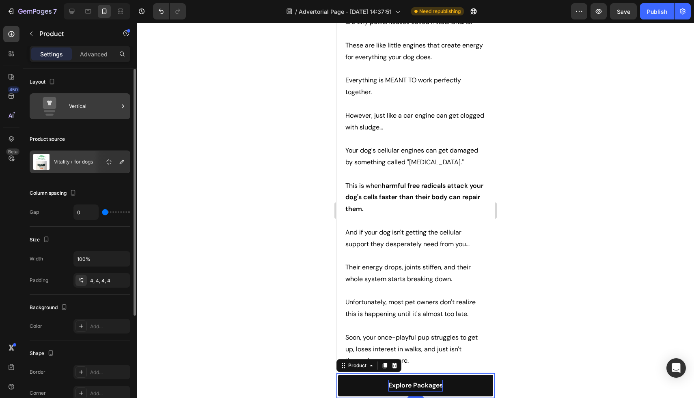
click at [90, 109] on div "Vertical" at bounding box center [94, 106] width 50 height 19
click at [91, 133] on div "Product source" at bounding box center [80, 139] width 101 height 13
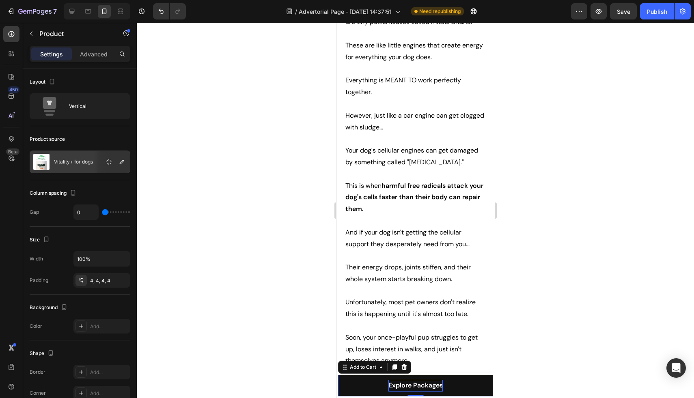
click at [360, 388] on button "Explore Packages" at bounding box center [415, 386] width 155 height 22
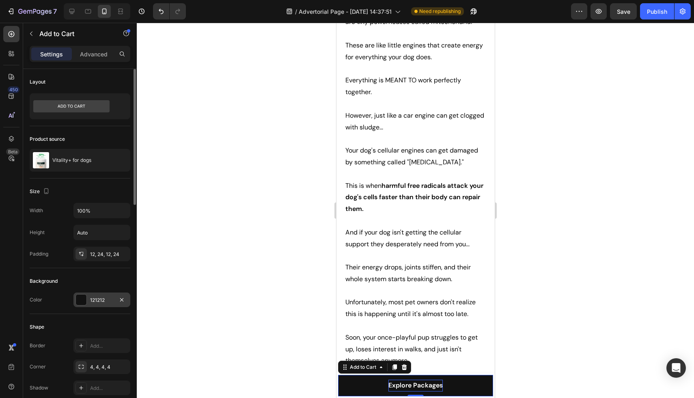
click at [86, 300] on div at bounding box center [81, 300] width 11 height 11
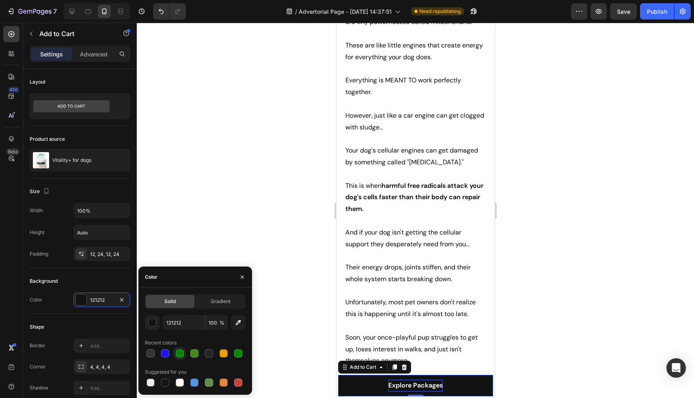
click at [182, 356] on div at bounding box center [180, 354] width 8 height 8
type input "008800"
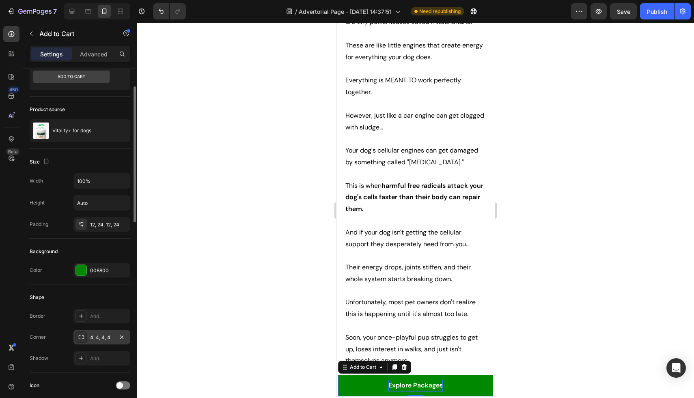
scroll to position [34, 0]
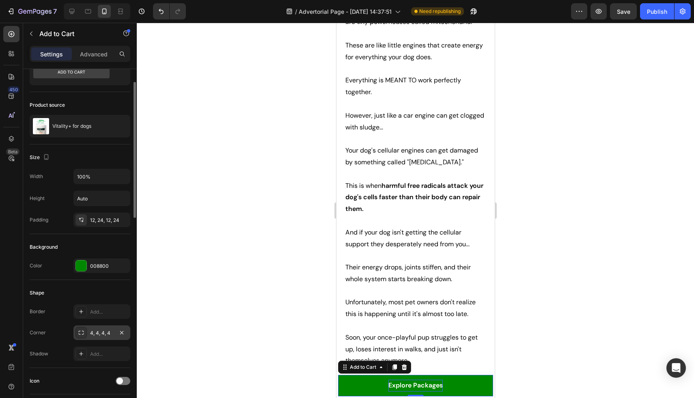
click at [88, 333] on div "4, 4, 4, 4" at bounding box center [101, 333] width 57 height 15
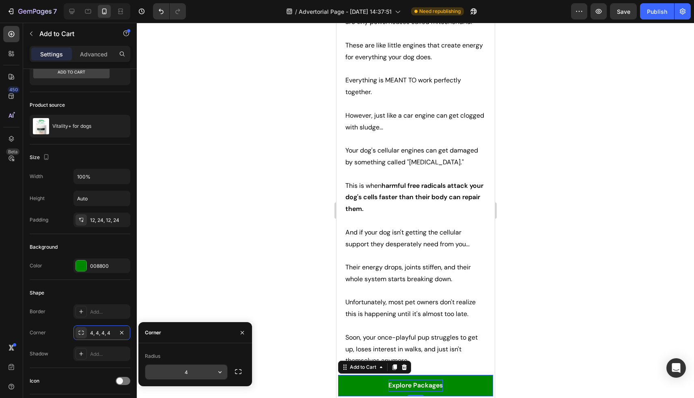
click at [222, 371] on icon "button" at bounding box center [220, 372] width 8 height 8
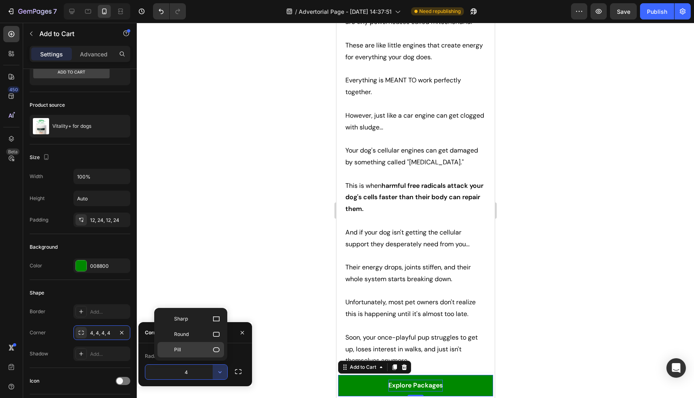
click at [210, 354] on div "Pill" at bounding box center [191, 349] width 67 height 15
type input "9999"
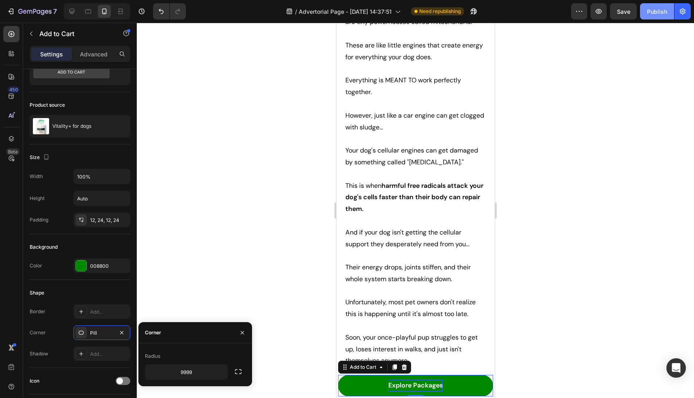
click at [648, 8] on div "Publish" at bounding box center [657, 11] width 20 height 9
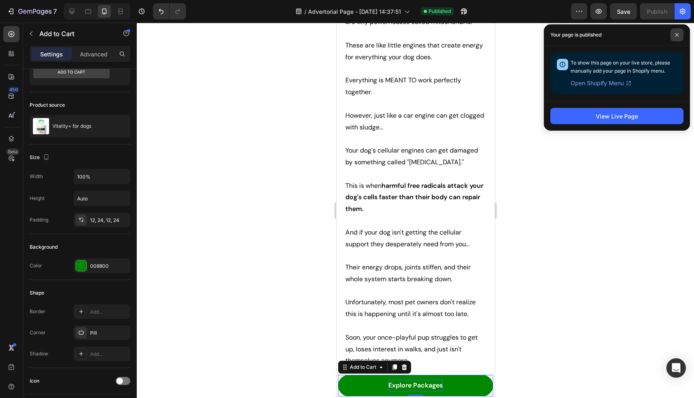
click at [678, 36] on icon at bounding box center [677, 35] width 4 height 4
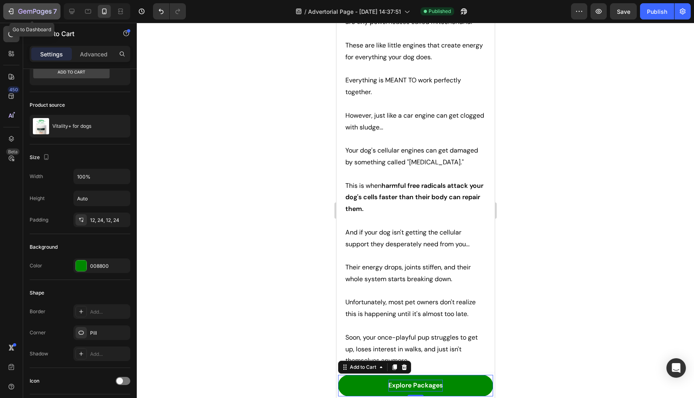
click at [10, 9] on icon "button" at bounding box center [12, 12] width 4 height 6
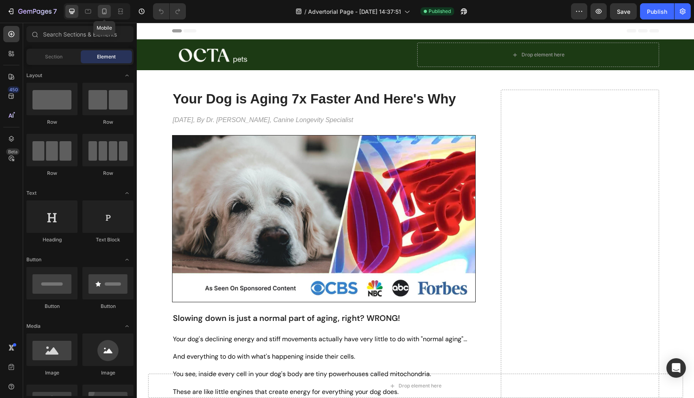
click at [105, 15] on icon at bounding box center [104, 11] width 8 height 8
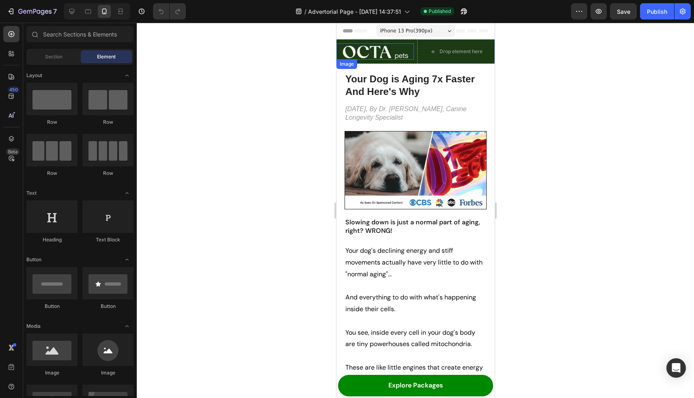
click at [351, 50] on img at bounding box center [375, 51] width 78 height 16
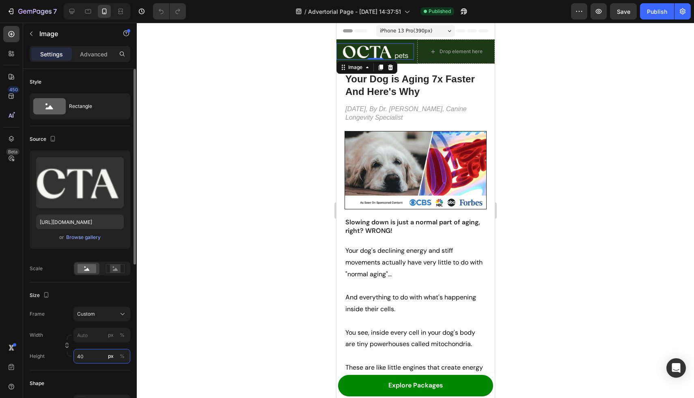
click at [92, 358] on input "40" at bounding box center [101, 356] width 57 height 15
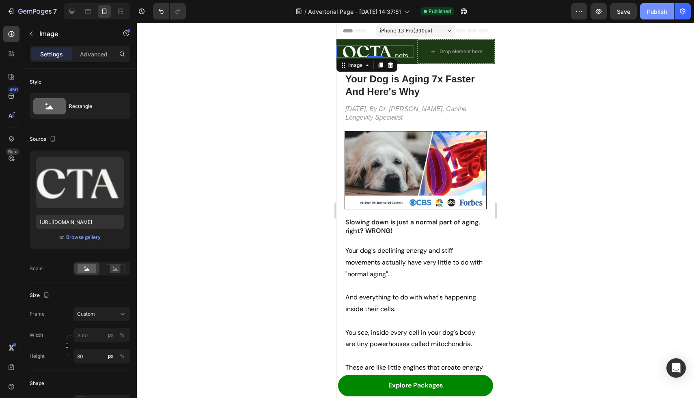
click at [655, 12] on div "Publish" at bounding box center [657, 11] width 20 height 9
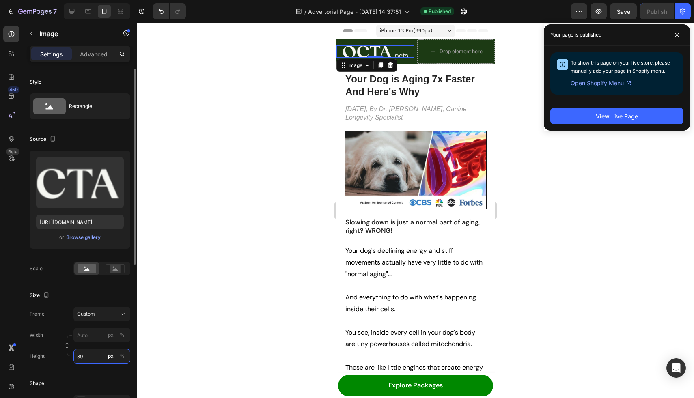
click at [93, 359] on input "30" at bounding box center [101, 356] width 57 height 15
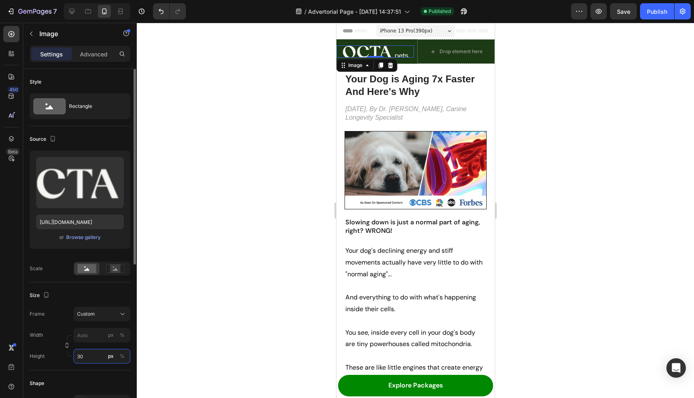
click at [93, 359] on input "30" at bounding box center [101, 356] width 57 height 15
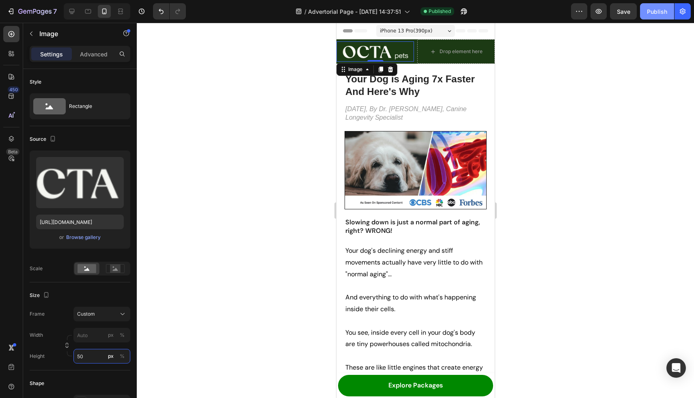
type input "50"
click at [655, 12] on div "Publish" at bounding box center [657, 11] width 20 height 9
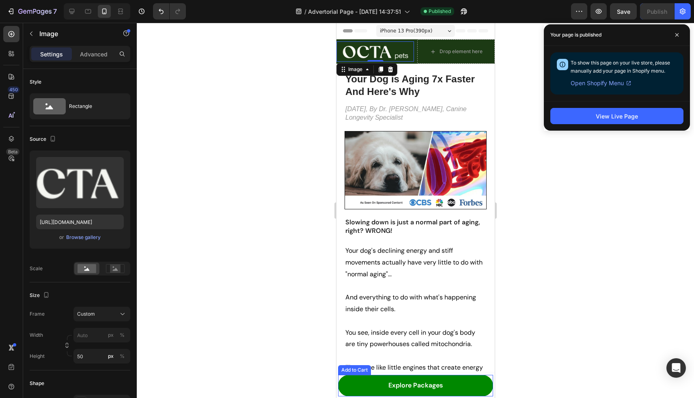
click at [492, 375] on div "Explore Packages Add to Cart" at bounding box center [415, 386] width 155 height 22
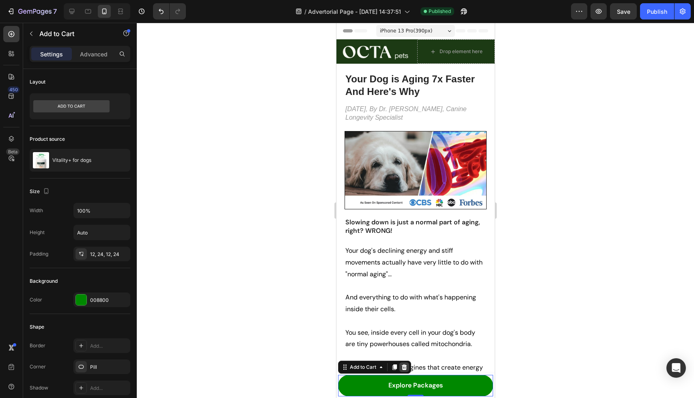
click at [406, 367] on icon at bounding box center [404, 367] width 6 height 6
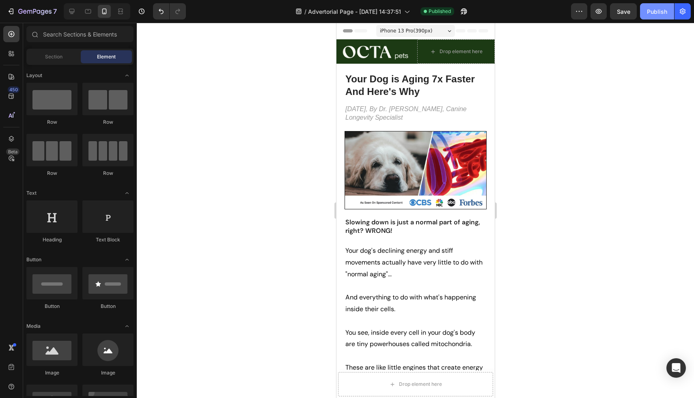
click at [657, 13] on div "Publish" at bounding box center [657, 11] width 20 height 9
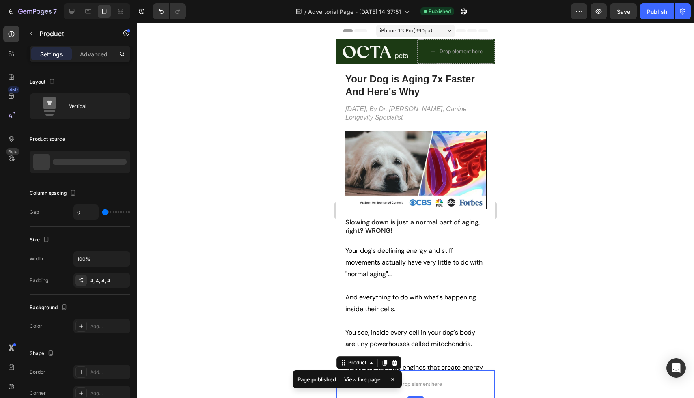
click at [493, 373] on div "Product Images Vitality+ for dogs Product Title $37.44 Product Price Product Pr…" at bounding box center [415, 385] width 158 height 28
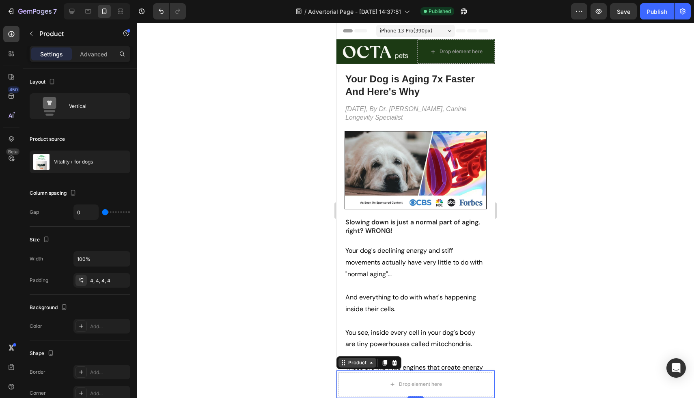
click at [359, 363] on div "Product" at bounding box center [357, 362] width 22 height 7
click at [362, 364] on div "Product" at bounding box center [357, 362] width 22 height 7
click at [371, 365] on icon at bounding box center [371, 363] width 6 height 6
click at [396, 366] on icon at bounding box center [394, 363] width 6 height 6
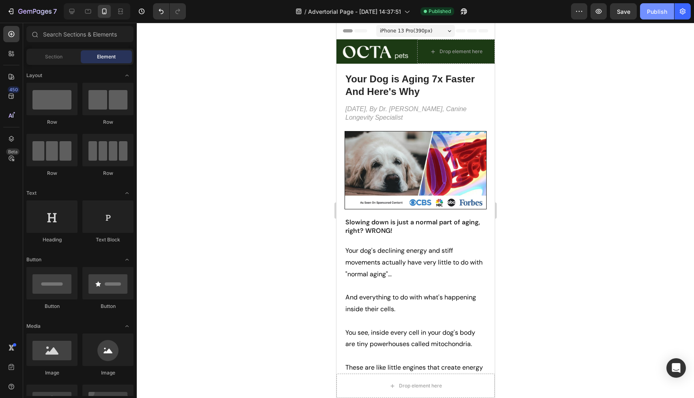
click at [663, 6] on button "Publish" at bounding box center [657, 11] width 34 height 16
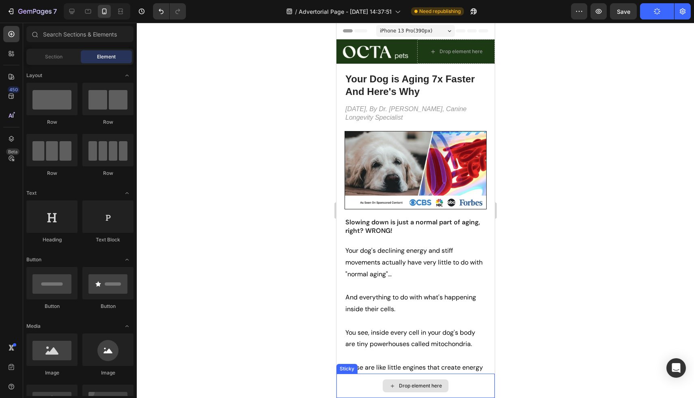
click at [416, 381] on div "Drop element here" at bounding box center [415, 386] width 66 height 13
click at [71, 34] on input "text" at bounding box center [79, 34] width 107 height 16
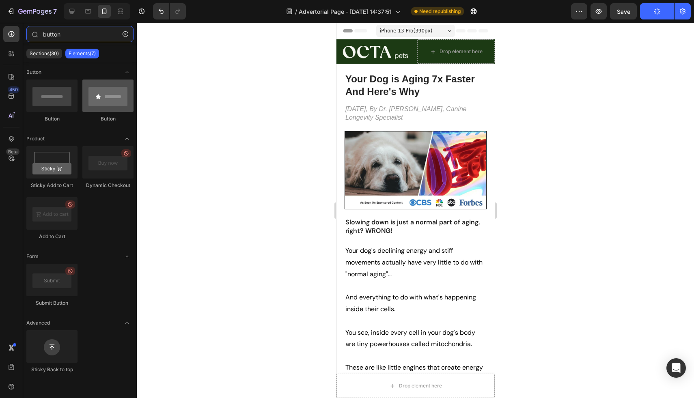
type input "button"
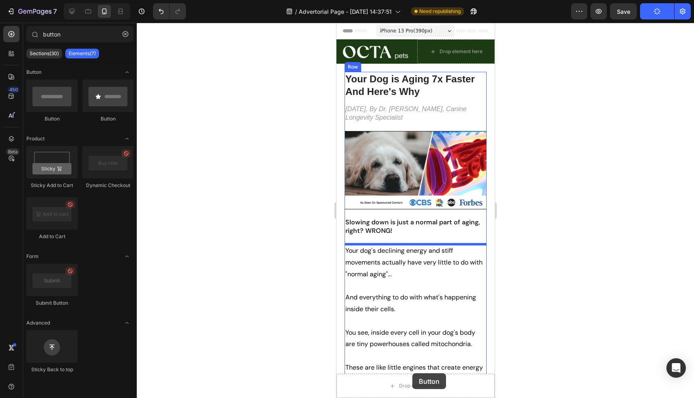
scroll to position [4, 0]
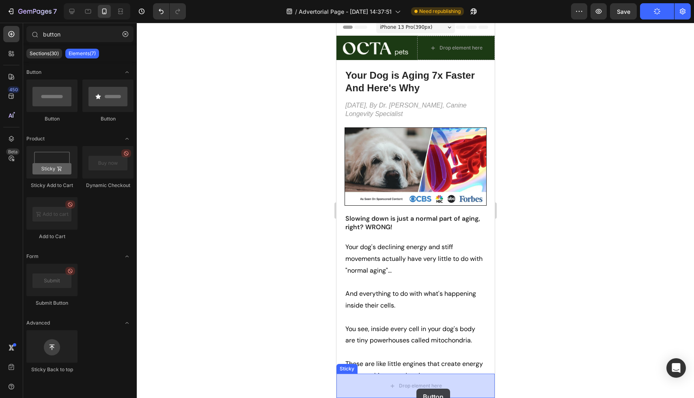
drag, startPoint x: 449, startPoint y: 131, endPoint x: 419, endPoint y: 390, distance: 260.6
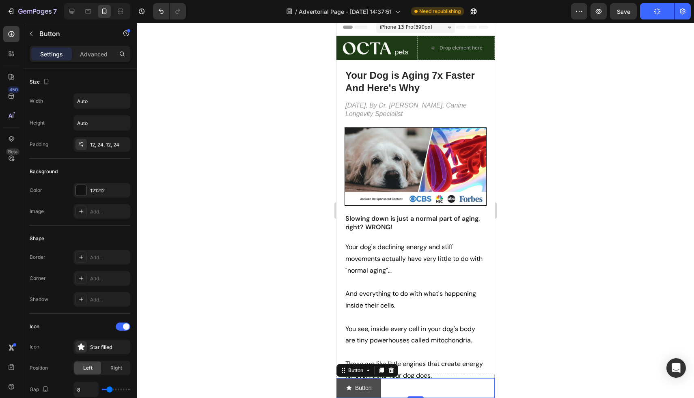
click at [375, 385] on button "Button" at bounding box center [358, 388] width 45 height 20
click at [94, 103] on input "Auto" at bounding box center [102, 101] width 56 height 15
click at [123, 99] on icon "button" at bounding box center [123, 101] width 8 height 8
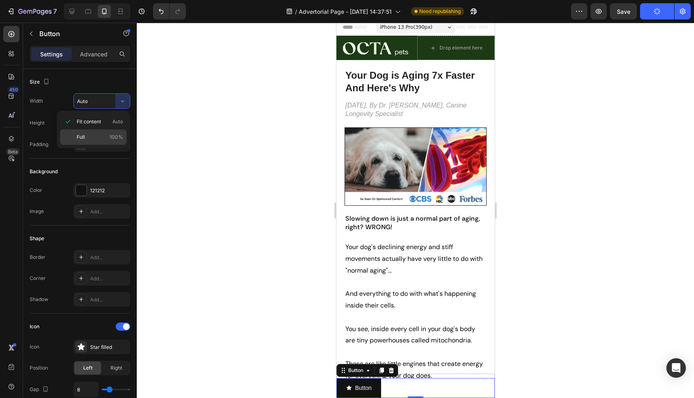
click at [97, 136] on p "Full 100%" at bounding box center [100, 137] width 46 height 7
type input "100%"
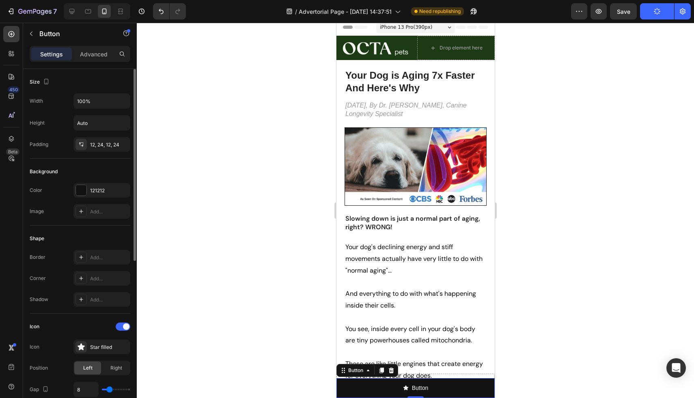
click at [56, 133] on div "Width 100% Height Auto Padding 12, 24, 12, 24" at bounding box center [80, 122] width 101 height 58
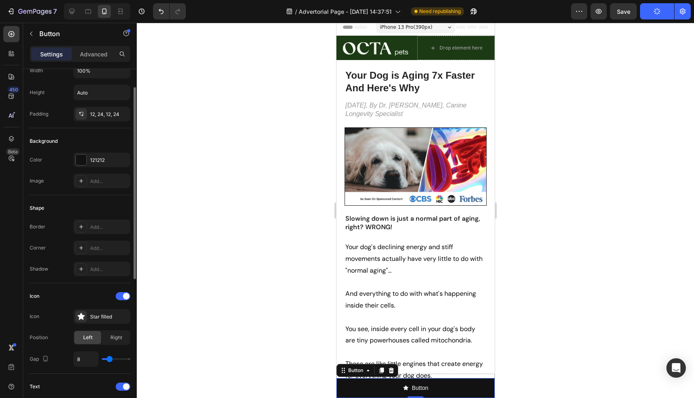
scroll to position [33, 0]
click at [98, 155] on div "121212" at bounding box center [102, 157] width 24 height 7
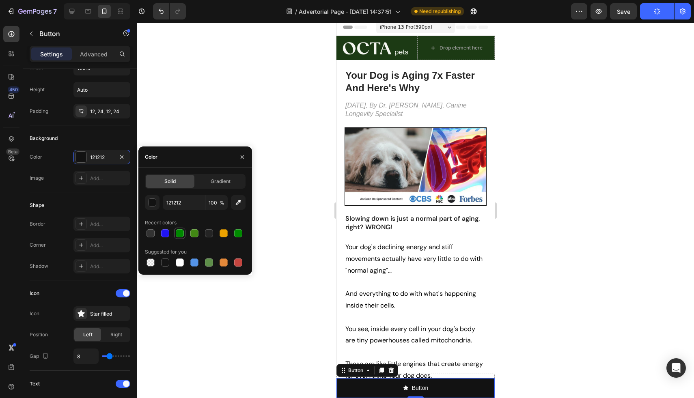
click at [179, 233] on div at bounding box center [180, 233] width 8 height 8
type input "008800"
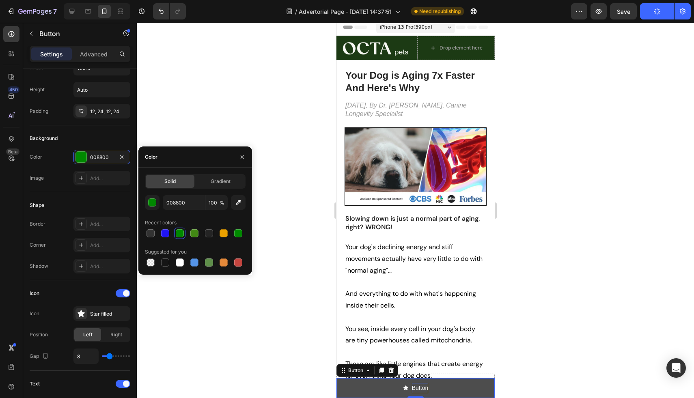
click at [422, 388] on p "Button" at bounding box center [420, 388] width 16 height 10
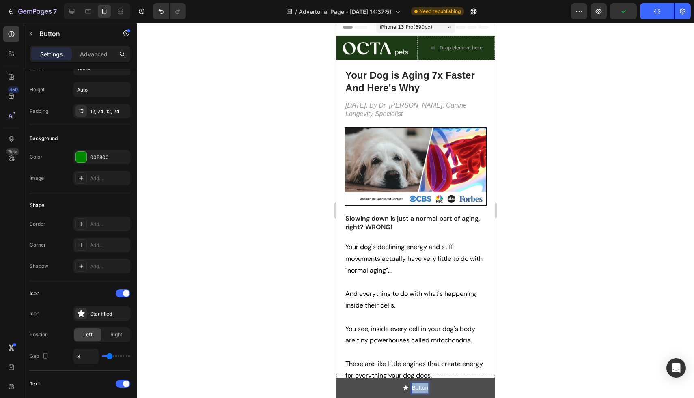
click at [422, 388] on p "Button" at bounding box center [420, 388] width 16 height 10
click at [336, 378] on button "Explore" at bounding box center [415, 388] width 158 height 20
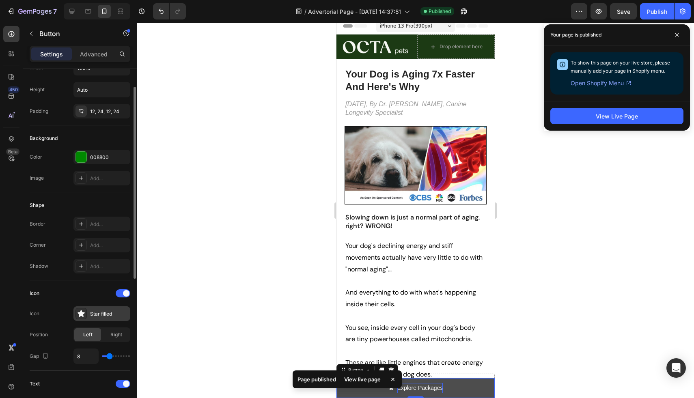
click at [109, 317] on div "Star filled" at bounding box center [109, 314] width 38 height 7
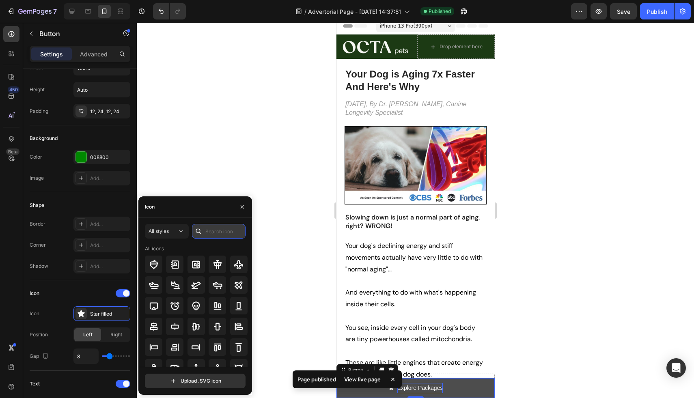
click at [209, 232] on input "text" at bounding box center [219, 231] width 54 height 15
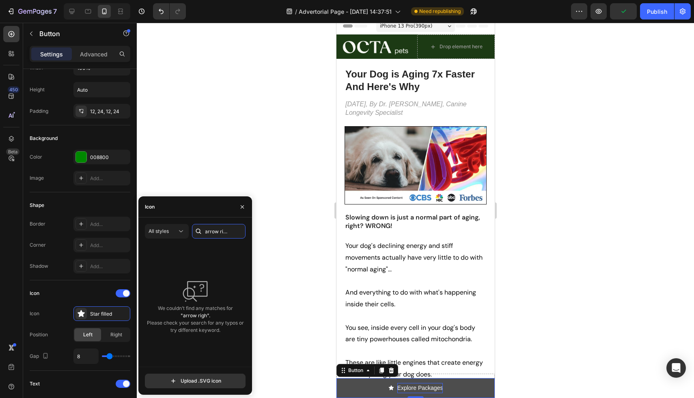
scroll to position [0, 0]
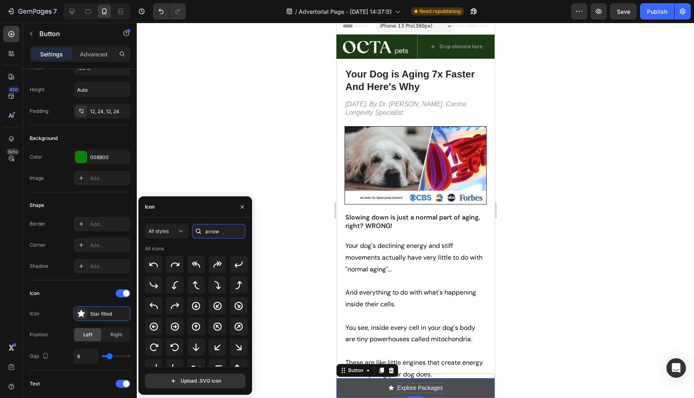
type input "arrow"
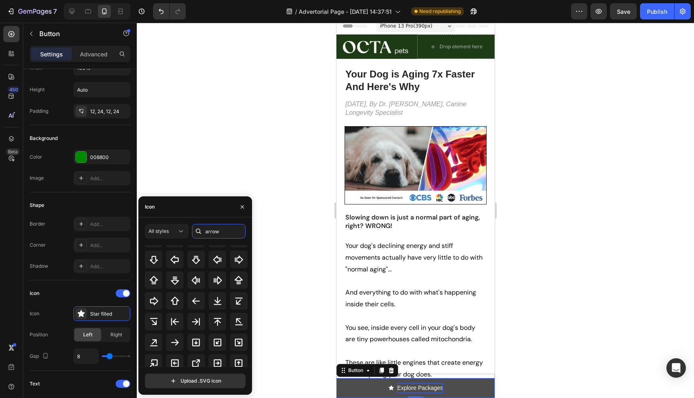
scroll to position [143, 0]
click at [168, 340] on div at bounding box center [174, 341] width 17 height 17
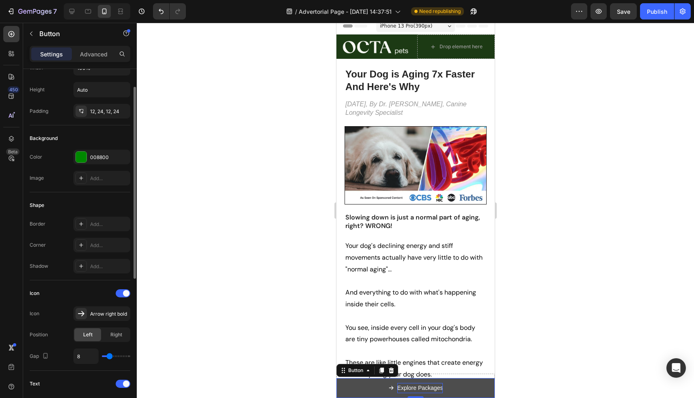
click at [56, 279] on div "Shape Border Add... Corner Add... Shadow Add..." at bounding box center [80, 236] width 101 height 88
click at [114, 334] on span "Right" at bounding box center [116, 334] width 12 height 7
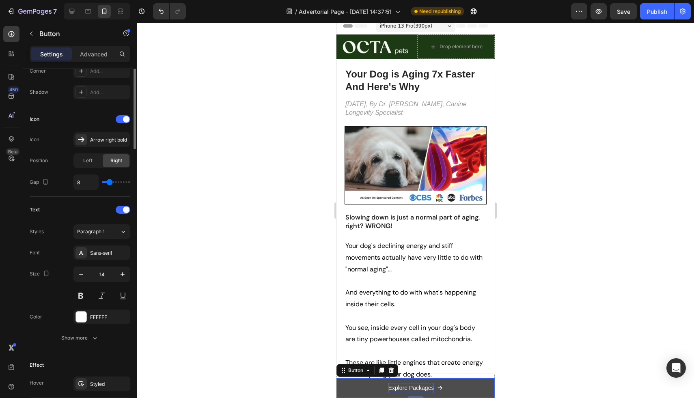
scroll to position [294, 0]
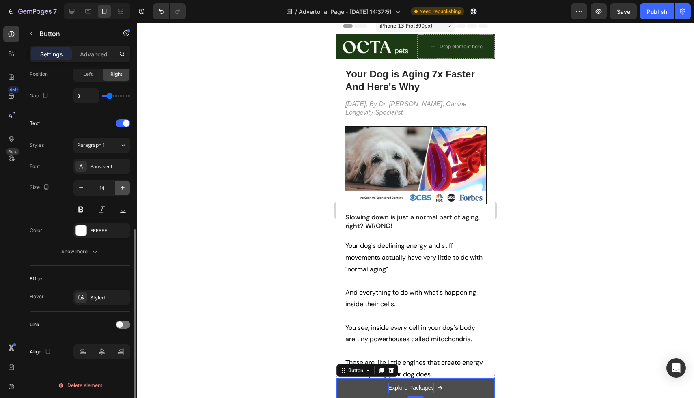
click at [115, 187] on button "button" at bounding box center [122, 188] width 15 height 15
type input "16"
click at [110, 162] on div "Sans-serif" at bounding box center [101, 166] width 57 height 15
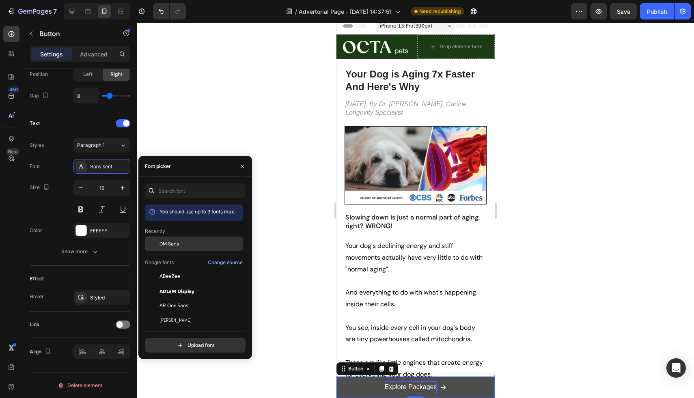
click at [173, 298] on div "DM Sans" at bounding box center [194, 305] width 98 height 15
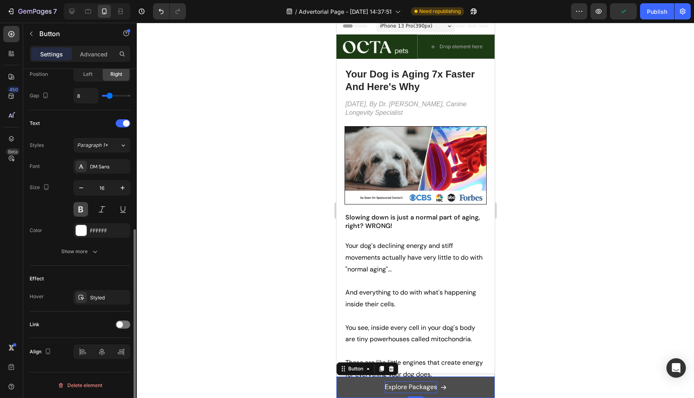
click at [80, 207] on button at bounding box center [80, 209] width 15 height 15
click at [43, 207] on div "Size 16" at bounding box center [80, 198] width 101 height 37
click at [124, 298] on icon "button" at bounding box center [122, 297] width 6 height 6
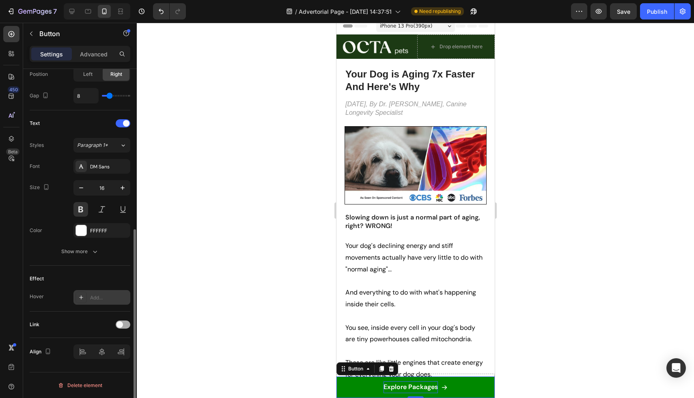
click at [124, 322] on div at bounding box center [123, 325] width 15 height 8
click at [98, 363] on div "Add..." at bounding box center [109, 366] width 38 height 7
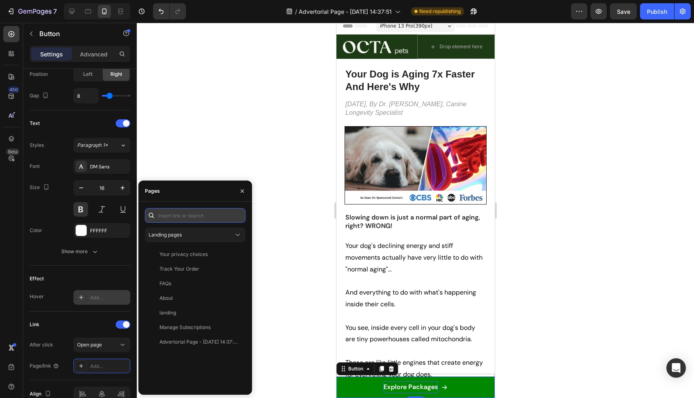
click at [187, 218] on input "text" at bounding box center [195, 215] width 101 height 15
paste input "[URL][DOMAIN_NAME]"
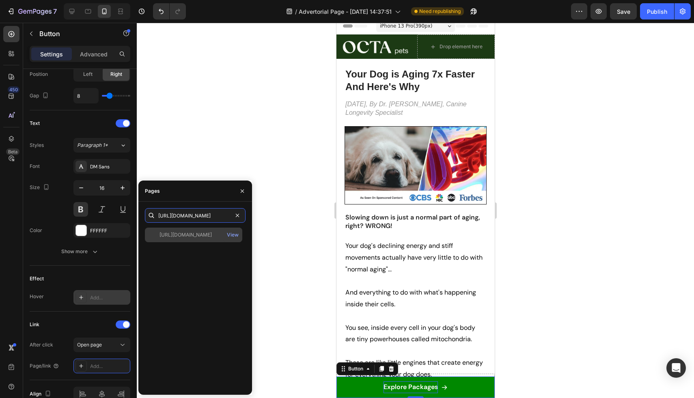
type input "[URL][DOMAIN_NAME]"
click at [192, 241] on div "[URL][DOMAIN_NAME] View" at bounding box center [193, 235] width 97 height 15
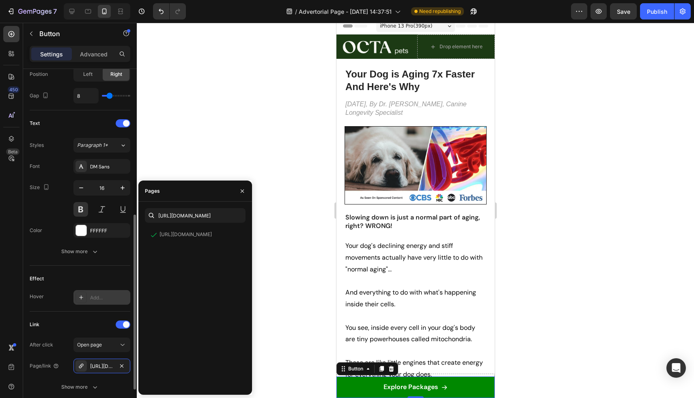
click at [48, 312] on div "Link After click Open page Page/link https://octapets.com/longevity-health-supp…" at bounding box center [80, 357] width 101 height 90
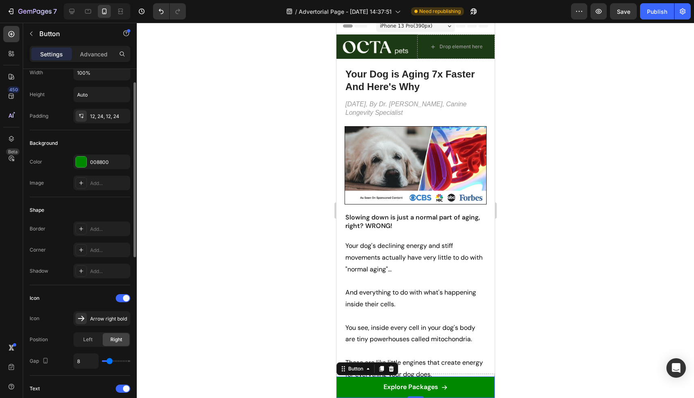
scroll to position [28, 0]
click at [82, 249] on icon at bounding box center [81, 250] width 6 height 6
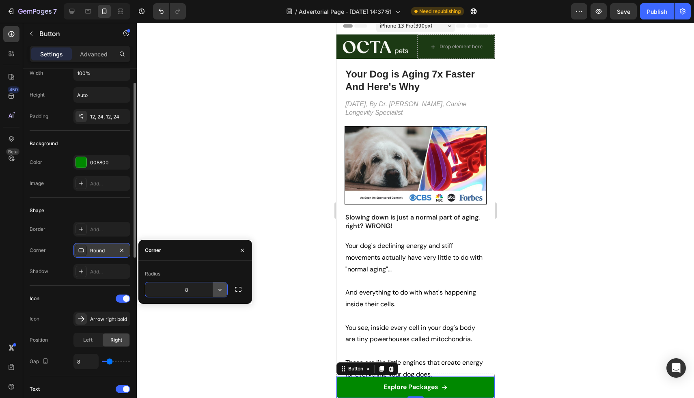
click at [222, 289] on icon "button" at bounding box center [220, 290] width 8 height 8
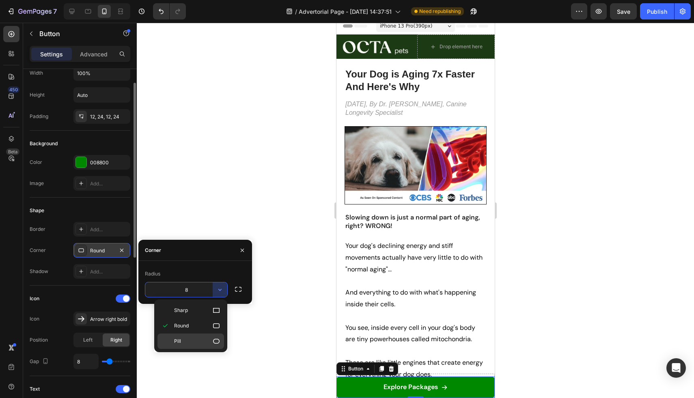
click at [209, 341] on p "Pill" at bounding box center [197, 341] width 46 height 8
type input "9999"
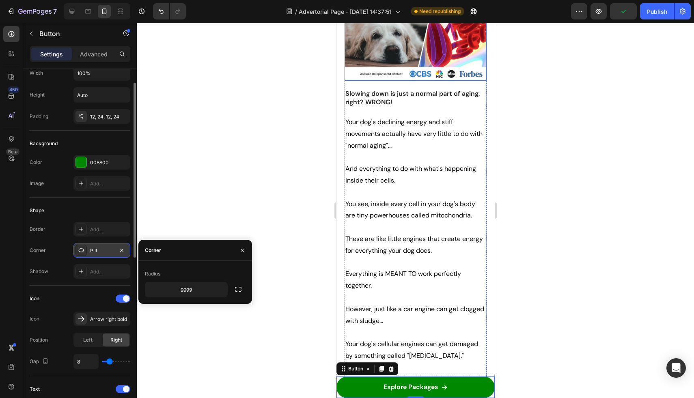
scroll to position [132, 0]
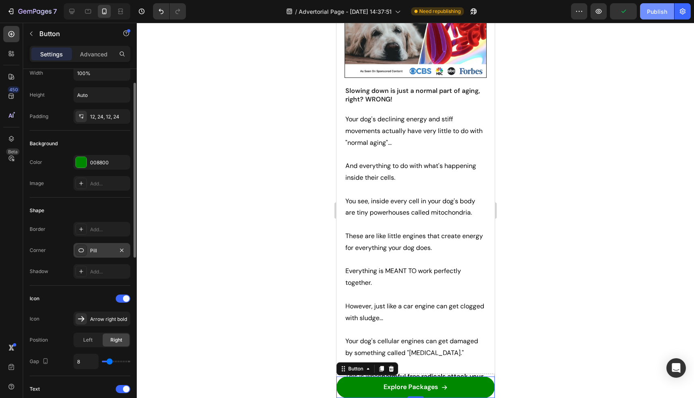
click at [655, 16] on button "Publish" at bounding box center [657, 11] width 34 height 16
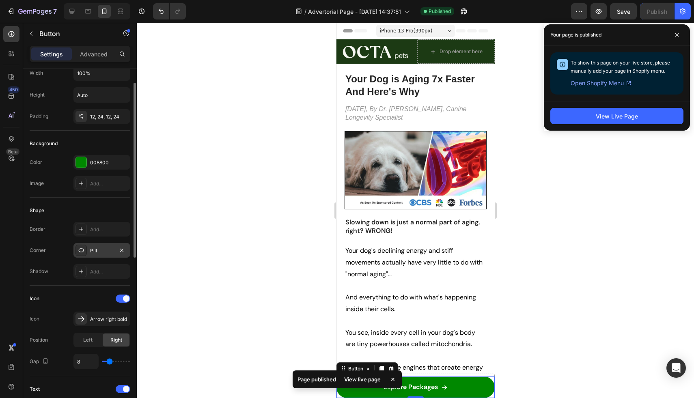
scroll to position [0, 0]
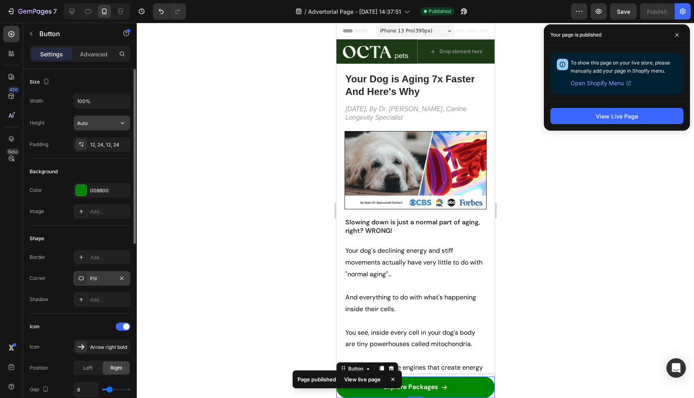
click at [105, 122] on input "Auto" at bounding box center [102, 123] width 56 height 15
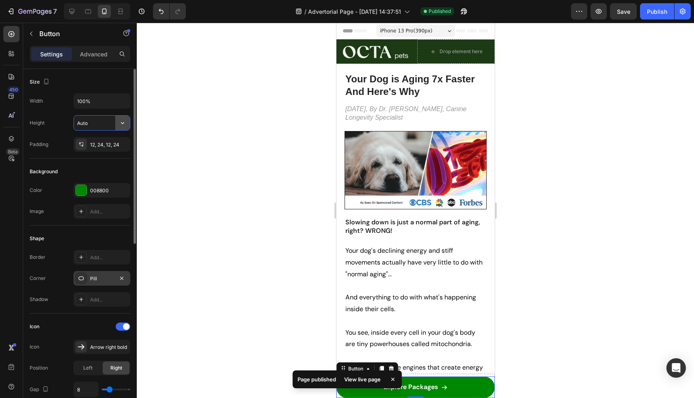
click at [123, 124] on icon "button" at bounding box center [123, 123] width 8 height 8
click at [48, 125] on div "Height Auto" at bounding box center [80, 122] width 101 height 15
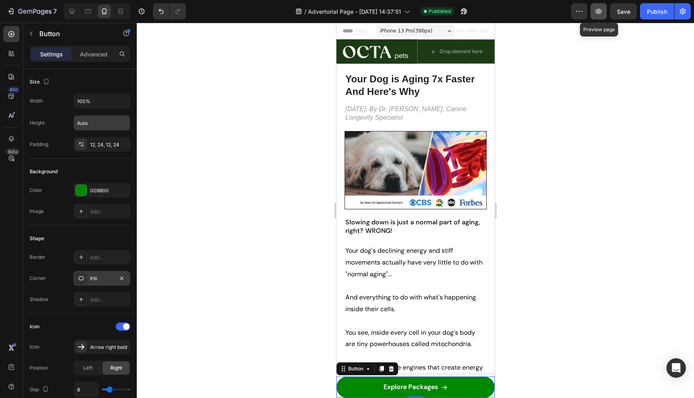
click at [598, 12] on icon "button" at bounding box center [599, 11] width 8 height 8
click at [580, 12] on icon "button" at bounding box center [579, 11] width 8 height 8
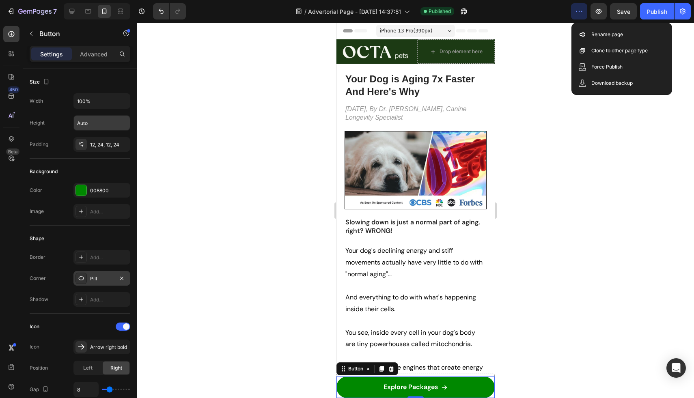
click at [580, 12] on icon "button" at bounding box center [579, 11] width 8 height 8
